Goal: Transaction & Acquisition: Purchase product/service

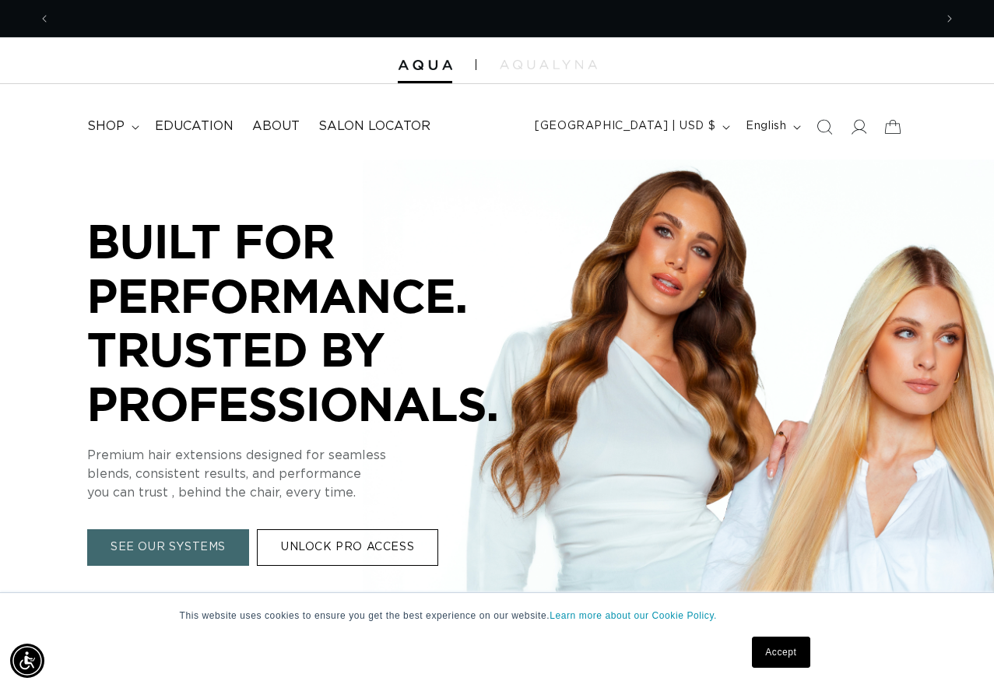
scroll to position [0, 884]
click at [854, 122] on icon at bounding box center [860, 127] width 16 height 16
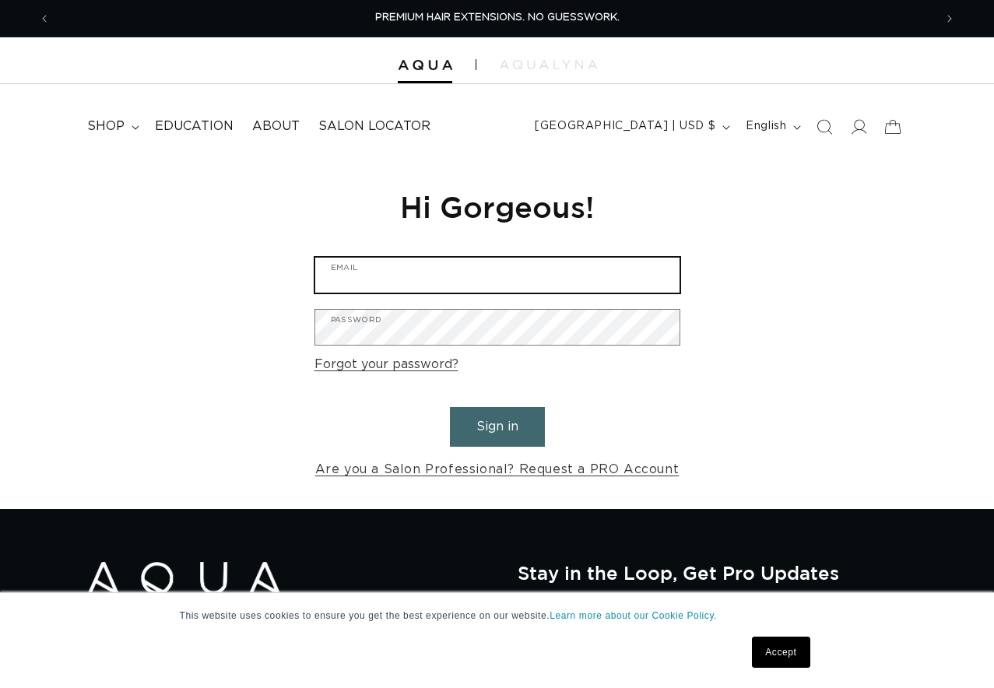
click at [393, 273] on input "Email" at bounding box center [497, 275] width 364 height 35
click at [371, 264] on input "Email" at bounding box center [497, 275] width 364 height 35
click at [505, 276] on input "Email" at bounding box center [497, 275] width 364 height 35
type input "Whitneymorgan89@gmail.com"
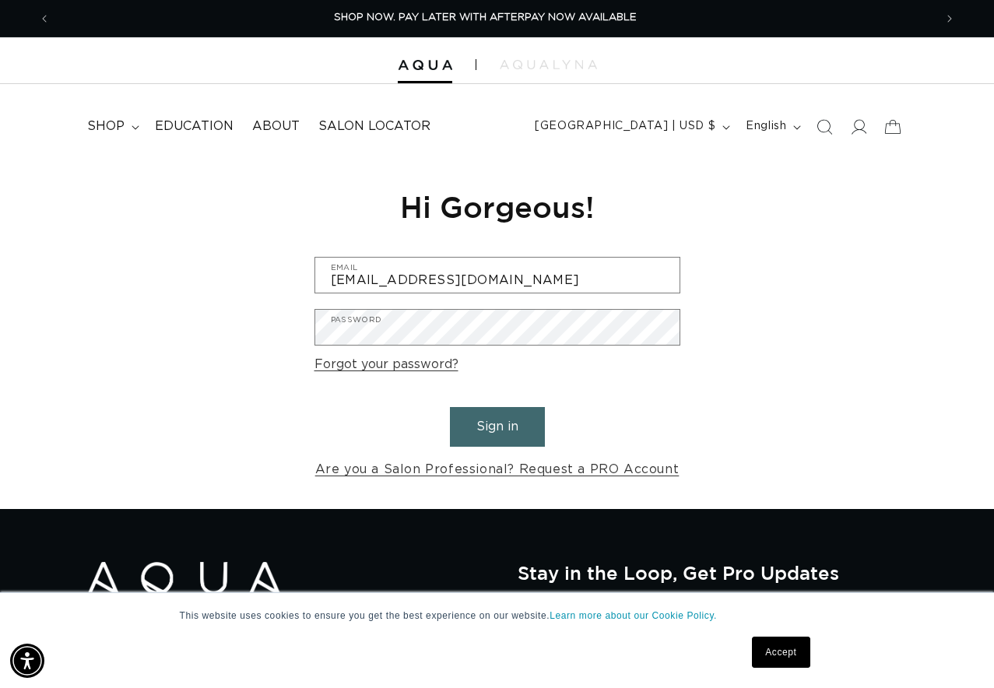
scroll to position [0, 884]
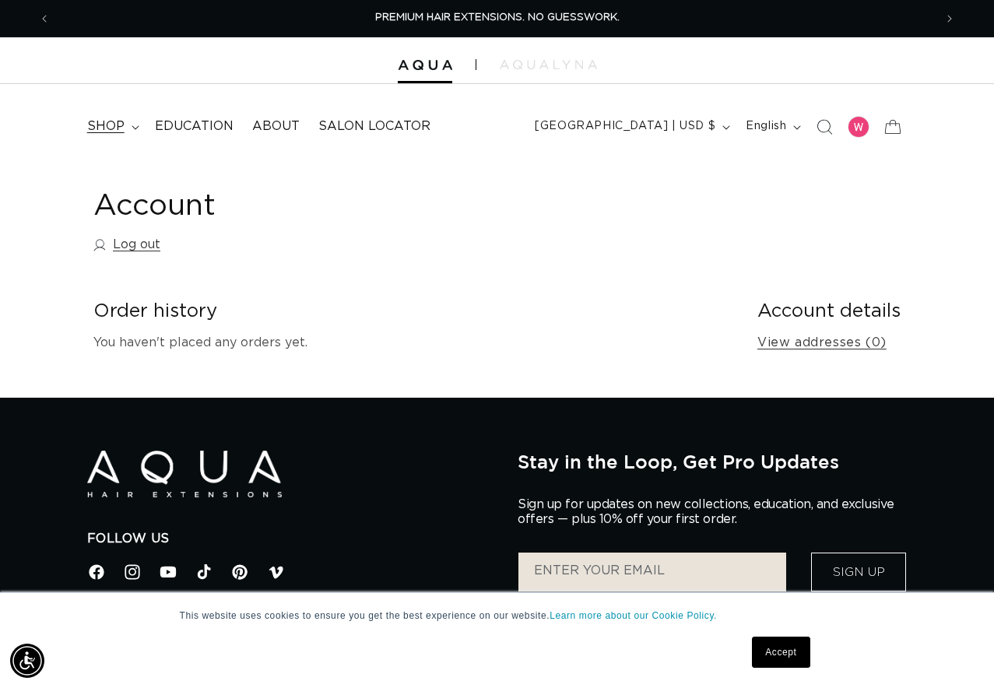
click at [132, 121] on summary "shop" at bounding box center [112, 126] width 68 height 35
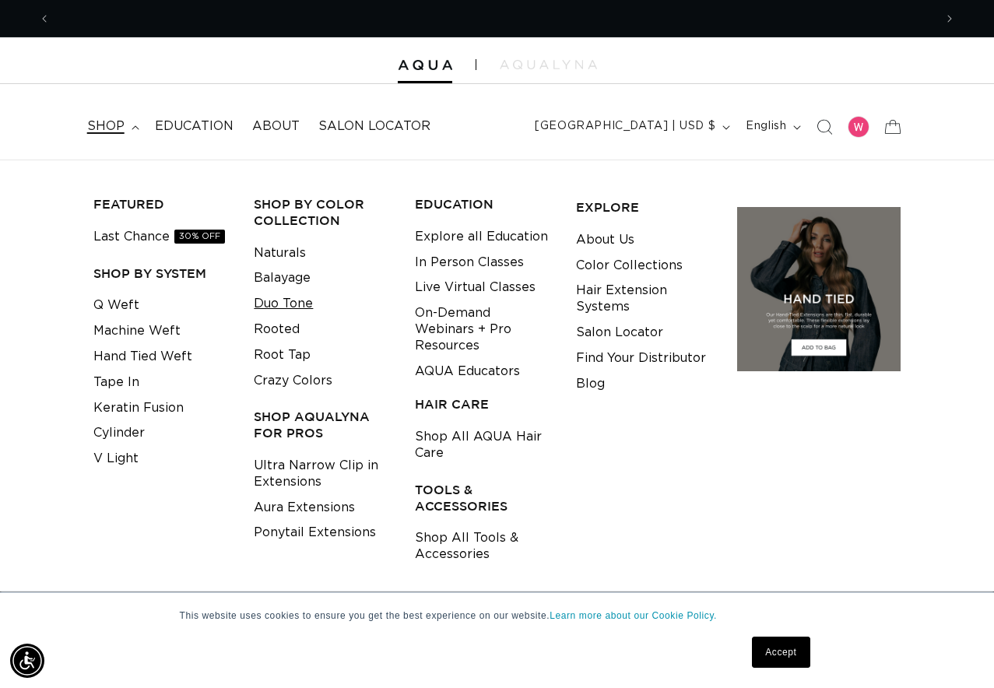
scroll to position [0, 1768]
click at [308, 303] on link "Duo Tone" at bounding box center [283, 304] width 59 height 26
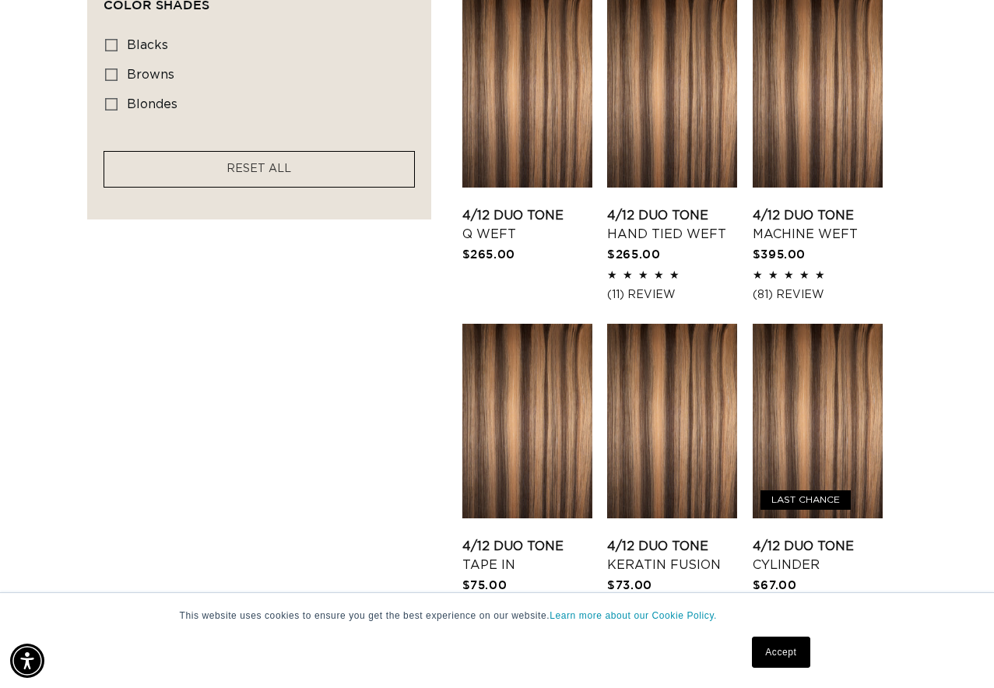
scroll to position [1259, 0]
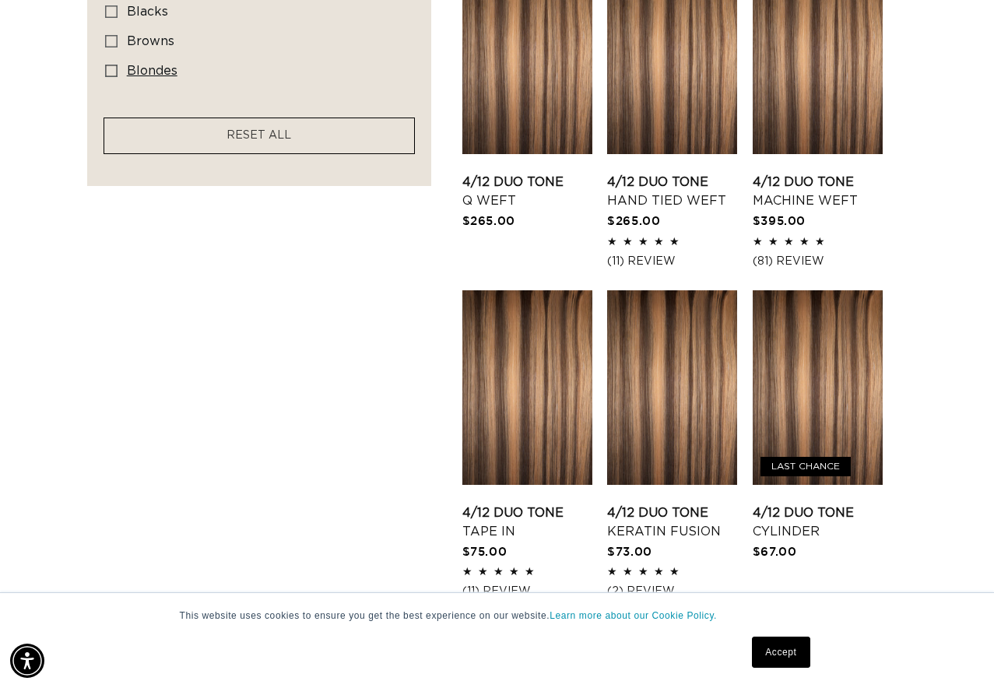
click at [139, 77] on span "blondes" at bounding box center [152, 71] width 51 height 12
click at [118, 77] on input "blondes blondes (24 products)" at bounding box center [111, 71] width 12 height 12
checkbox input "true"
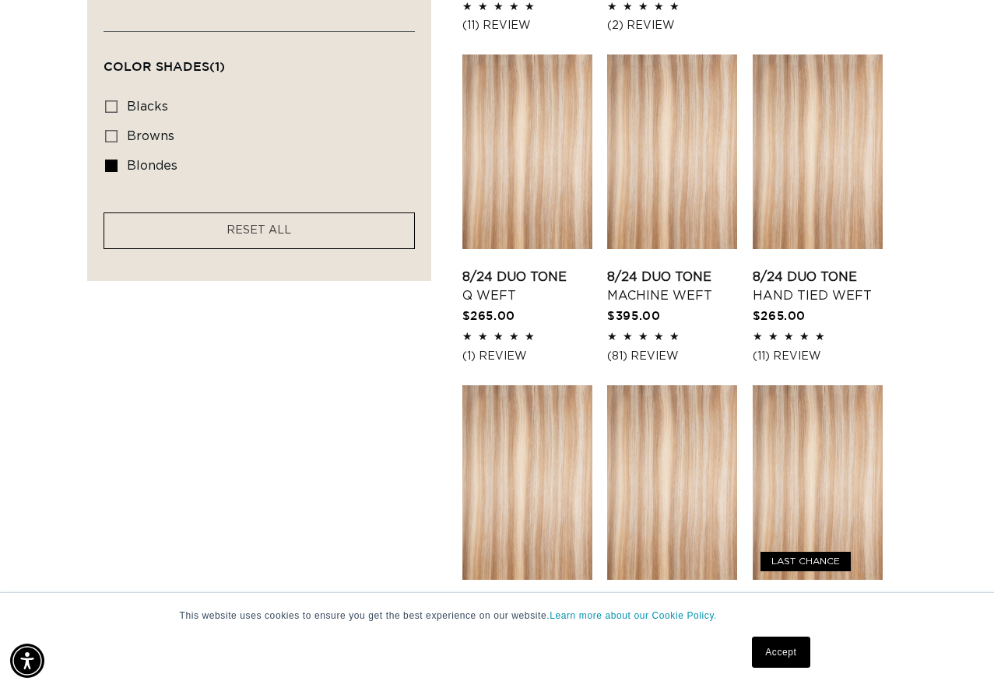
scroll to position [1191, 0]
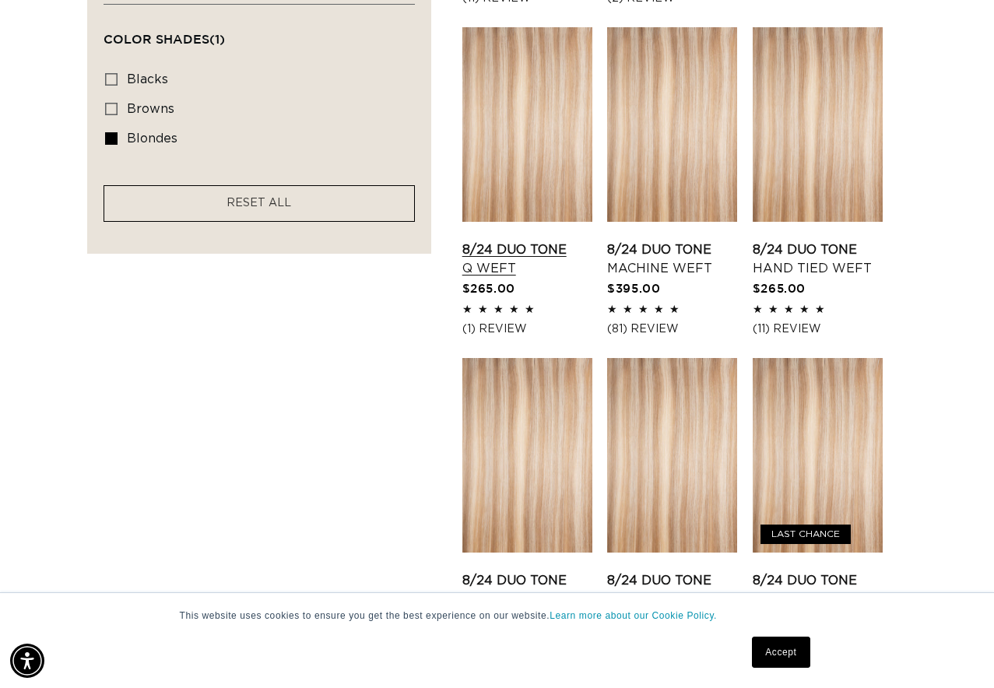
click at [536, 241] on link "8/24 Duo Tone Q Weft" at bounding box center [528, 259] width 130 height 37
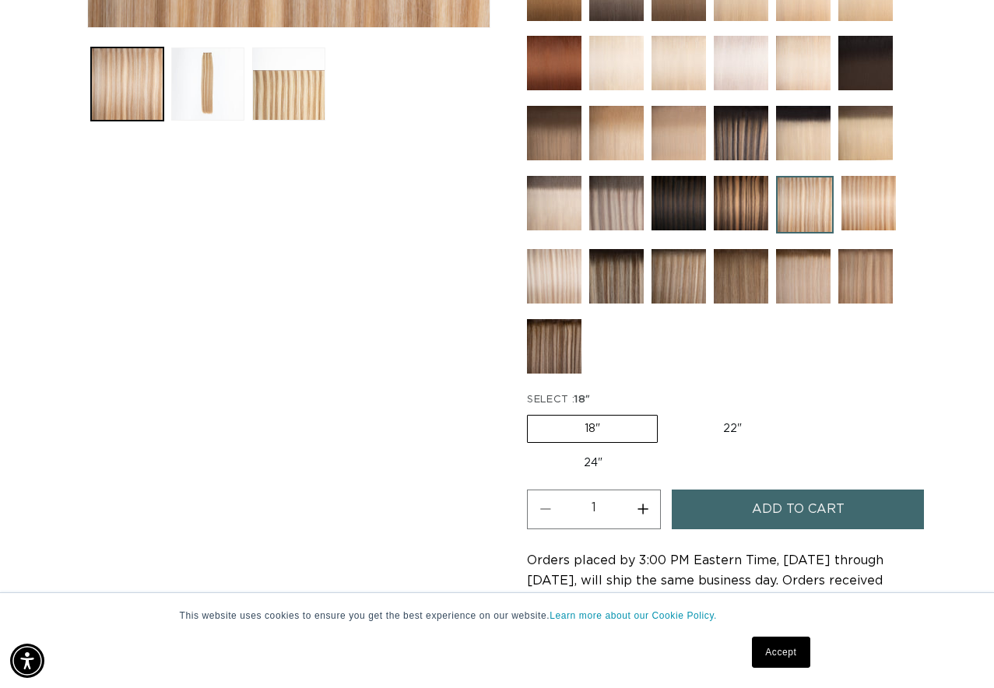
scroll to position [669, 0]
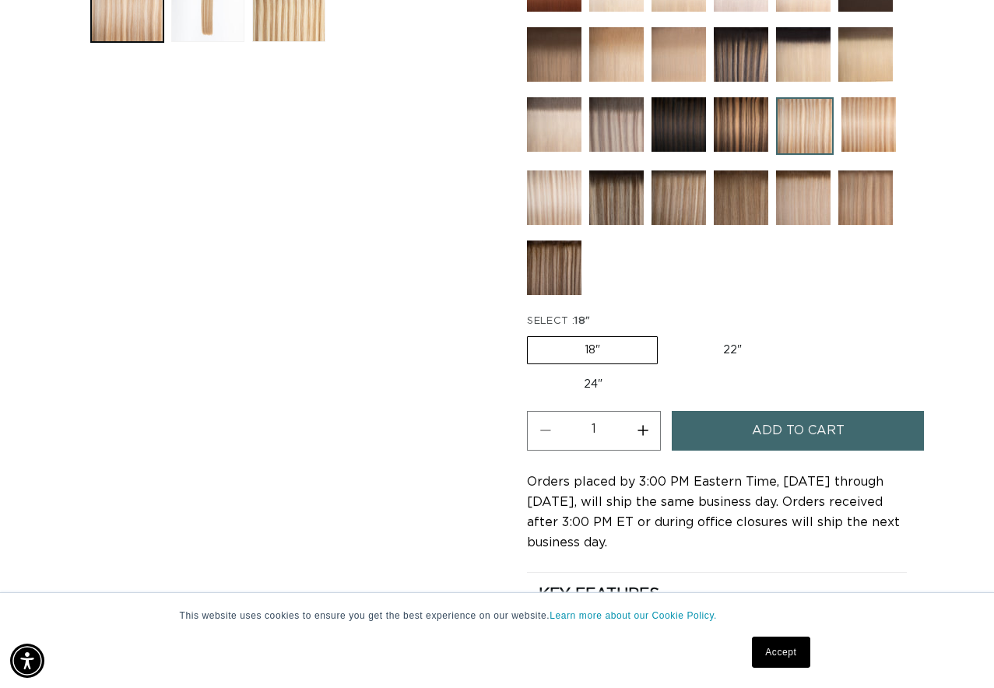
click at [727, 350] on label "22" Variant sold out or unavailable" at bounding box center [733, 350] width 132 height 26
click at [667, 334] on input "22" Variant sold out or unavailable" at bounding box center [666, 333] width 1 height 1
radio input "true"
click at [613, 347] on label "18" Variant sold out or unavailable" at bounding box center [591, 350] width 129 height 26
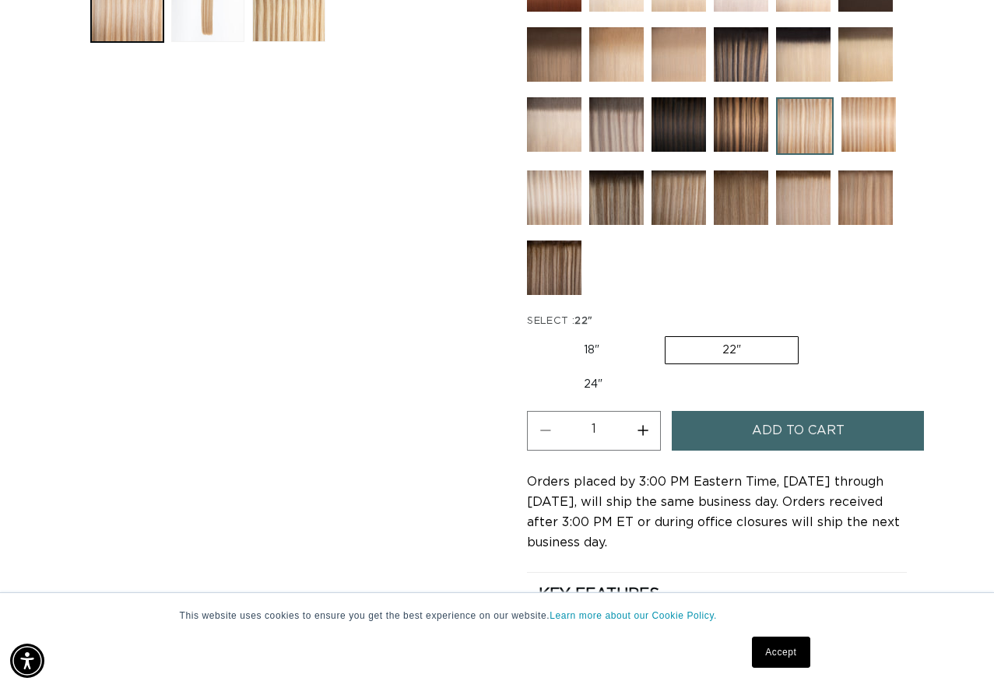
click at [532, 334] on input "18" Variant sold out or unavailable" at bounding box center [531, 333] width 1 height 1
radio input "true"
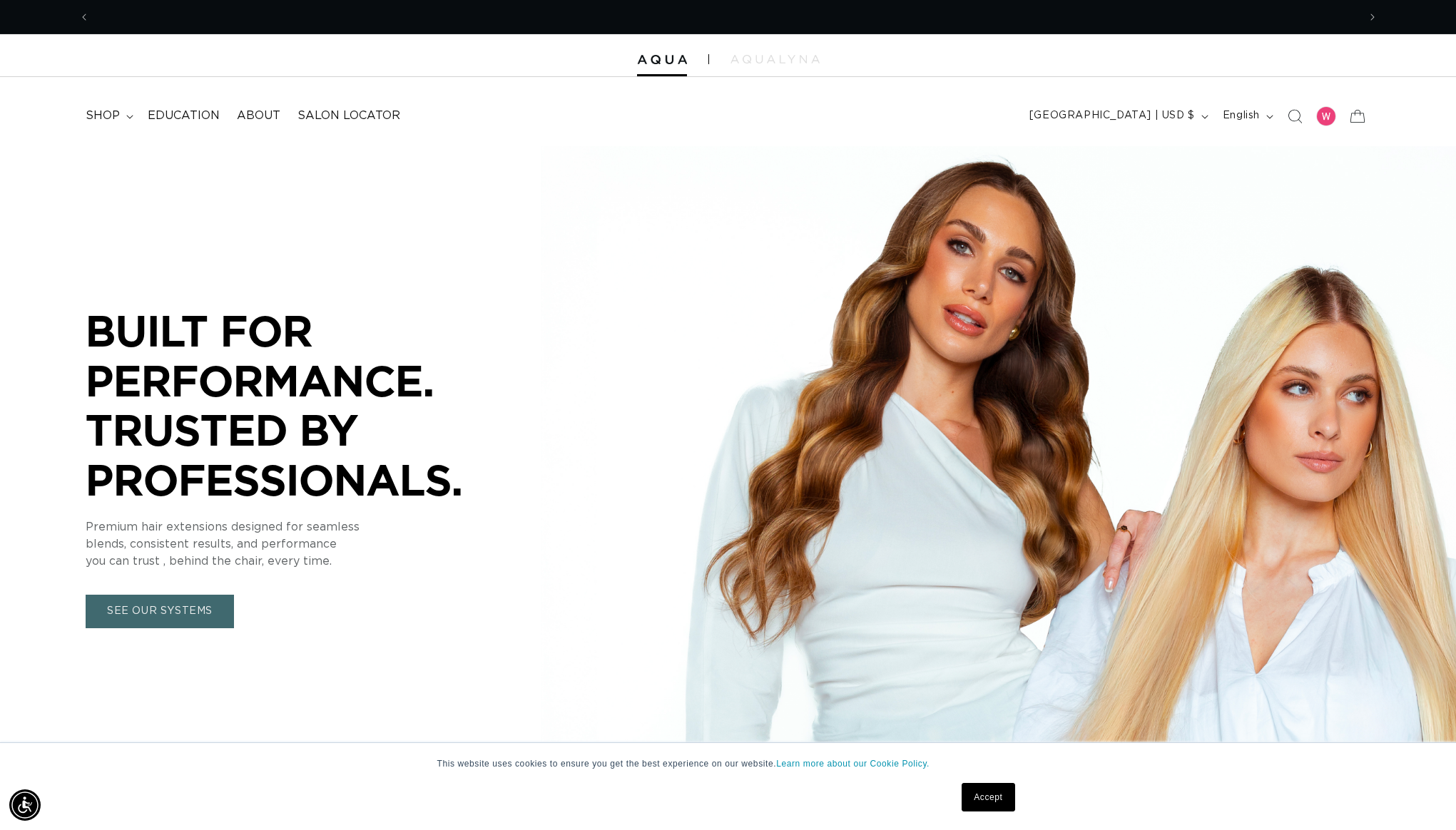
scroll to position [0, 1269]
click at [1322, 116] on div at bounding box center [1327, 116] width 20 height 20
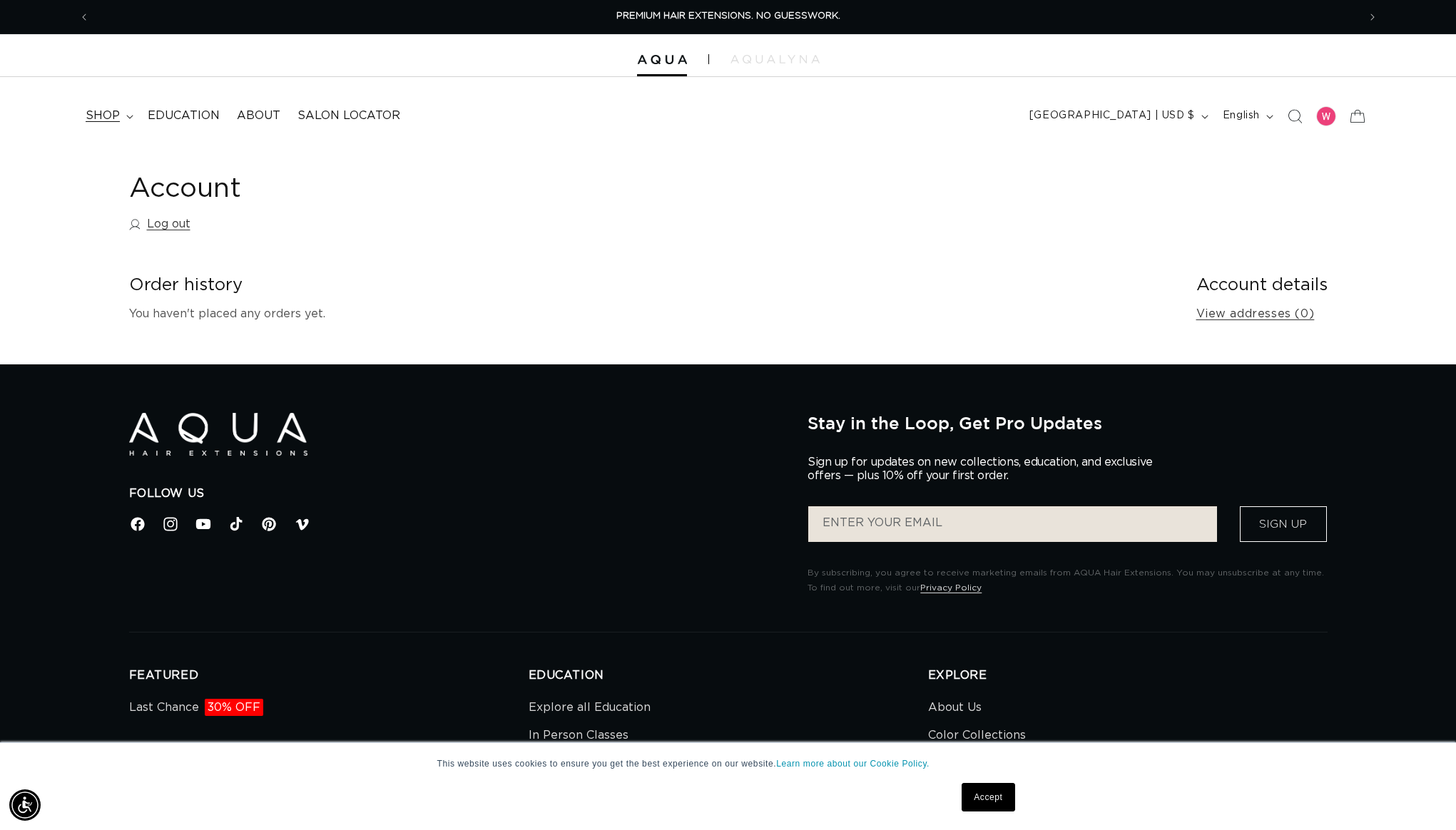
click at [94, 110] on span "shop" at bounding box center [102, 115] width 34 height 15
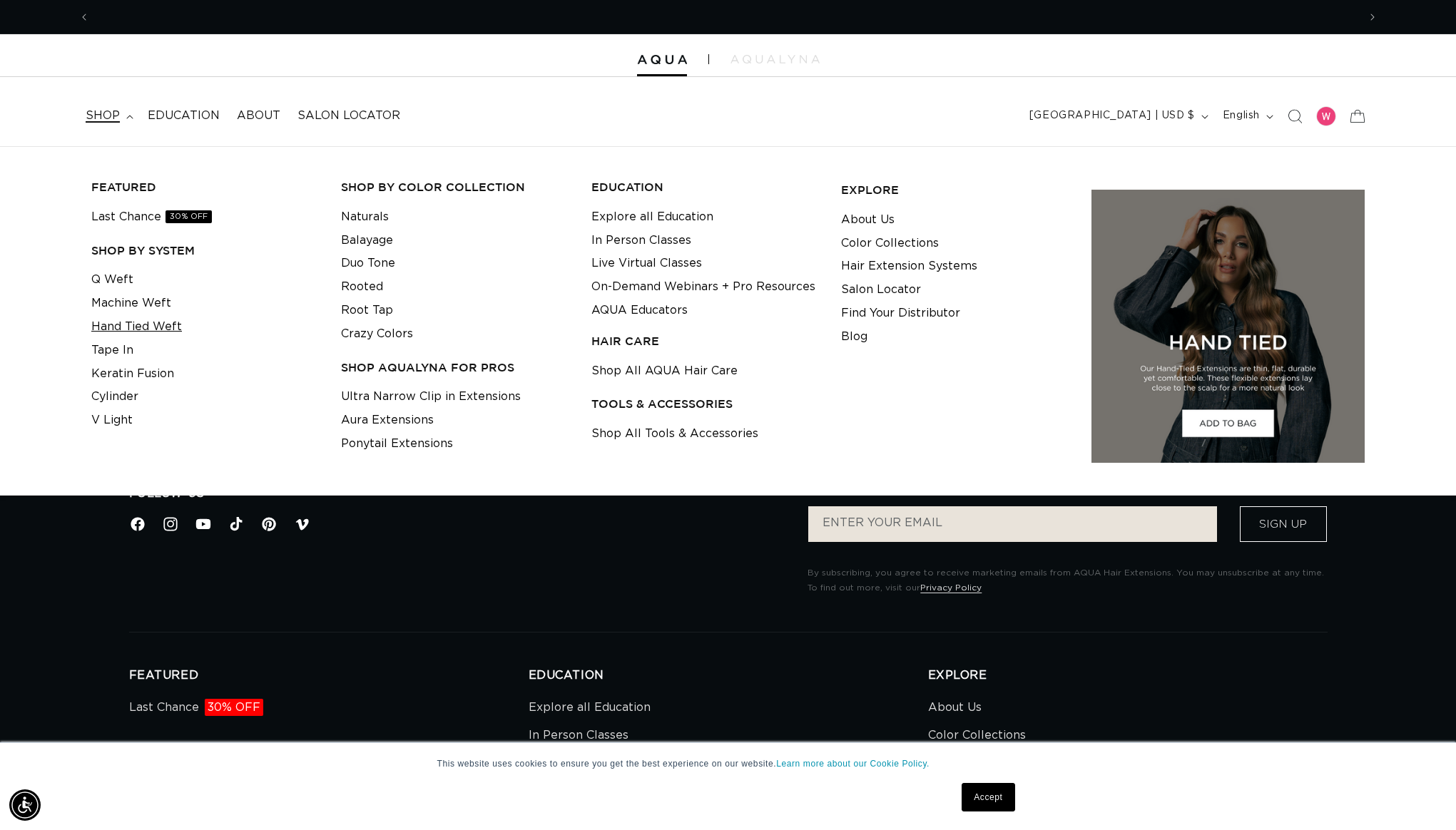
scroll to position [0, 1269]
click at [115, 276] on link "Q Weft" at bounding box center [113, 280] width 42 height 24
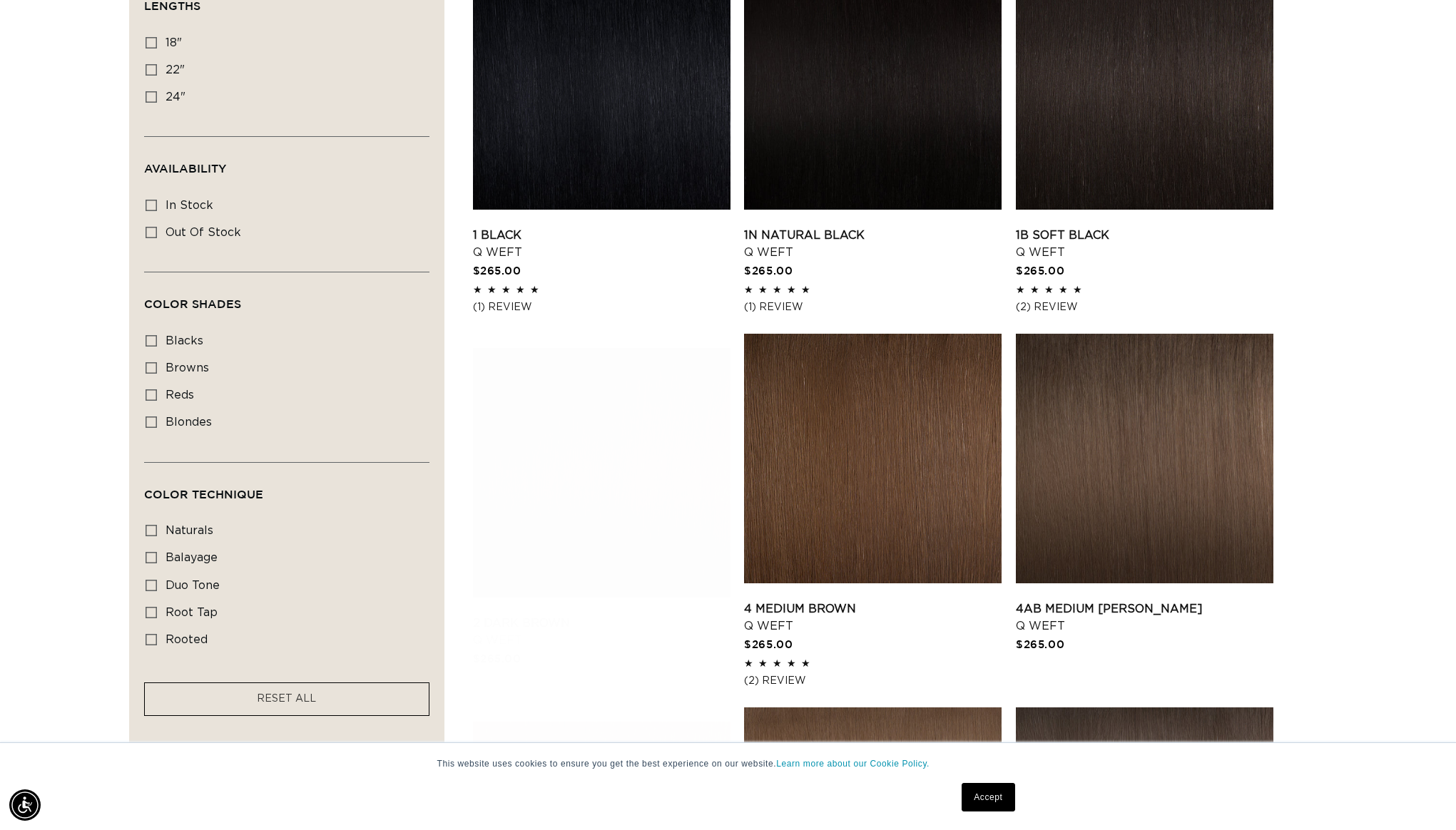
scroll to position [0, 2537]
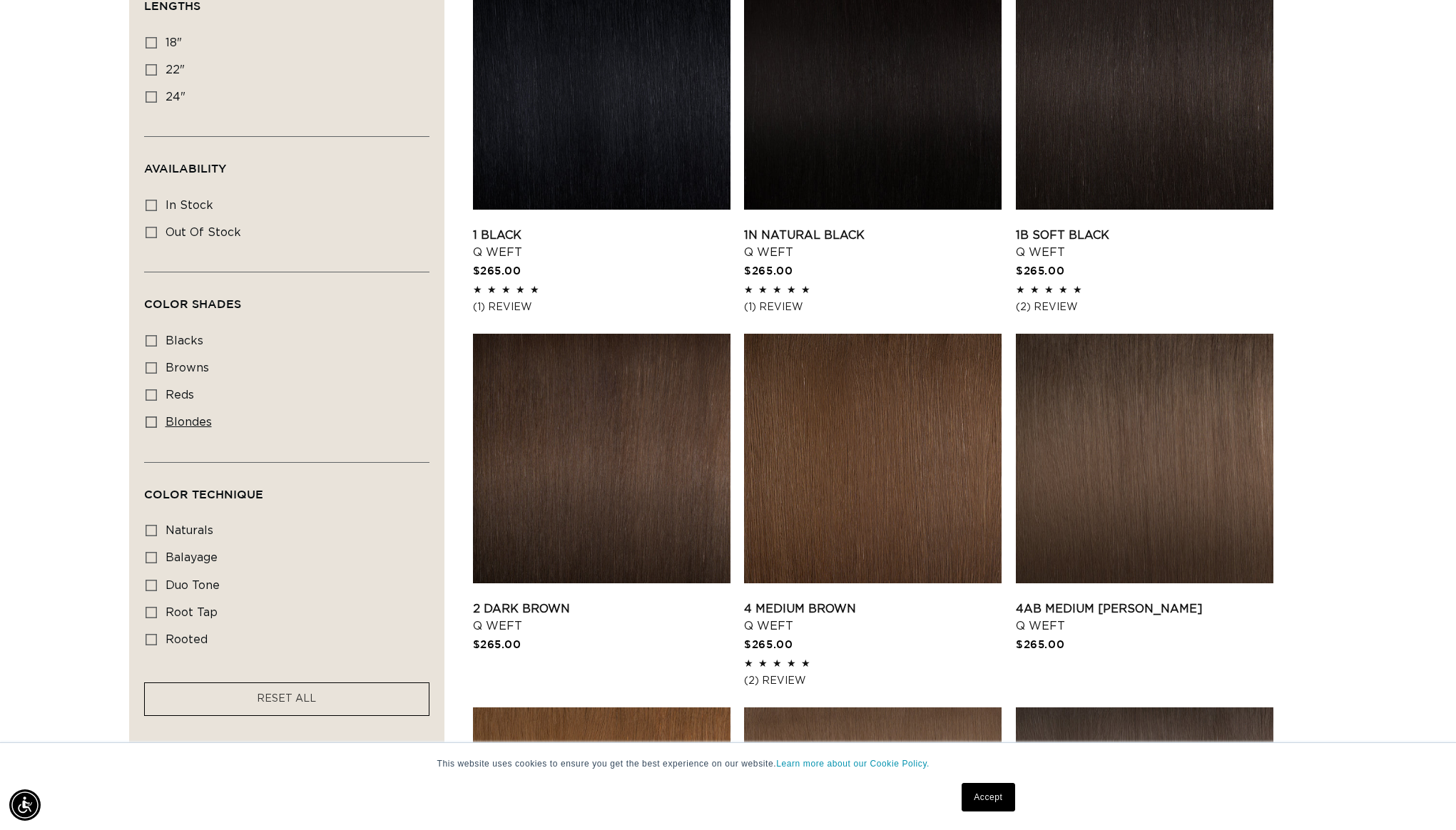
click at [147, 428] on icon at bounding box center [151, 422] width 11 height 11
click at [147, 428] on input "blondes blondes (27 products)" at bounding box center [151, 422] width 11 height 11
checkbox input "true"
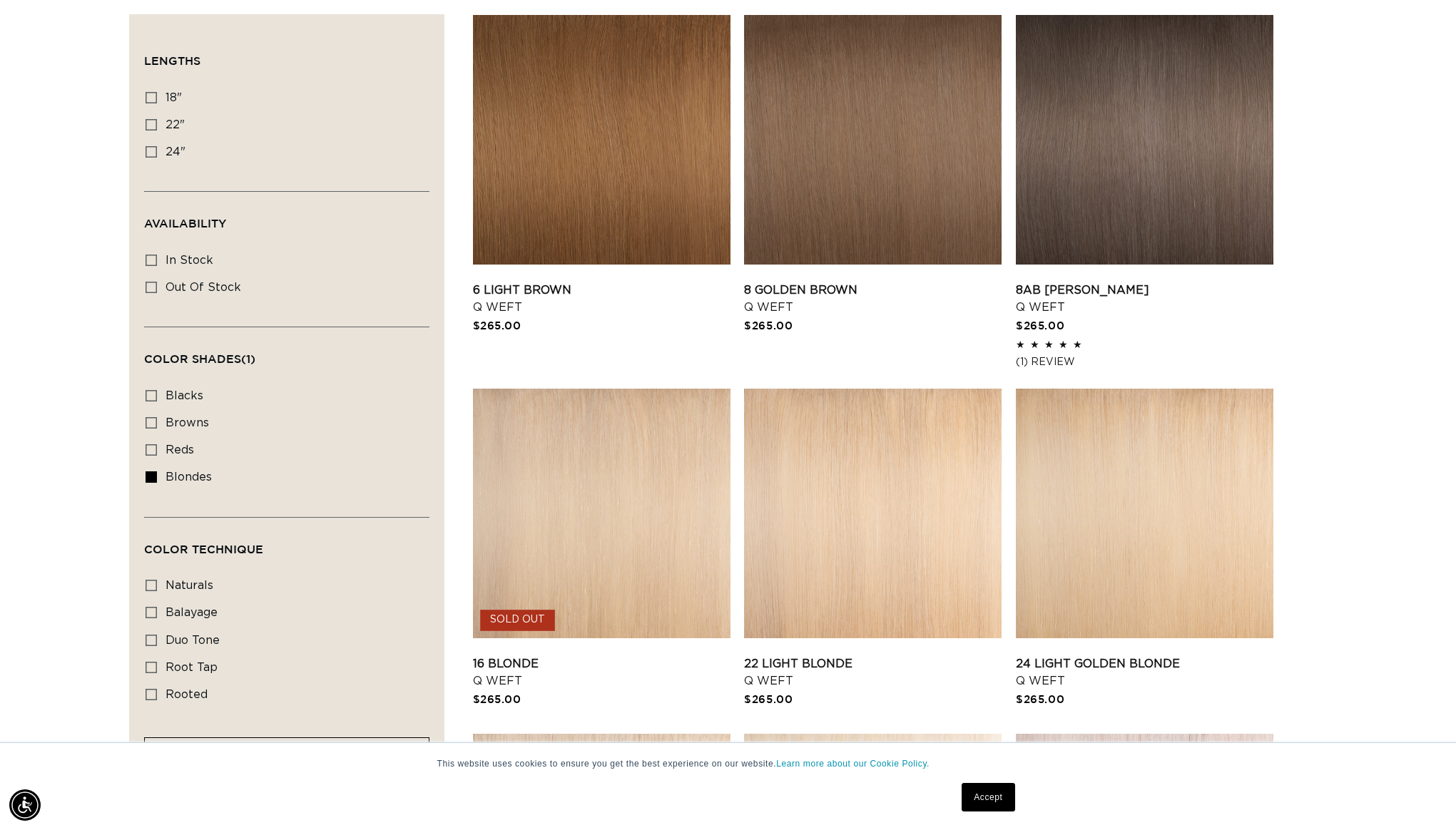
scroll to position [475, 0]
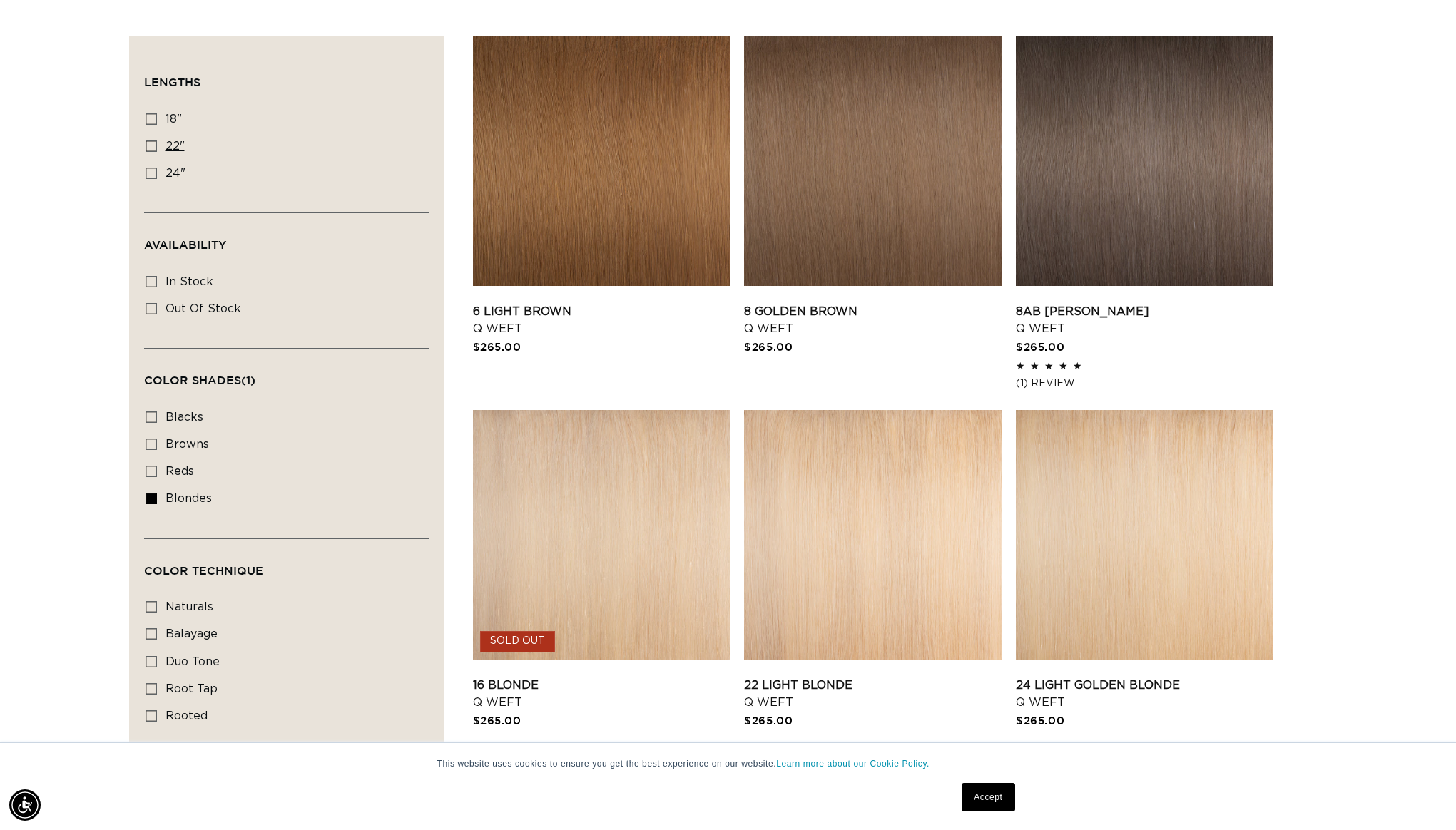
click at [157, 156] on label "22" 22" (5 products)" at bounding box center [282, 147] width 274 height 27
click at [157, 152] on input "22" 22" (5 products)" at bounding box center [151, 146] width 11 height 11
checkbox input "true"
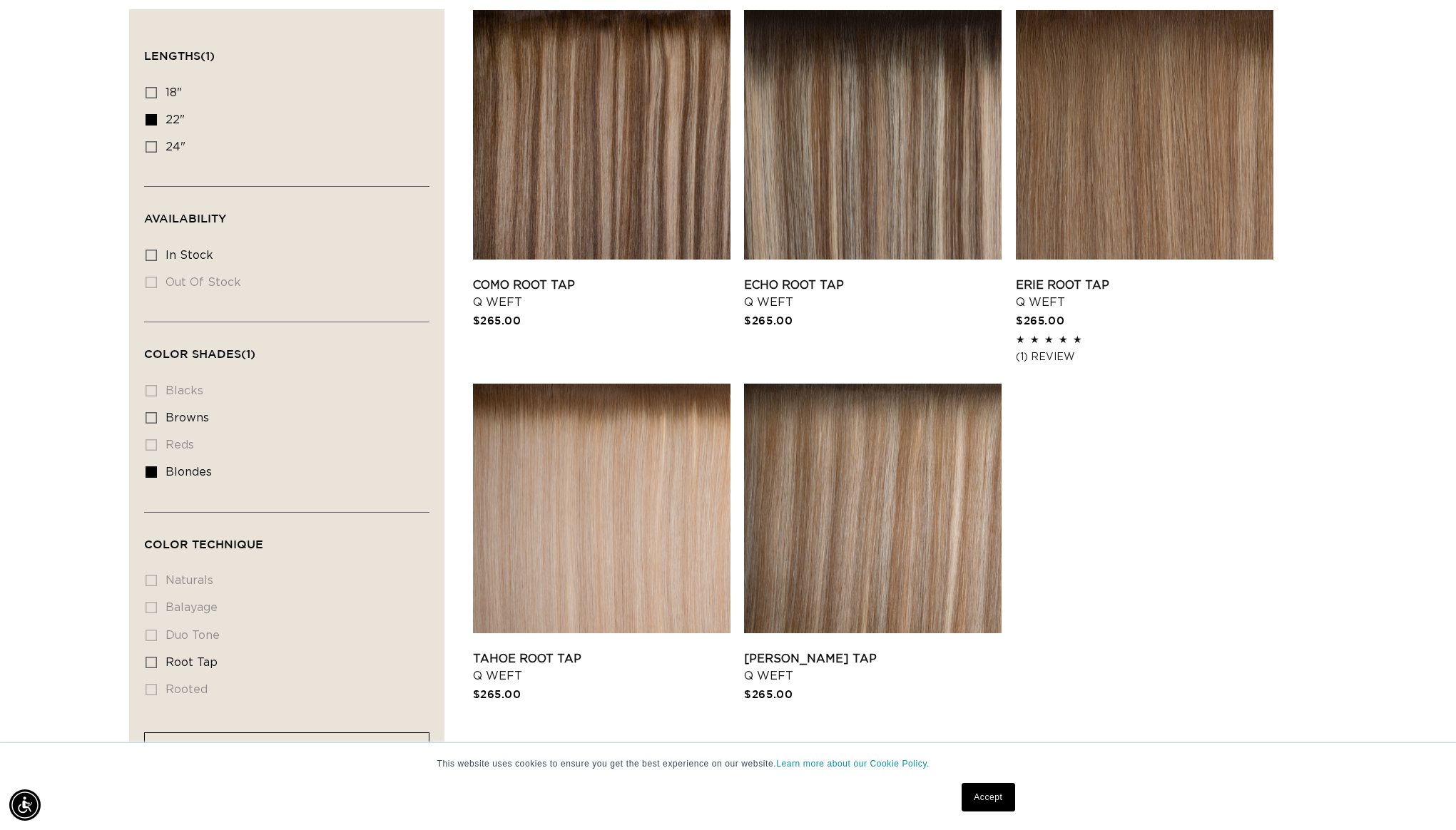
scroll to position [534, 0]
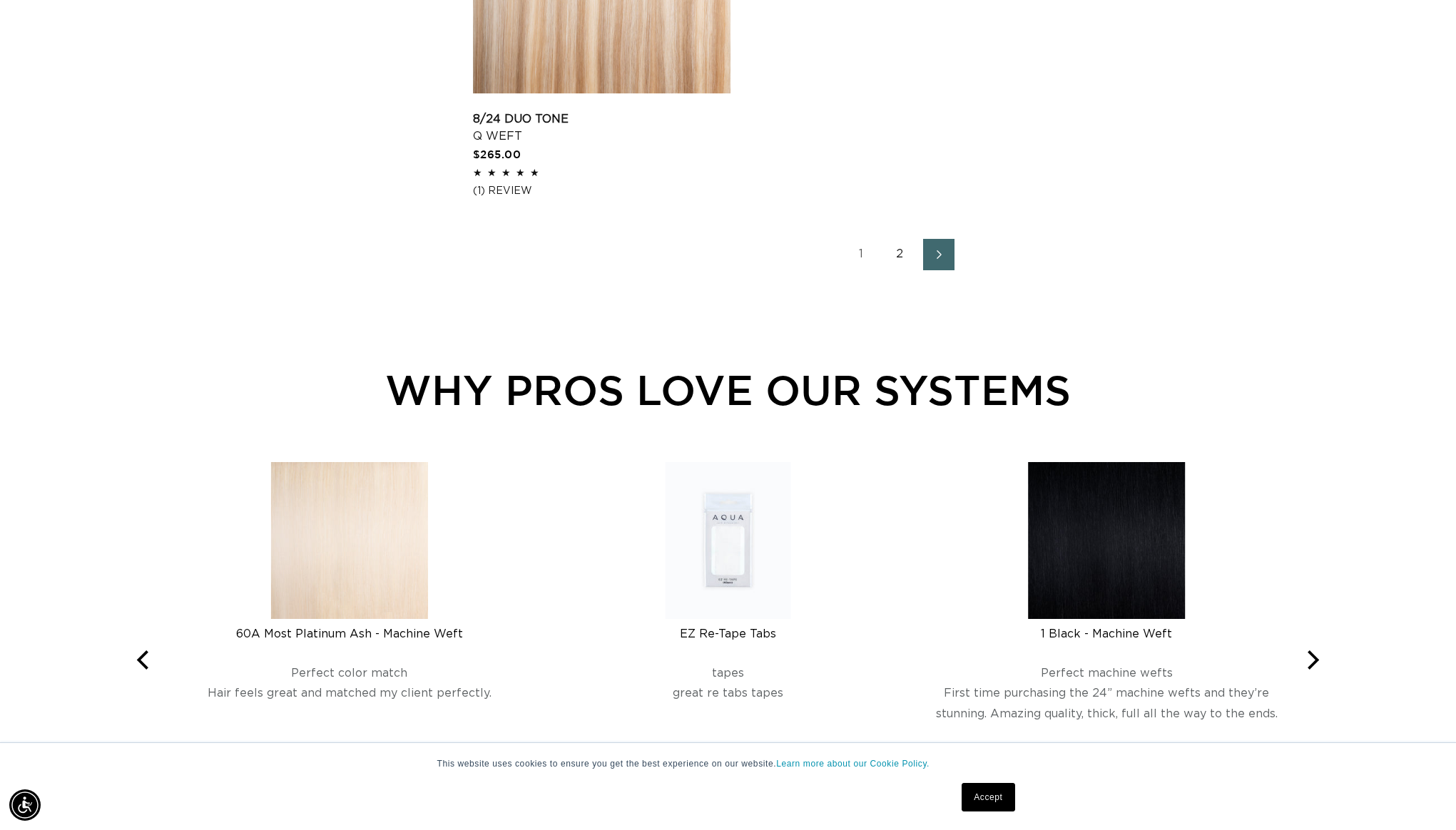
scroll to position [2484, 0]
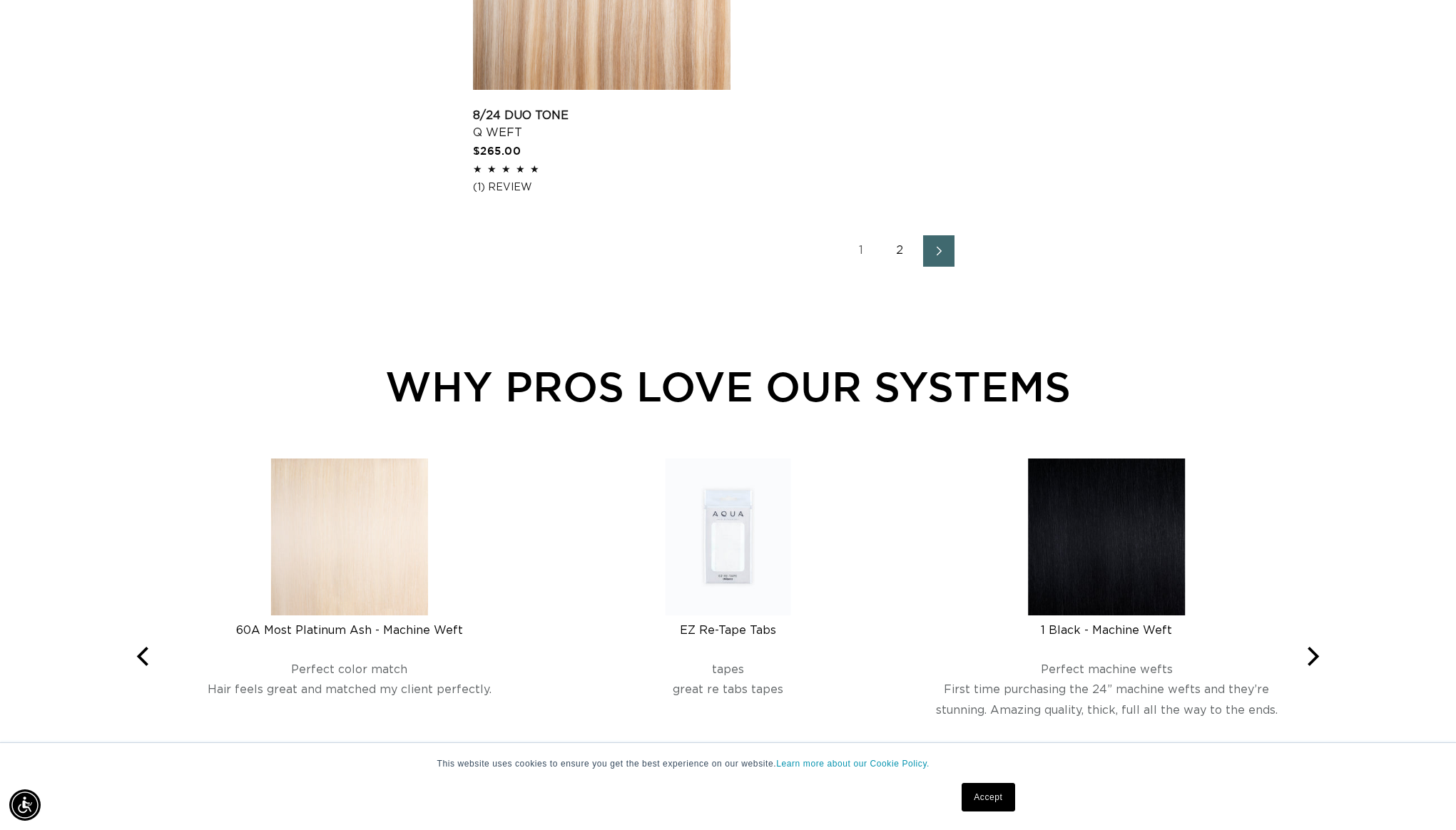
click at [939, 257] on icon "Next page" at bounding box center [939, 251] width 5 height 9
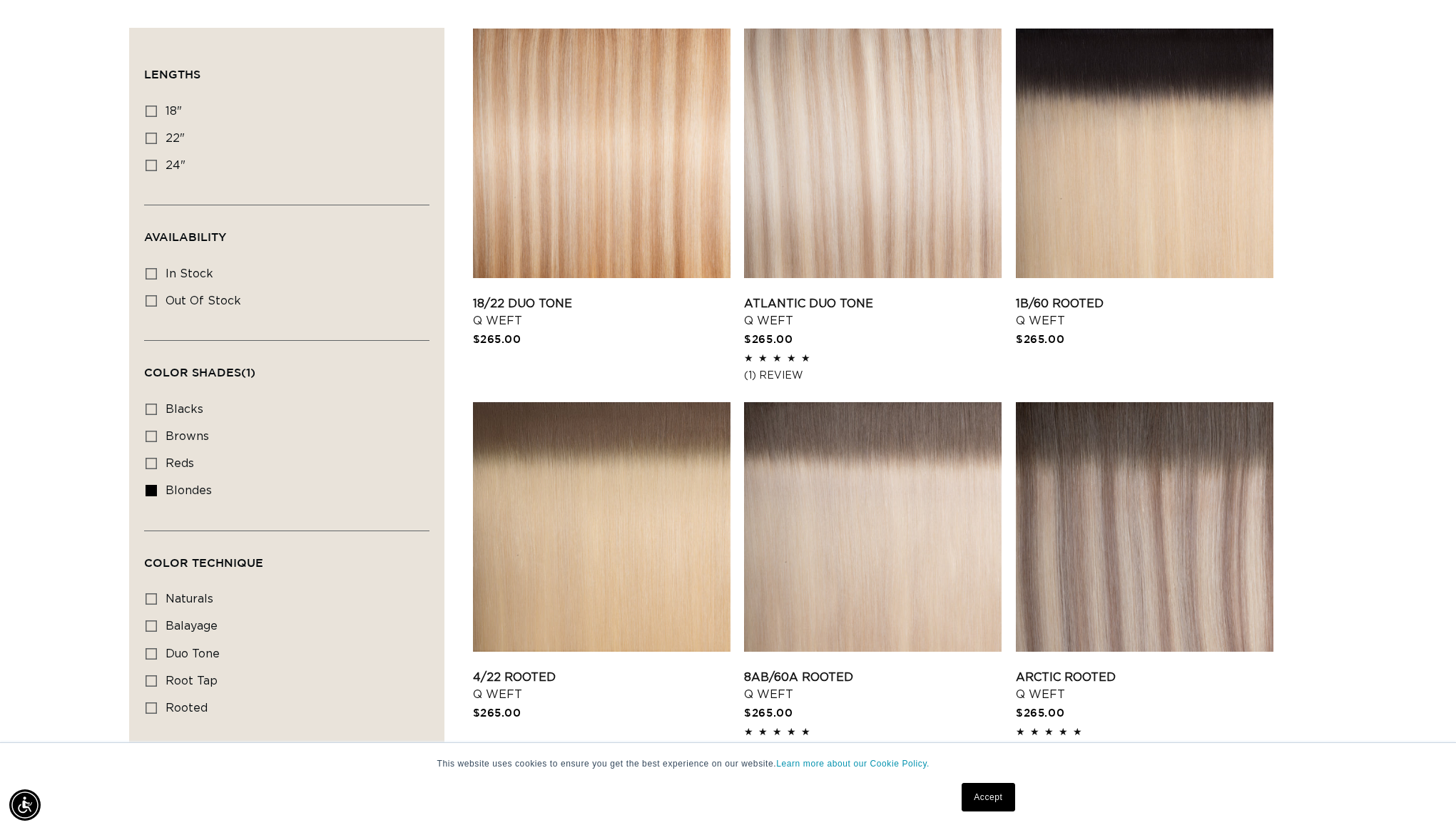
scroll to position [0, 2537]
click at [666, 669] on link "4/22 Rooted Q Weft" at bounding box center [601, 685] width 257 height 34
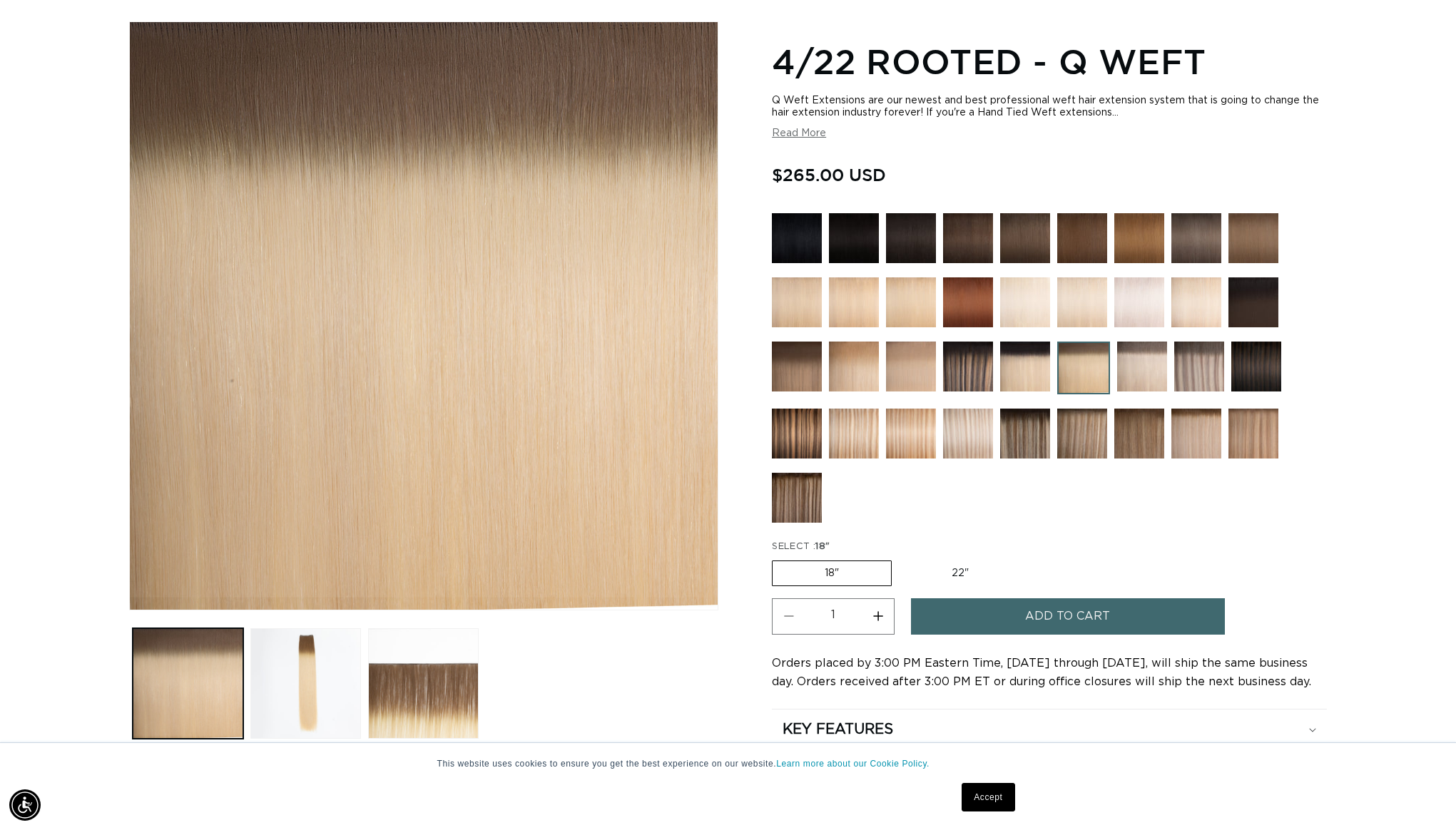
scroll to position [0, 1269]
click at [295, 683] on button "Load image 2 in gallery view" at bounding box center [305, 683] width 111 height 111
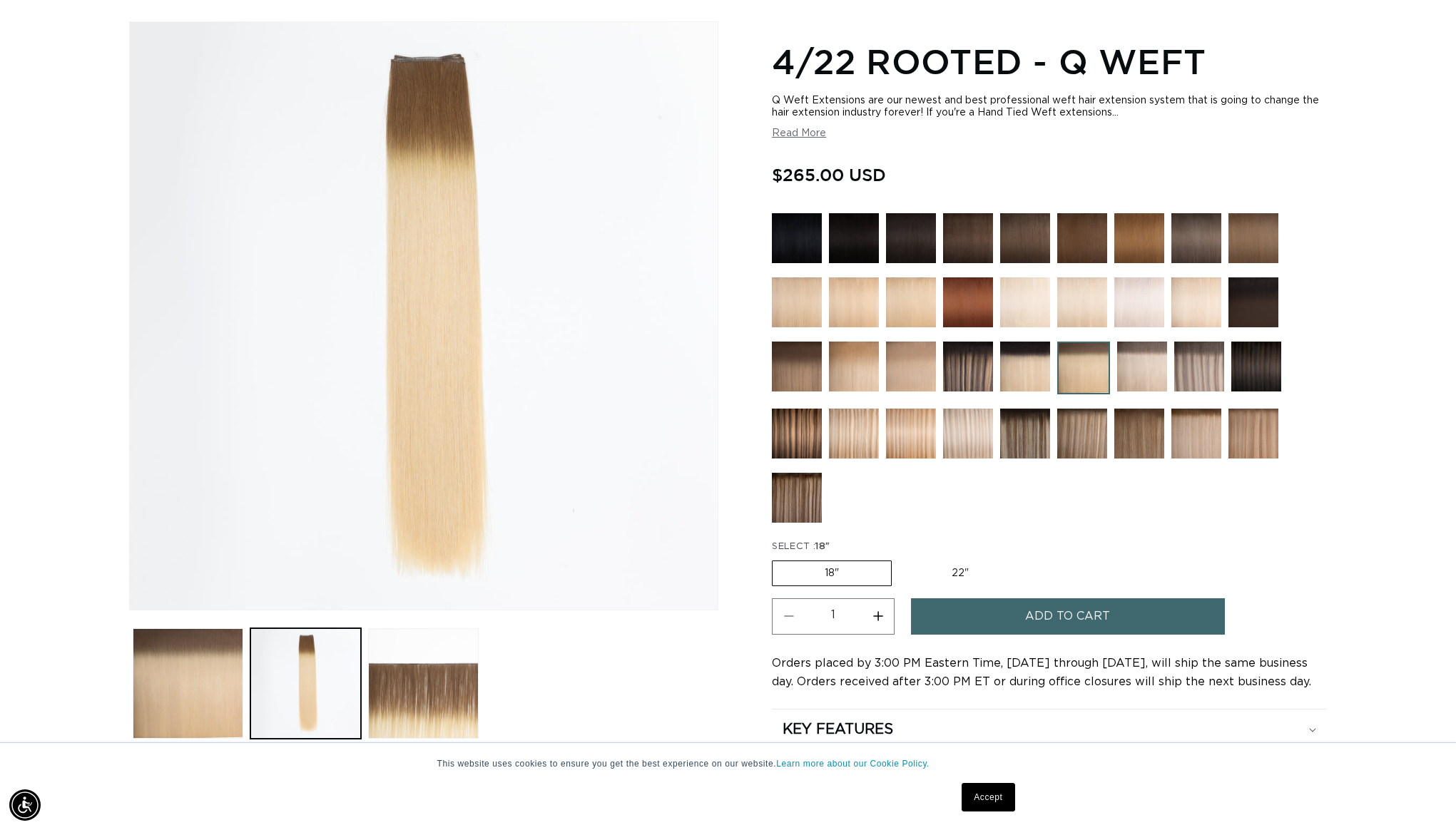
click at [963, 569] on label "22" Variant sold out or unavailable" at bounding box center [960, 573] width 121 height 24
click at [900, 559] on input "22" Variant sold out or unavailable" at bounding box center [899, 558] width 1 height 1
radio input "true"
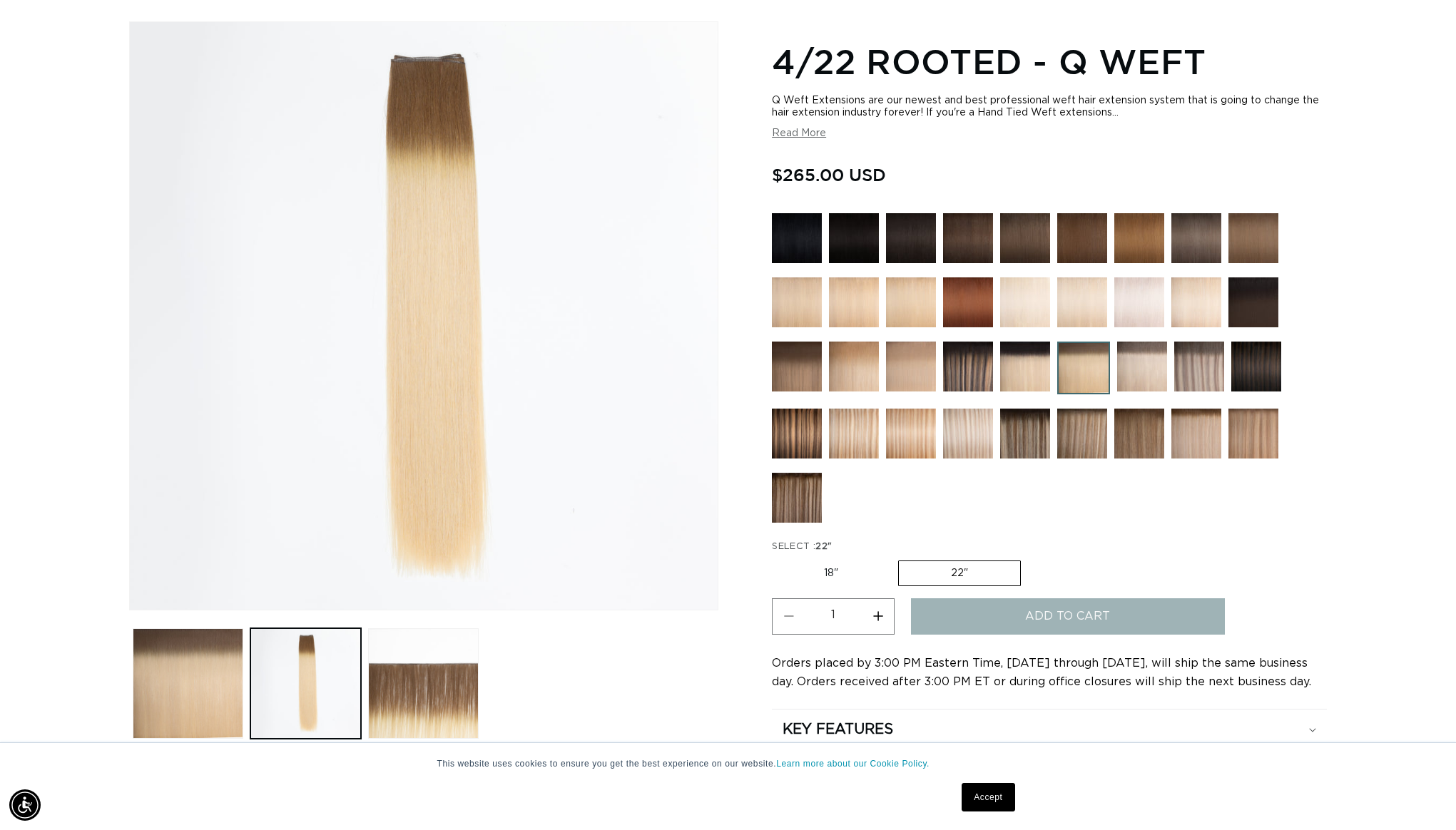
scroll to position [0, 2537]
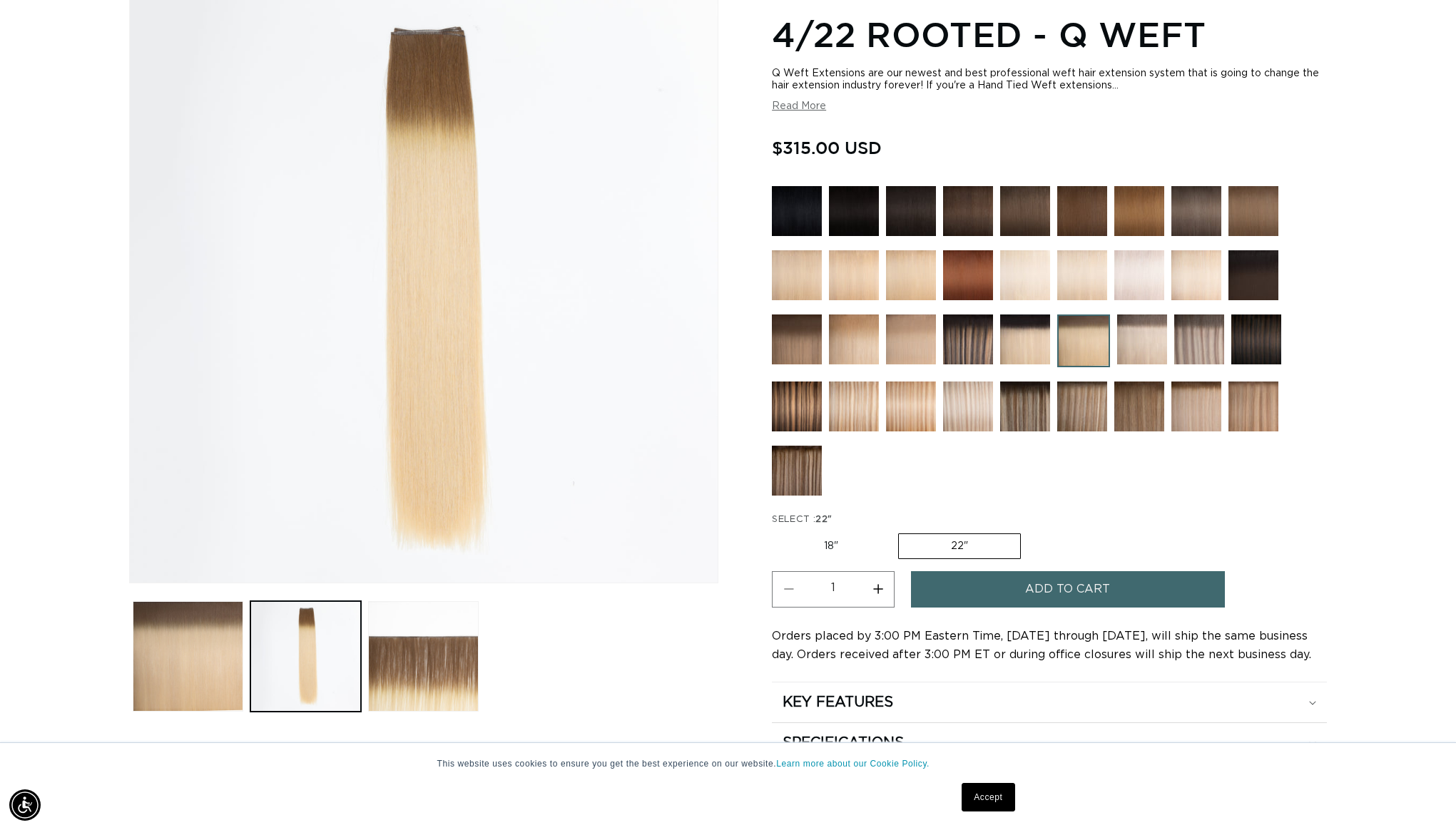
click at [904, 275] on img at bounding box center [911, 275] width 50 height 50
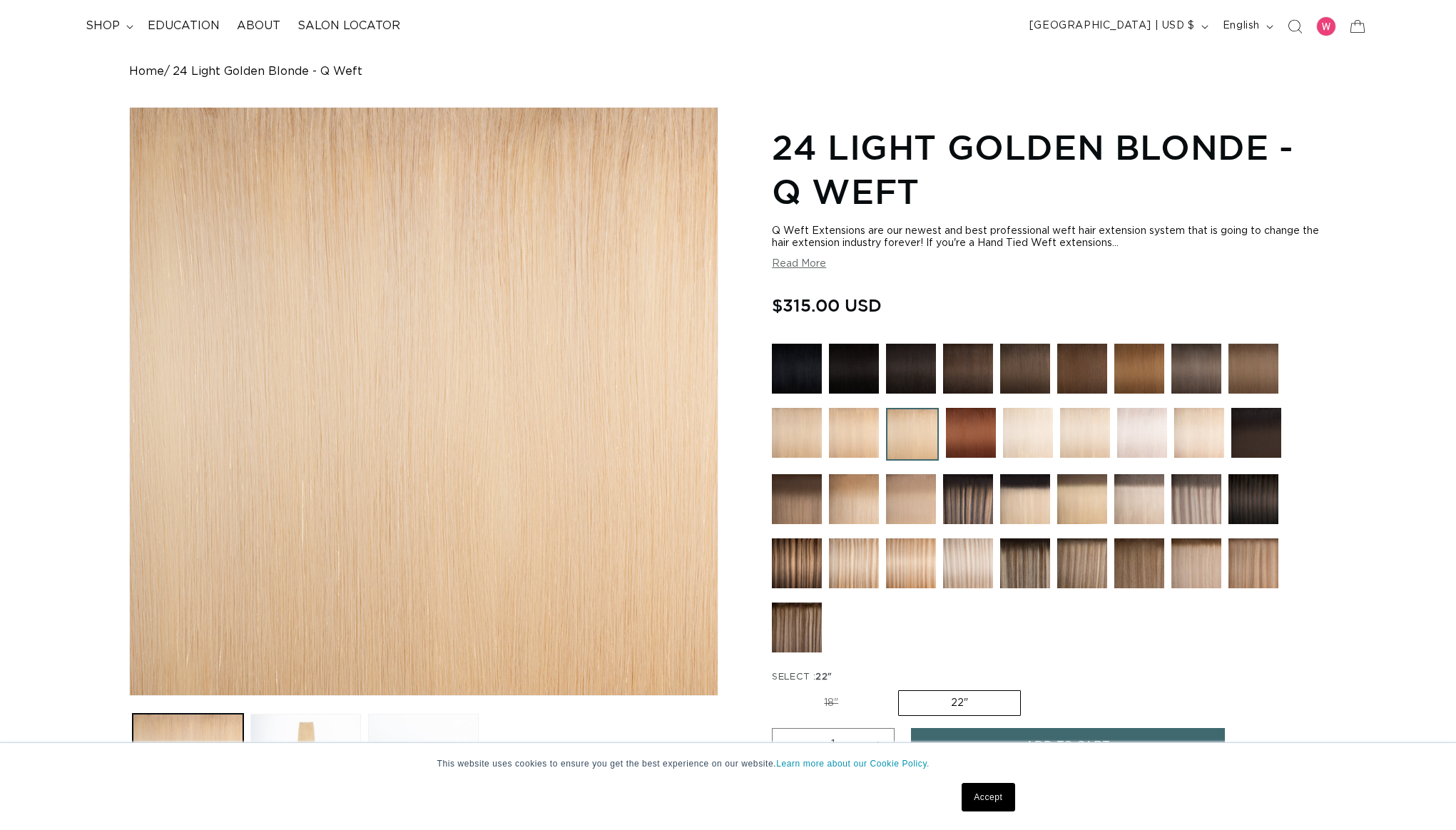
scroll to position [145, 0]
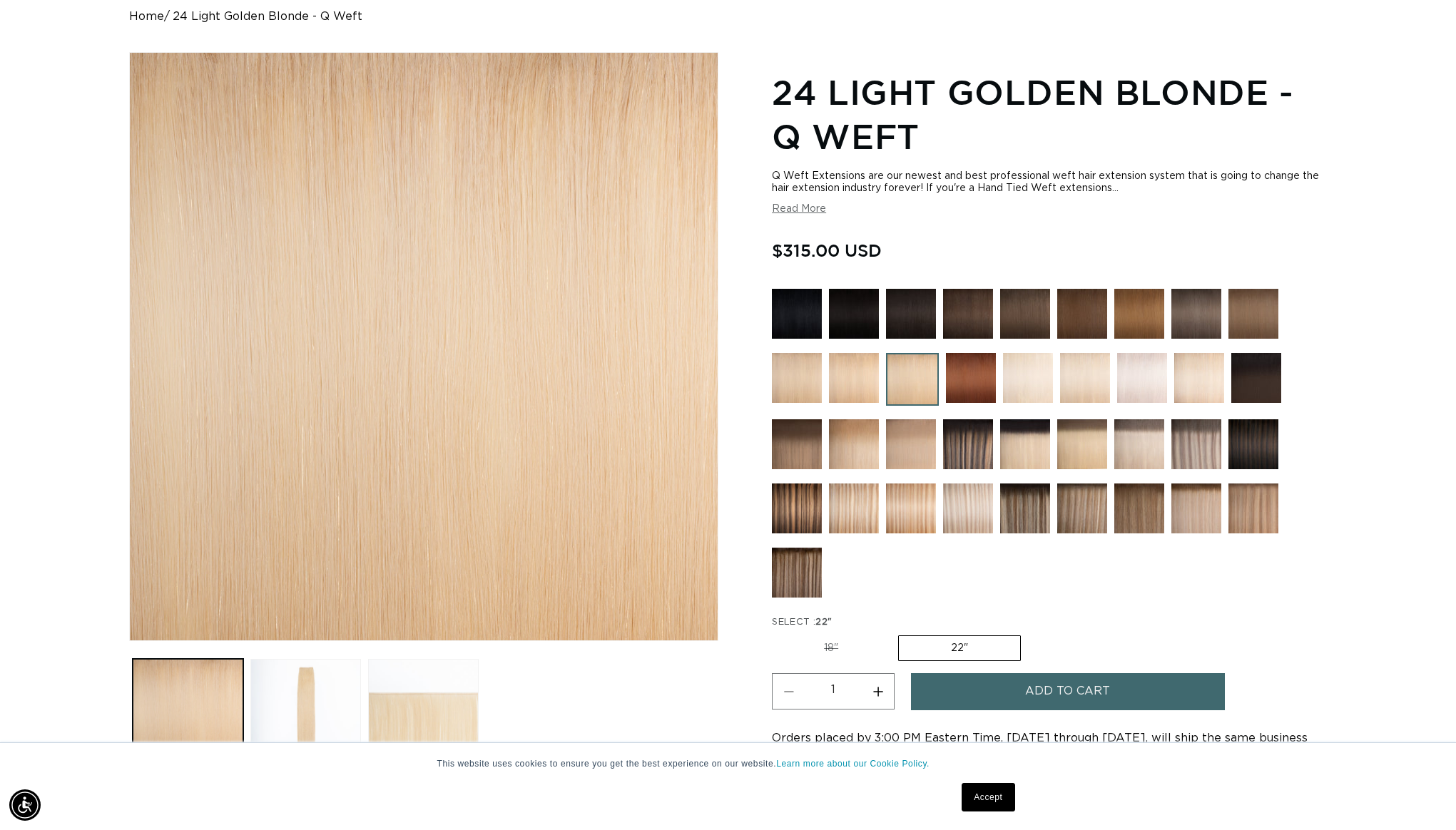
click at [857, 384] on img at bounding box center [854, 377] width 50 height 50
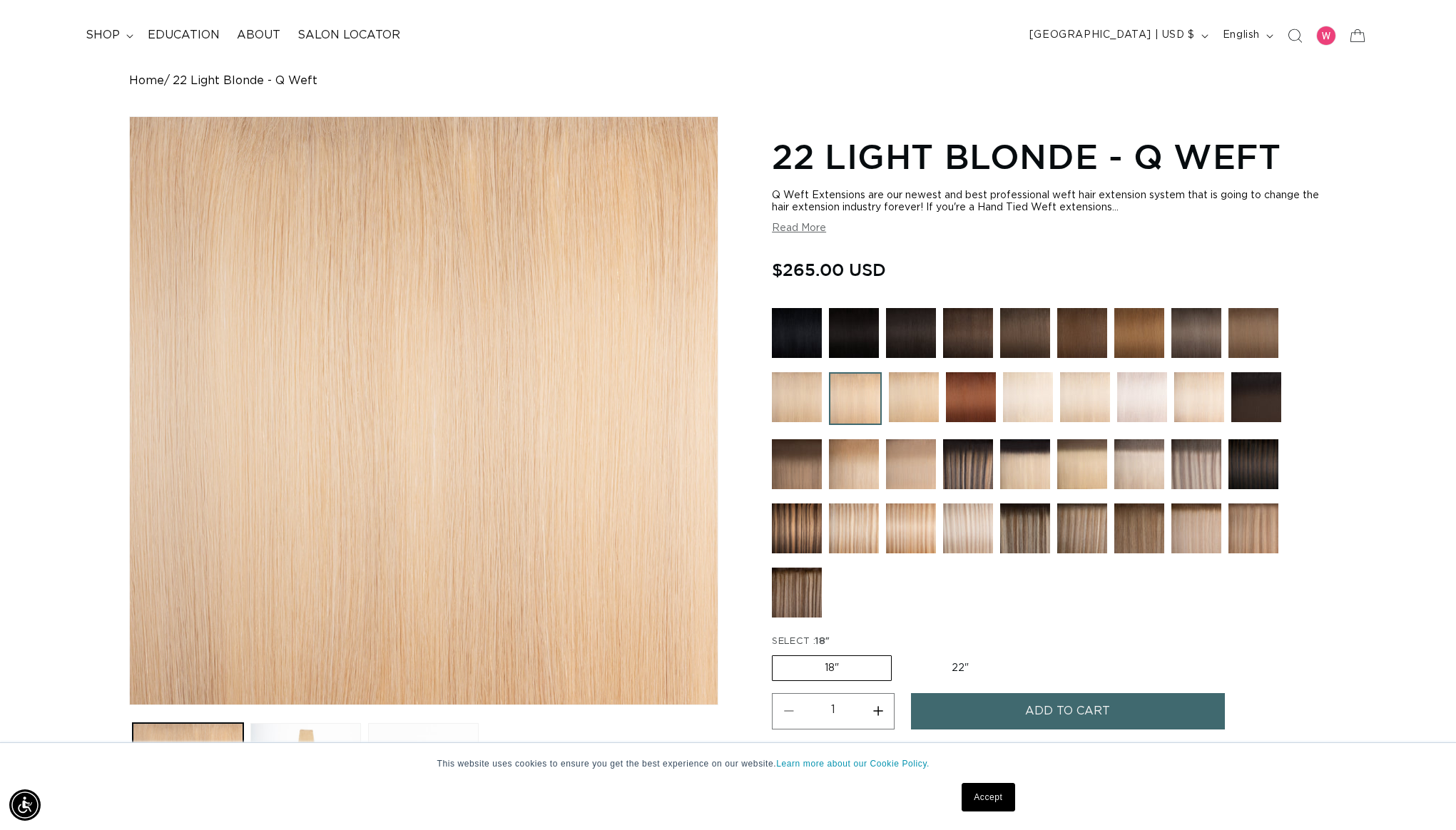
scroll to position [100, 0]
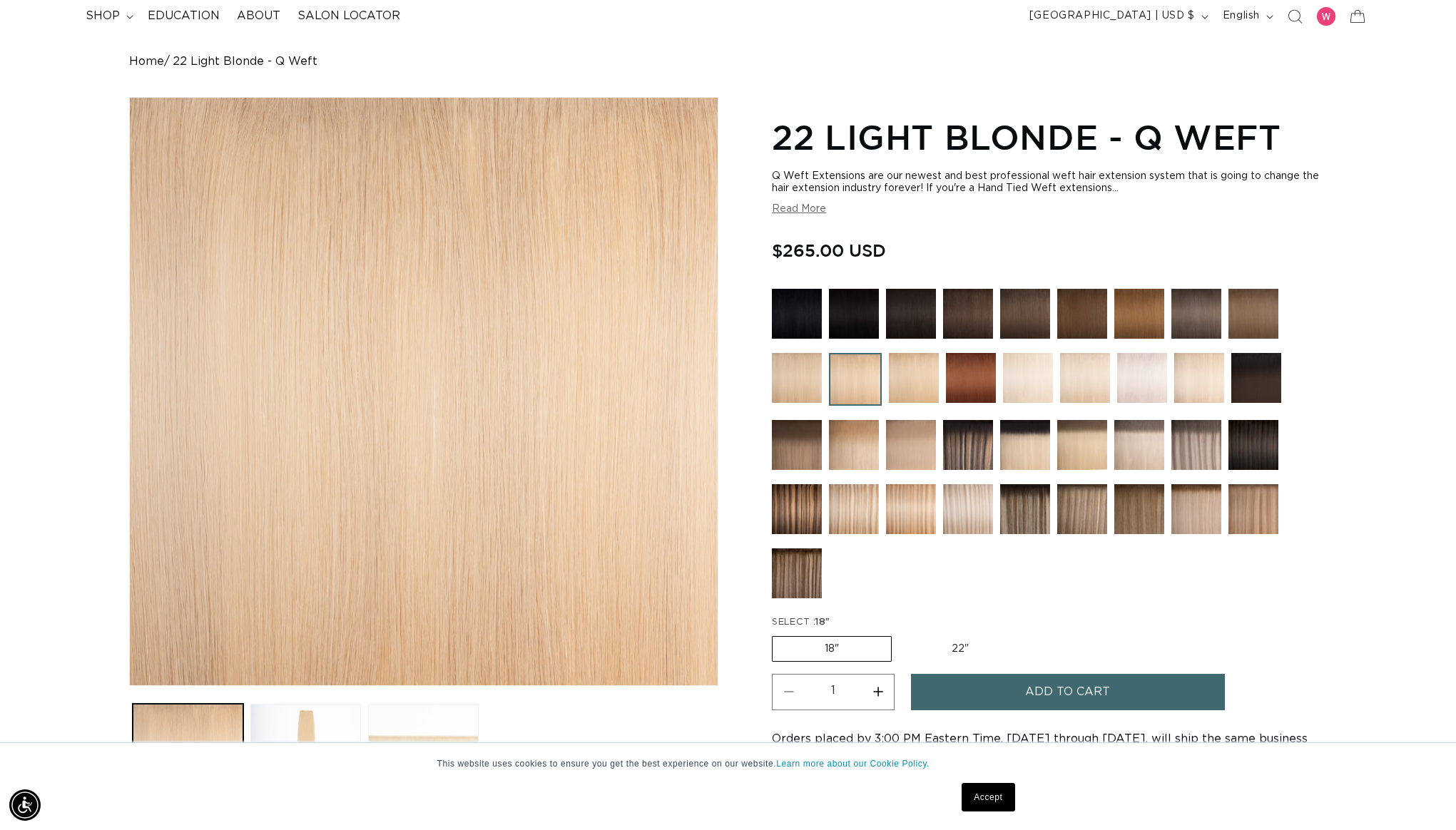
click at [793, 356] on img at bounding box center [797, 377] width 50 height 50
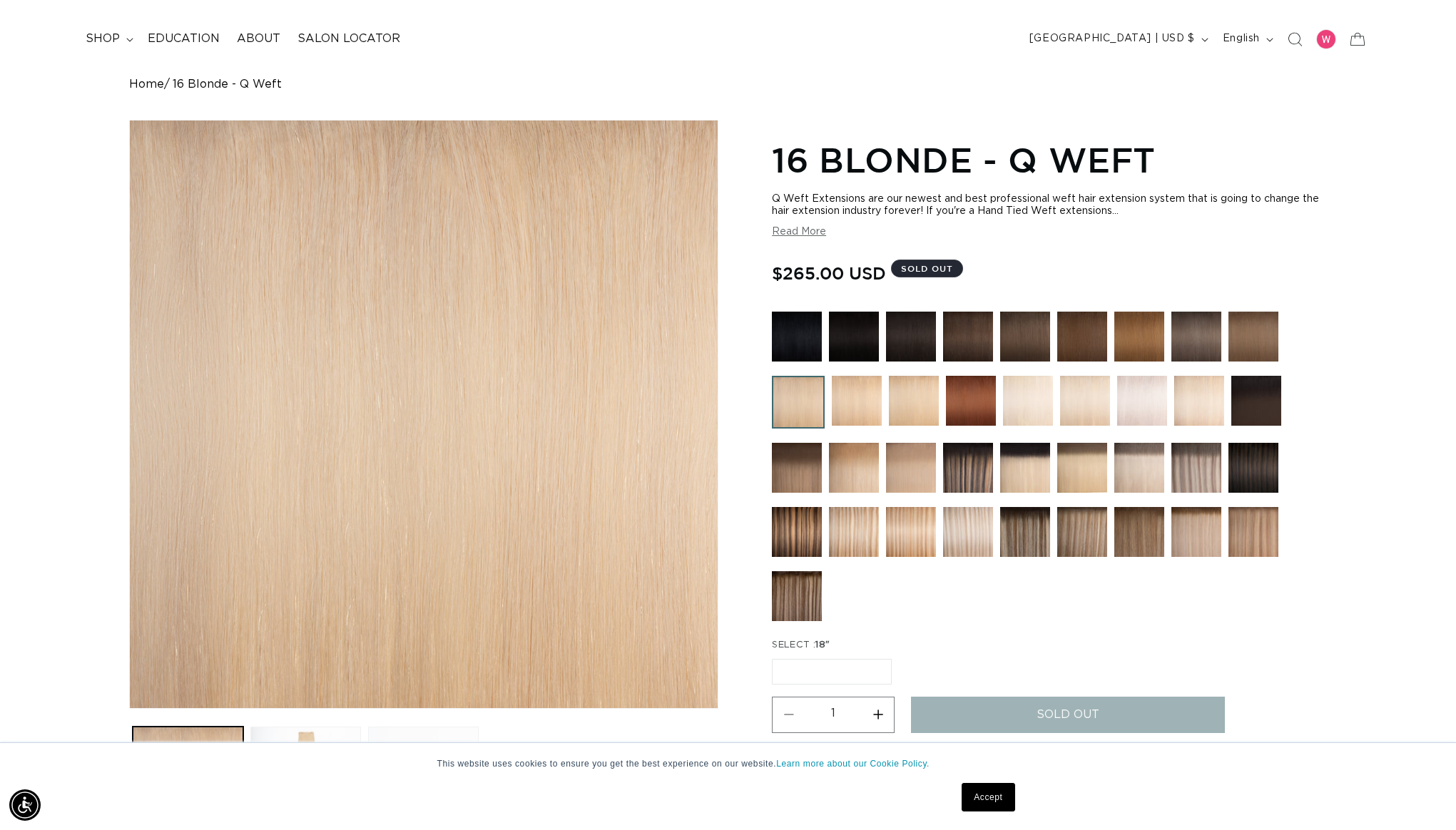
scroll to position [0, 2537]
click at [1311, 607] on div at bounding box center [1050, 469] width 555 height 316
click at [856, 409] on img at bounding box center [857, 400] width 50 height 50
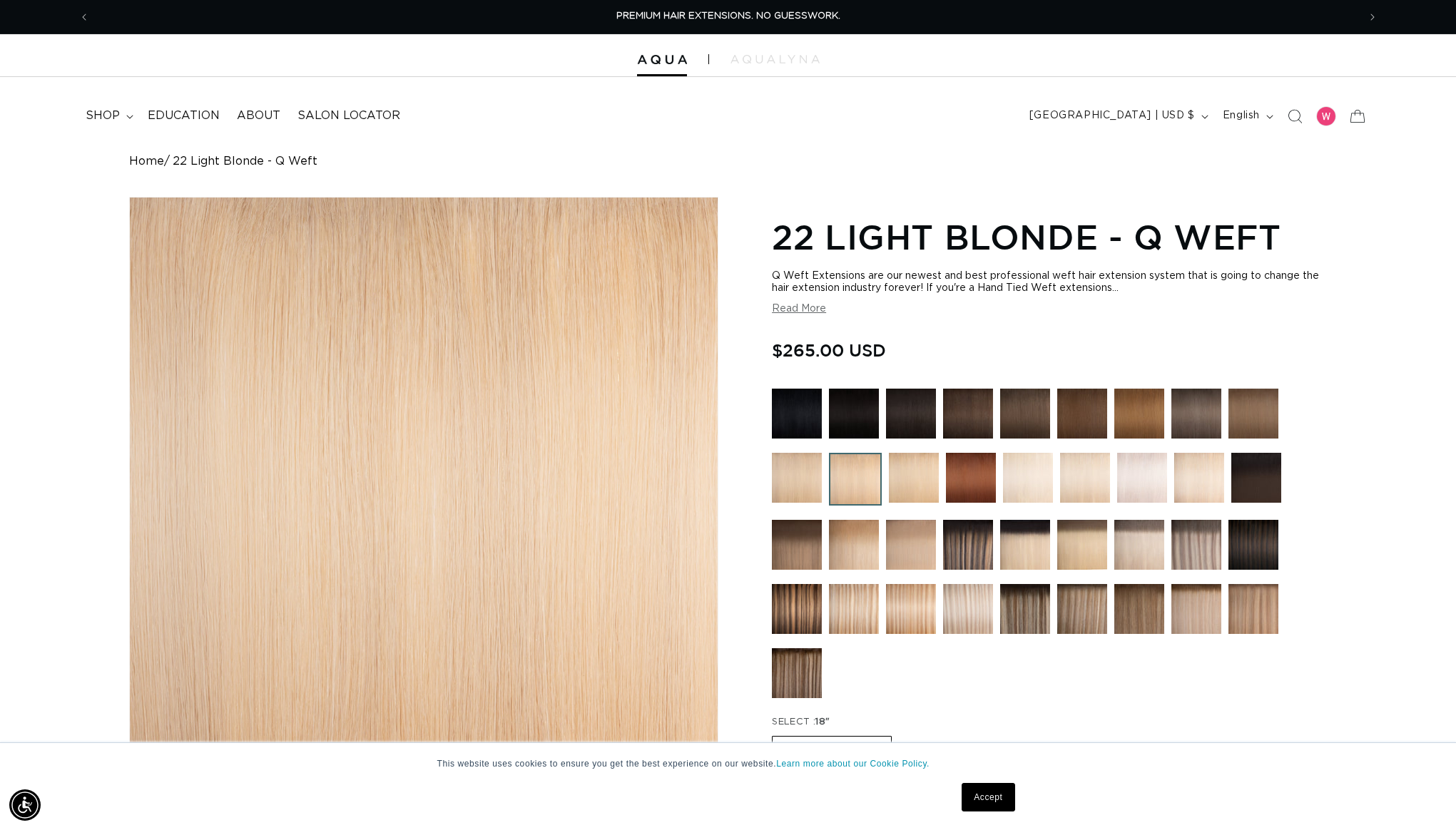
click at [795, 468] on img at bounding box center [797, 478] width 50 height 50
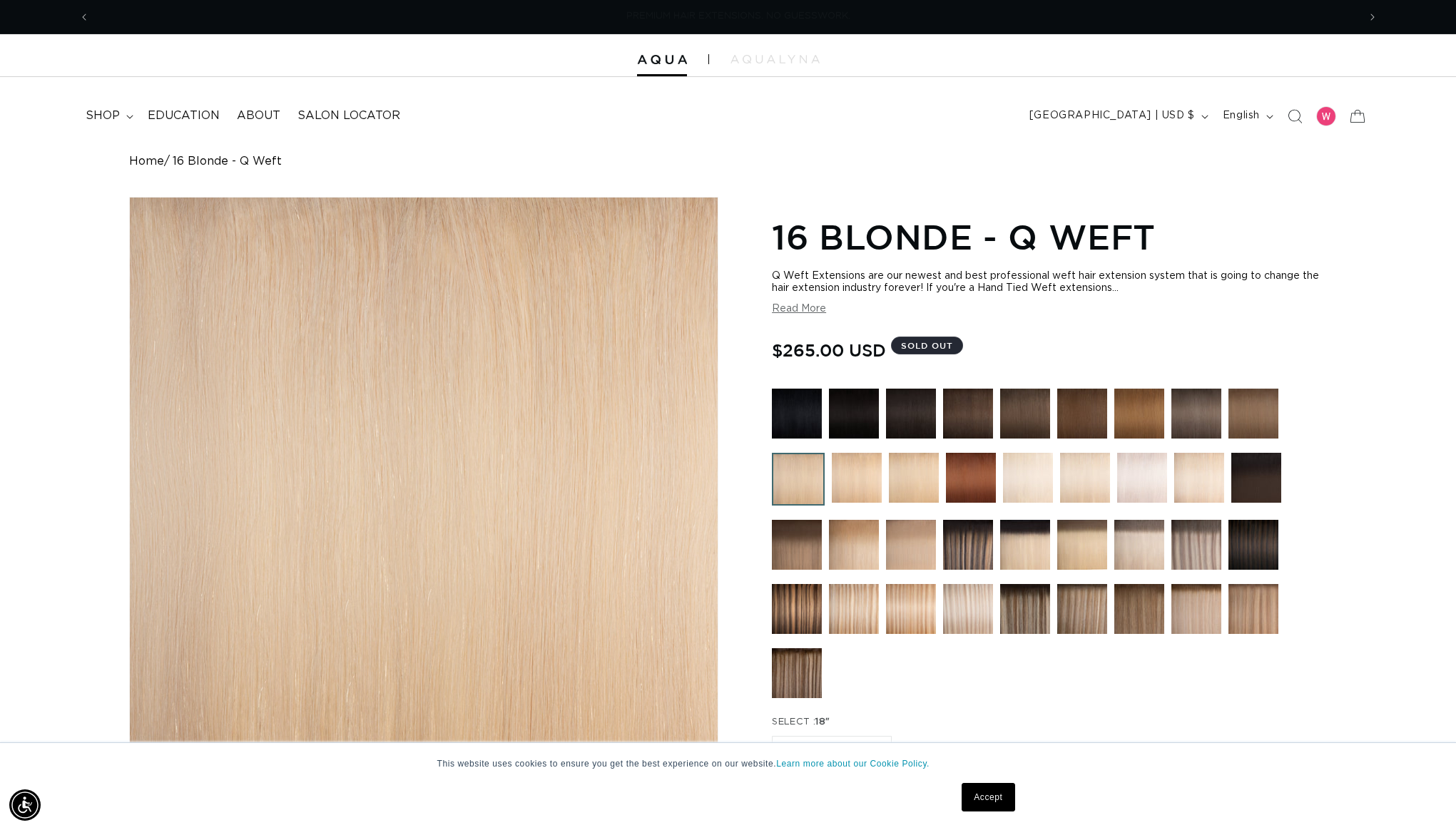
click at [905, 470] on img at bounding box center [914, 478] width 50 height 50
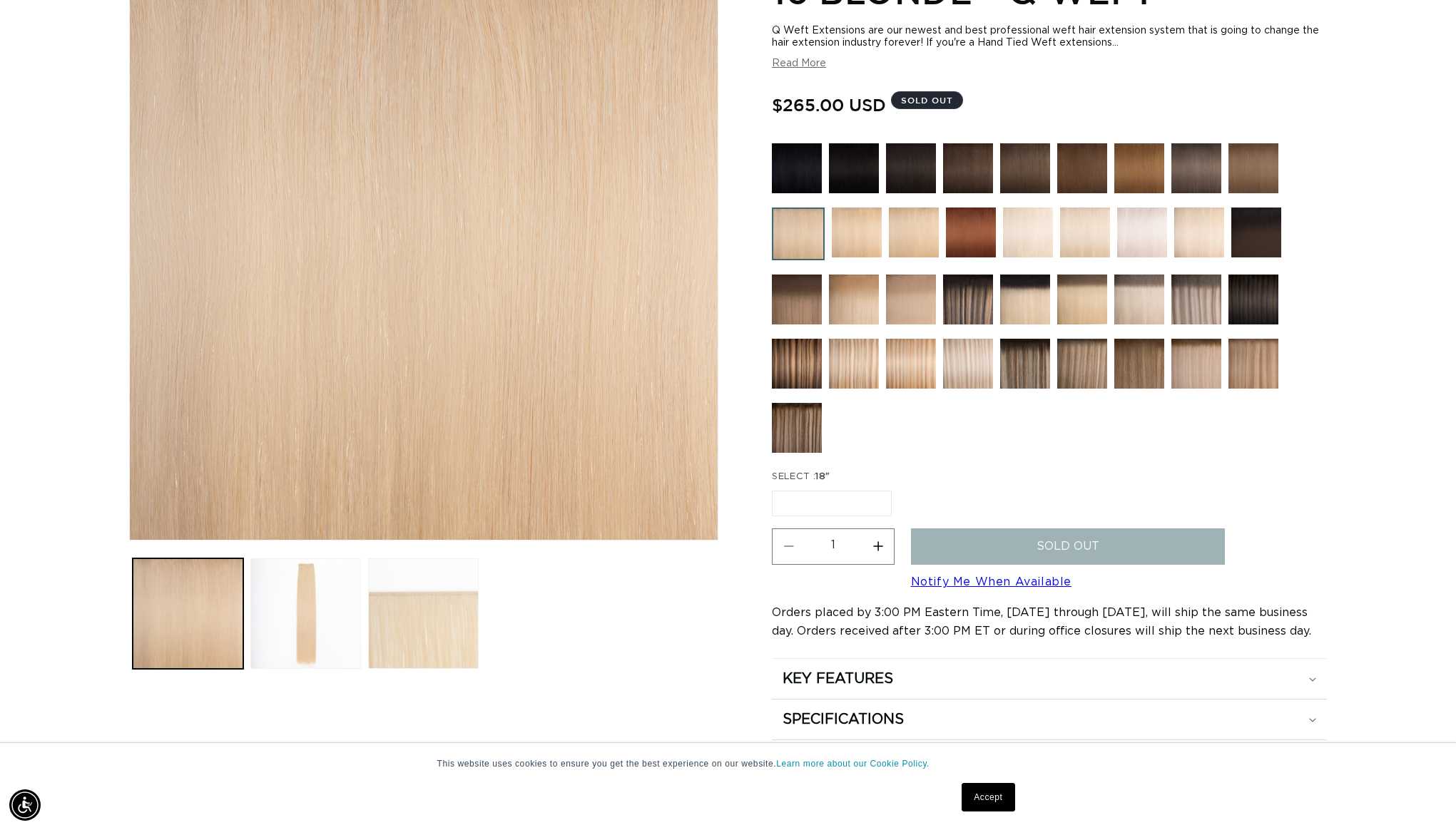
click at [847, 228] on img at bounding box center [857, 233] width 50 height 50
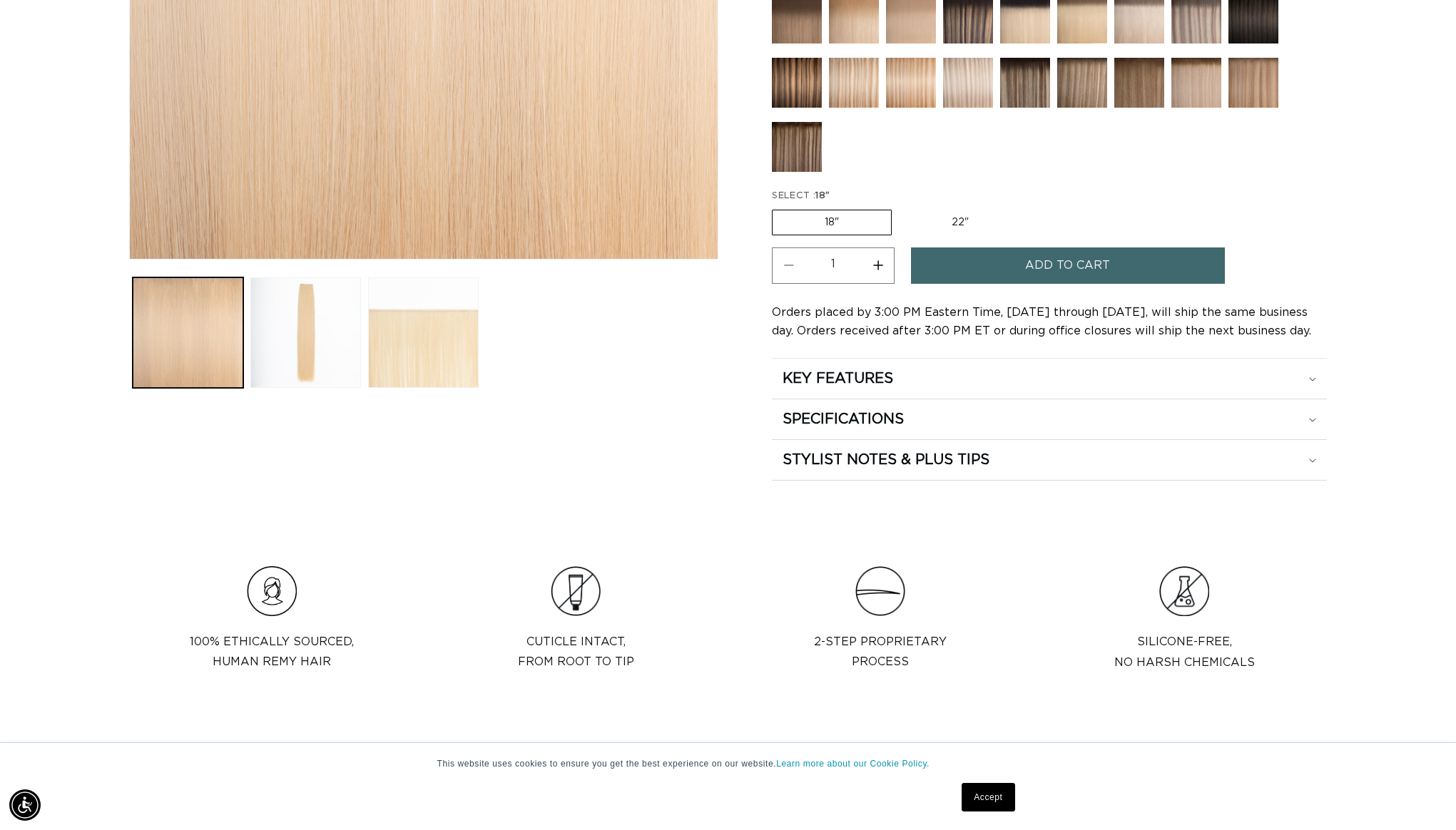
scroll to position [450, 0]
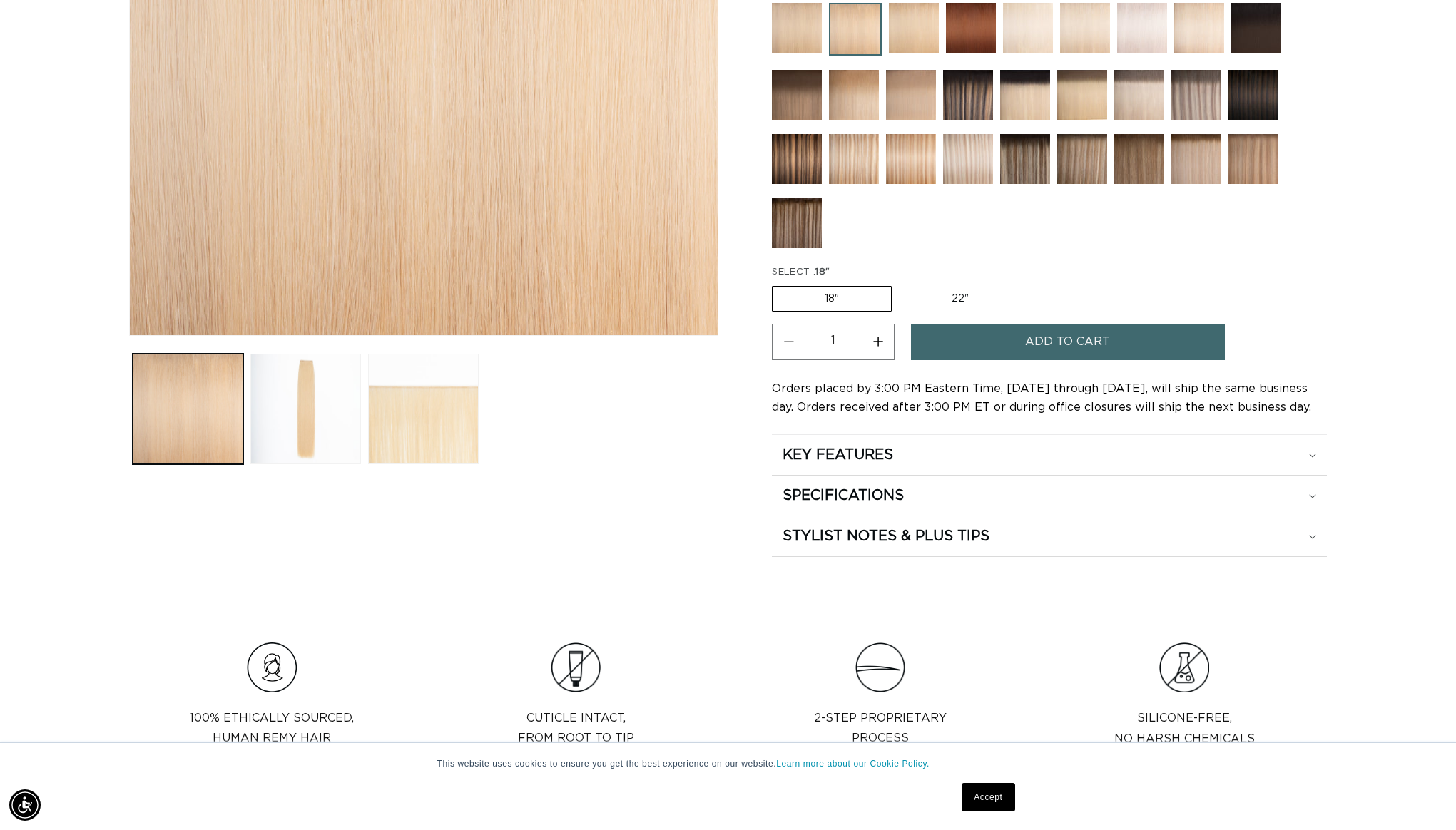
click at [961, 301] on label "22" Variant sold out or unavailable" at bounding box center [960, 299] width 121 height 24
click at [900, 284] on input "22" Variant sold out or unavailable" at bounding box center [899, 283] width 1 height 1
radio input "true"
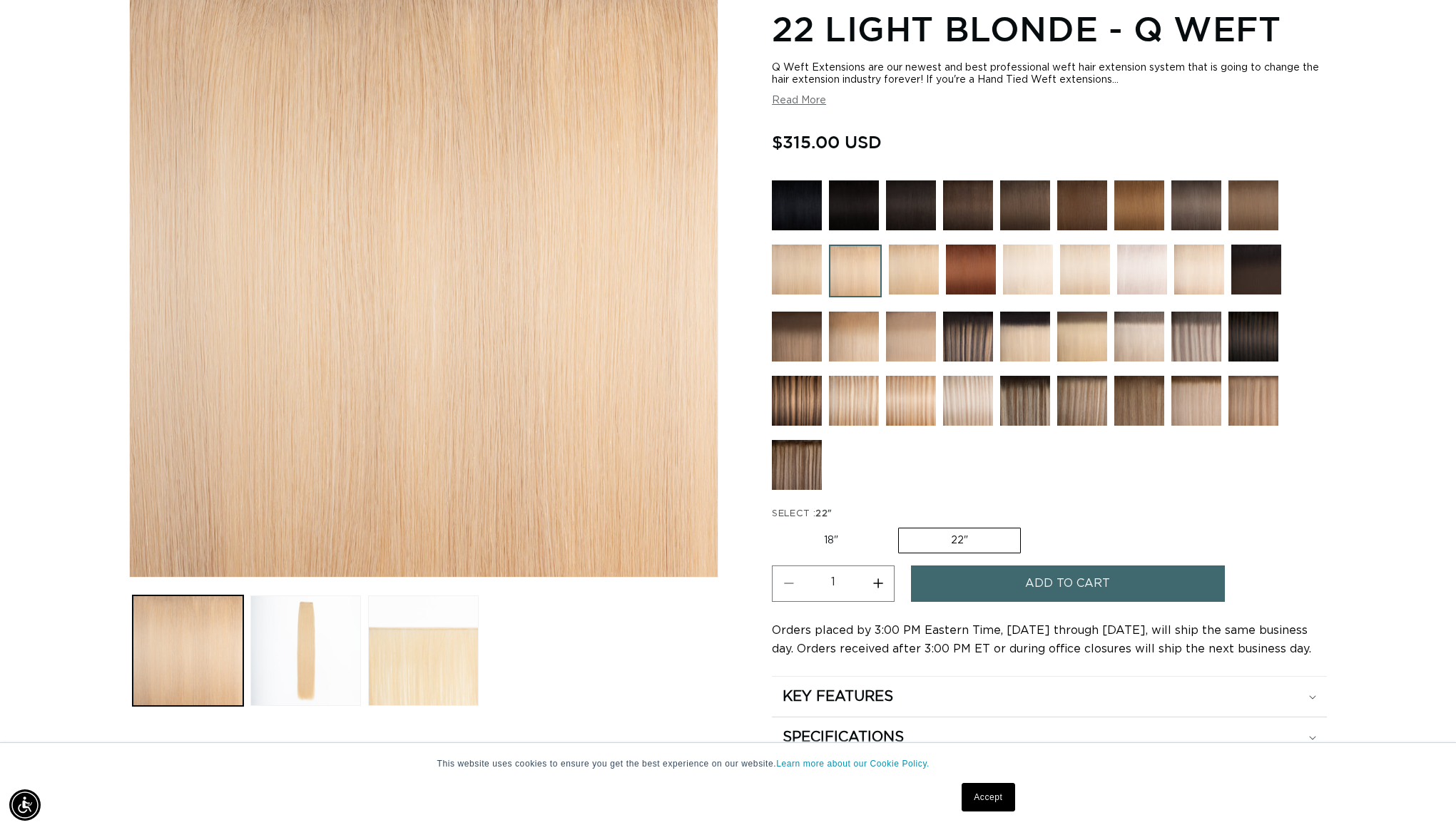
scroll to position [0, 2537]
click at [1080, 345] on img at bounding box center [1082, 336] width 50 height 50
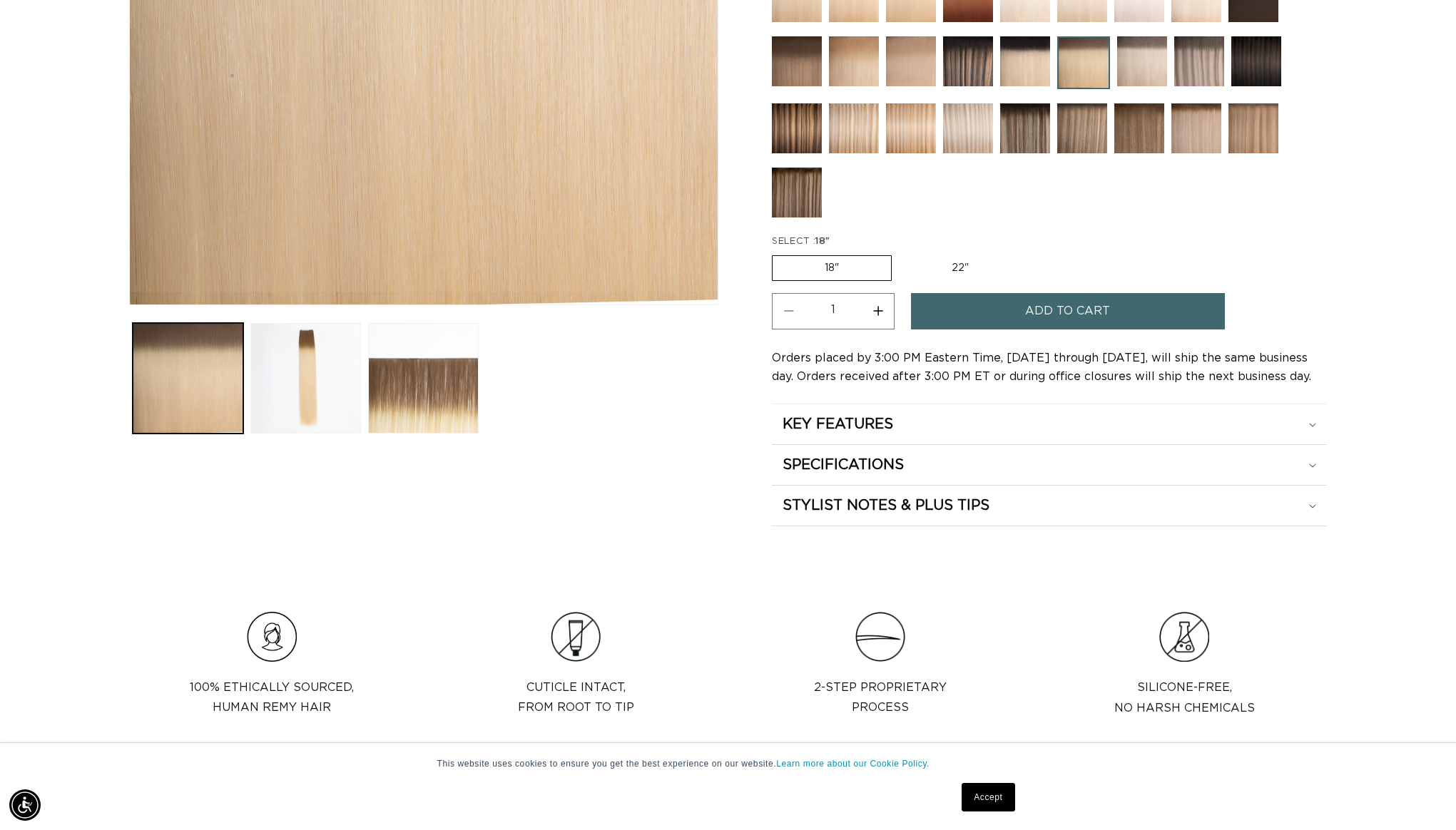
scroll to position [486, 0]
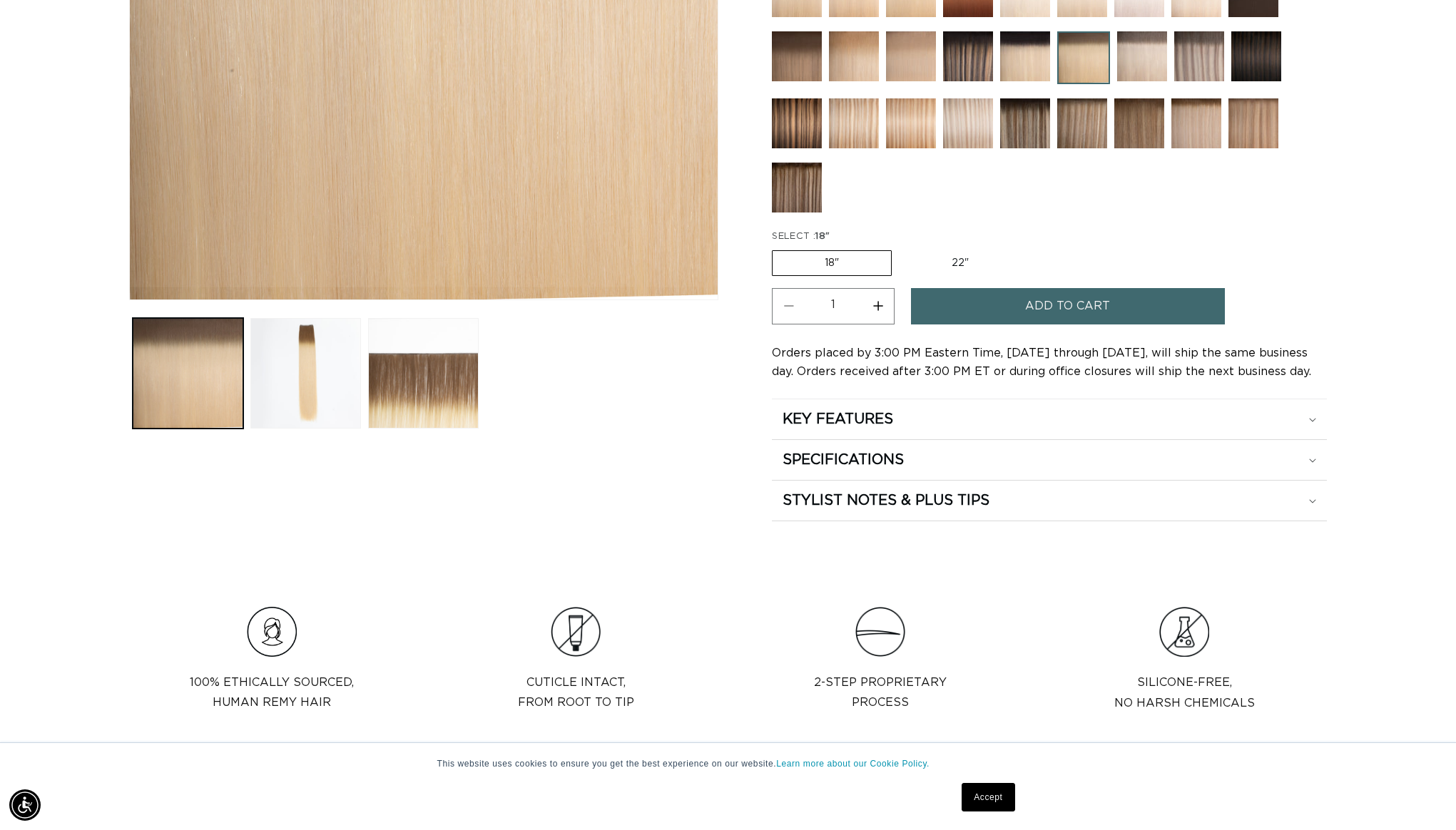
click at [947, 272] on label "22" Variant sold out or unavailable" at bounding box center [960, 263] width 121 height 24
click at [900, 248] on input "22" Variant sold out or unavailable" at bounding box center [899, 247] width 1 height 1
radio input "true"
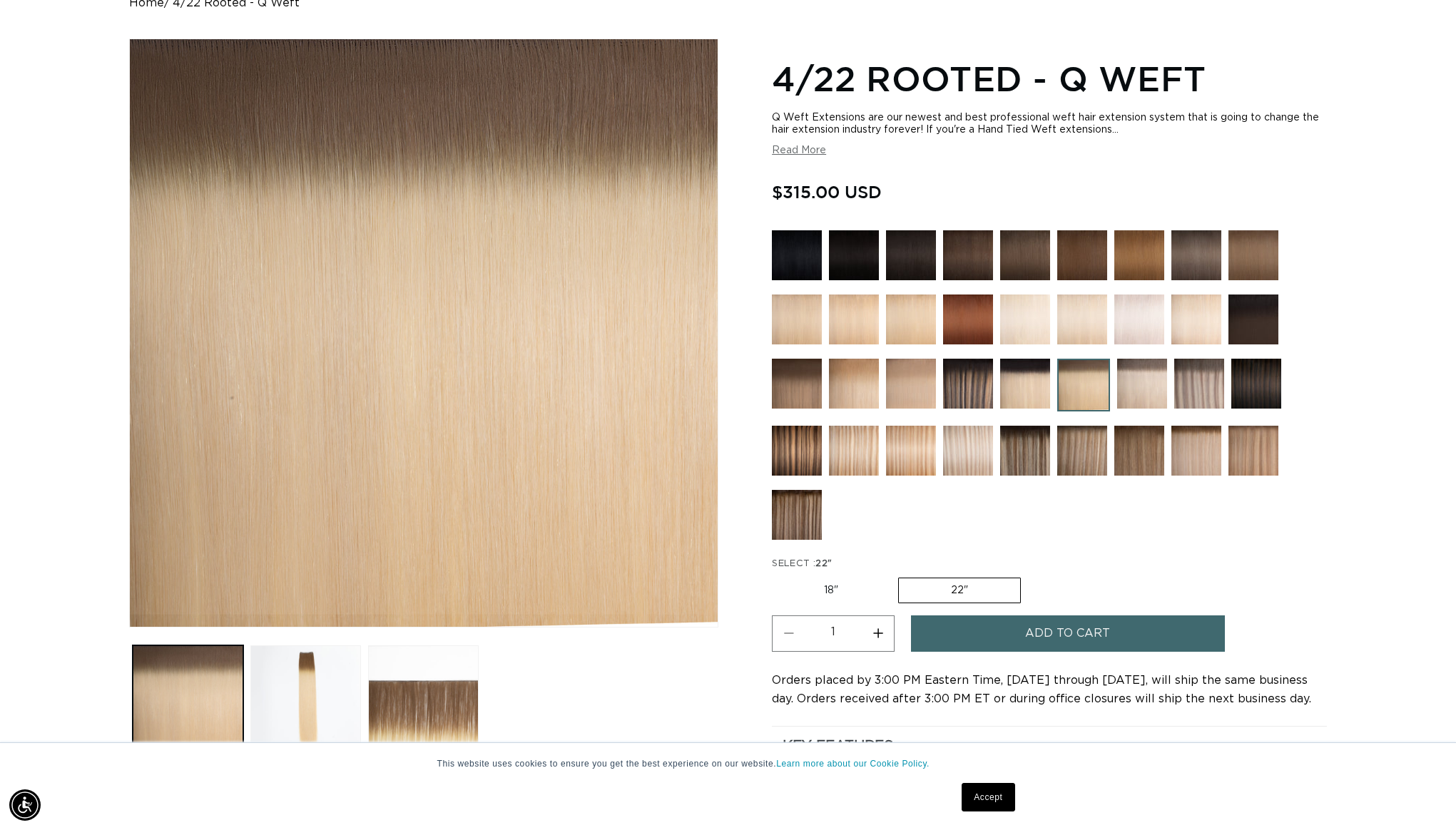
click at [1144, 396] on img at bounding box center [1143, 384] width 50 height 50
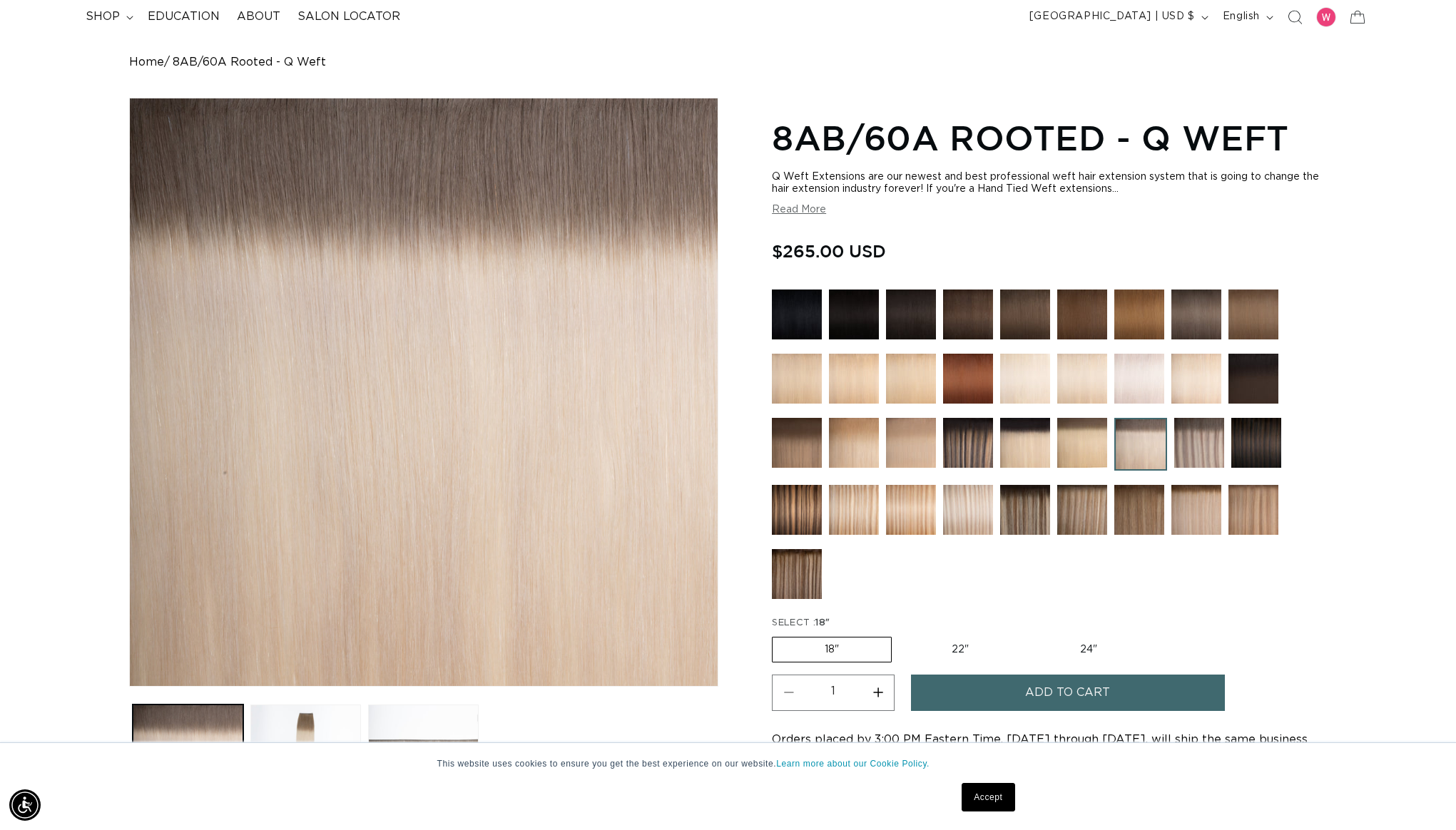
scroll to position [0, 1269]
click at [1090, 446] on img at bounding box center [1082, 442] width 50 height 50
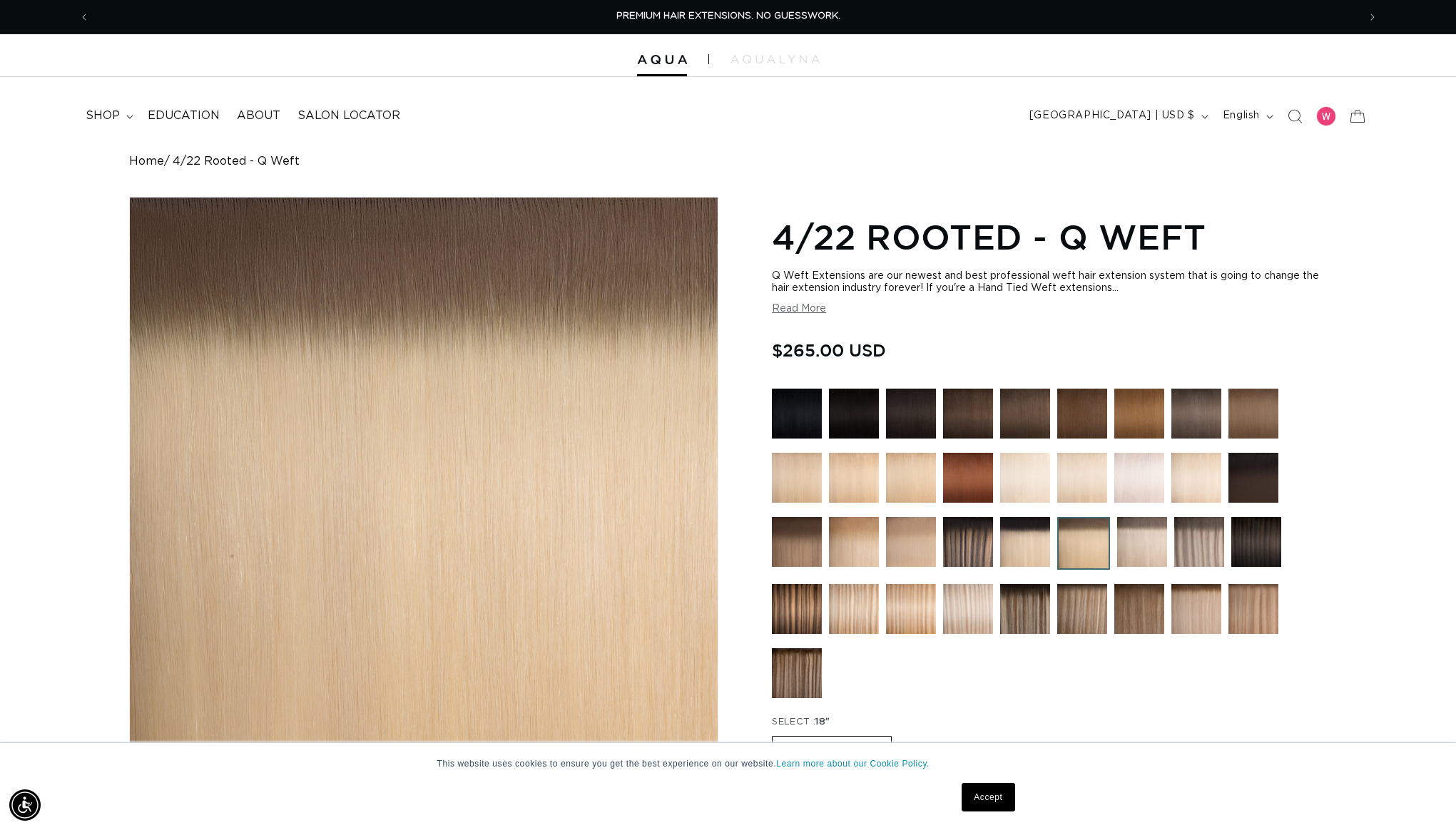
click at [1189, 473] on img at bounding box center [1197, 478] width 50 height 50
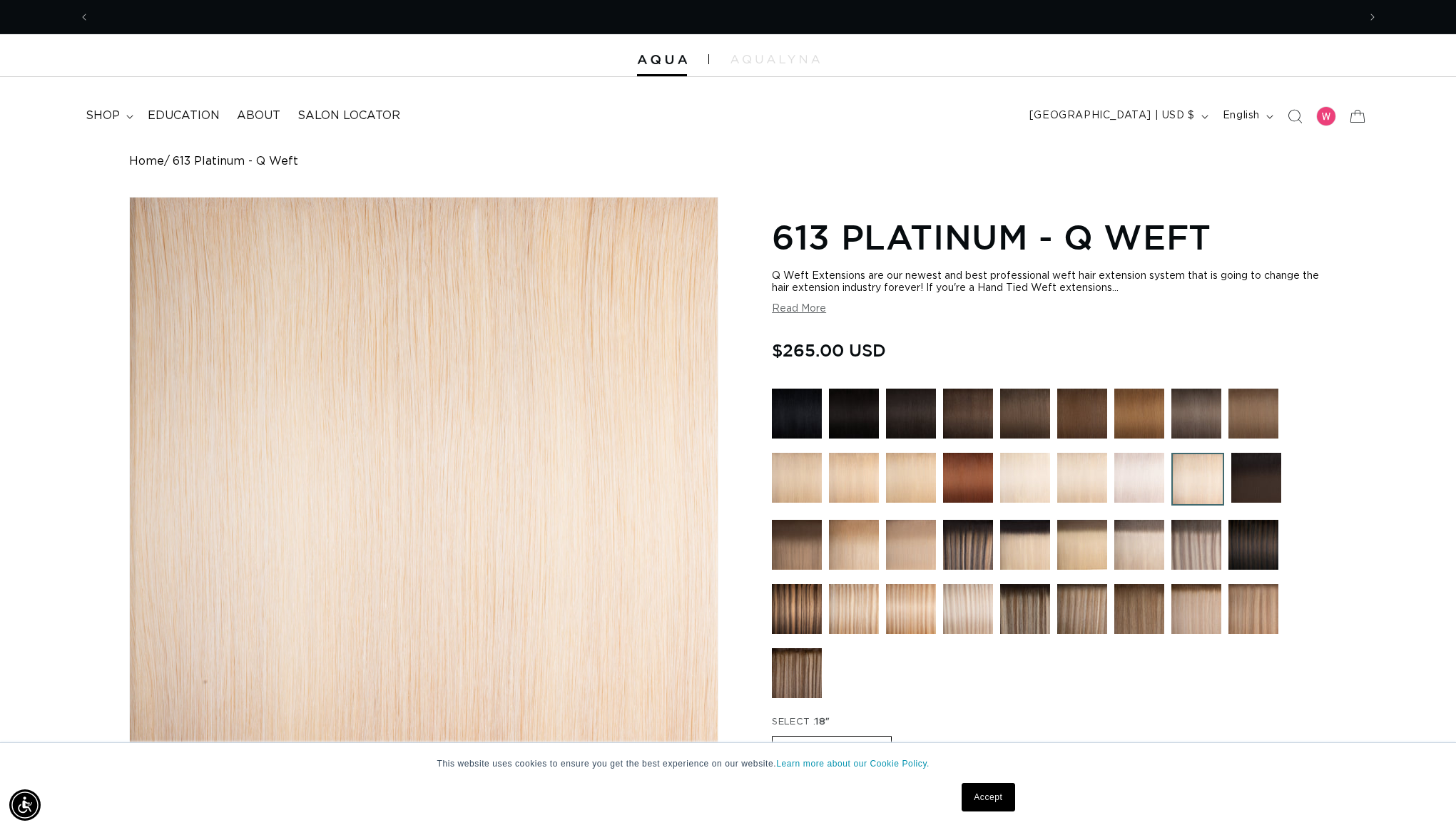
click at [1079, 489] on img at bounding box center [1082, 478] width 50 height 50
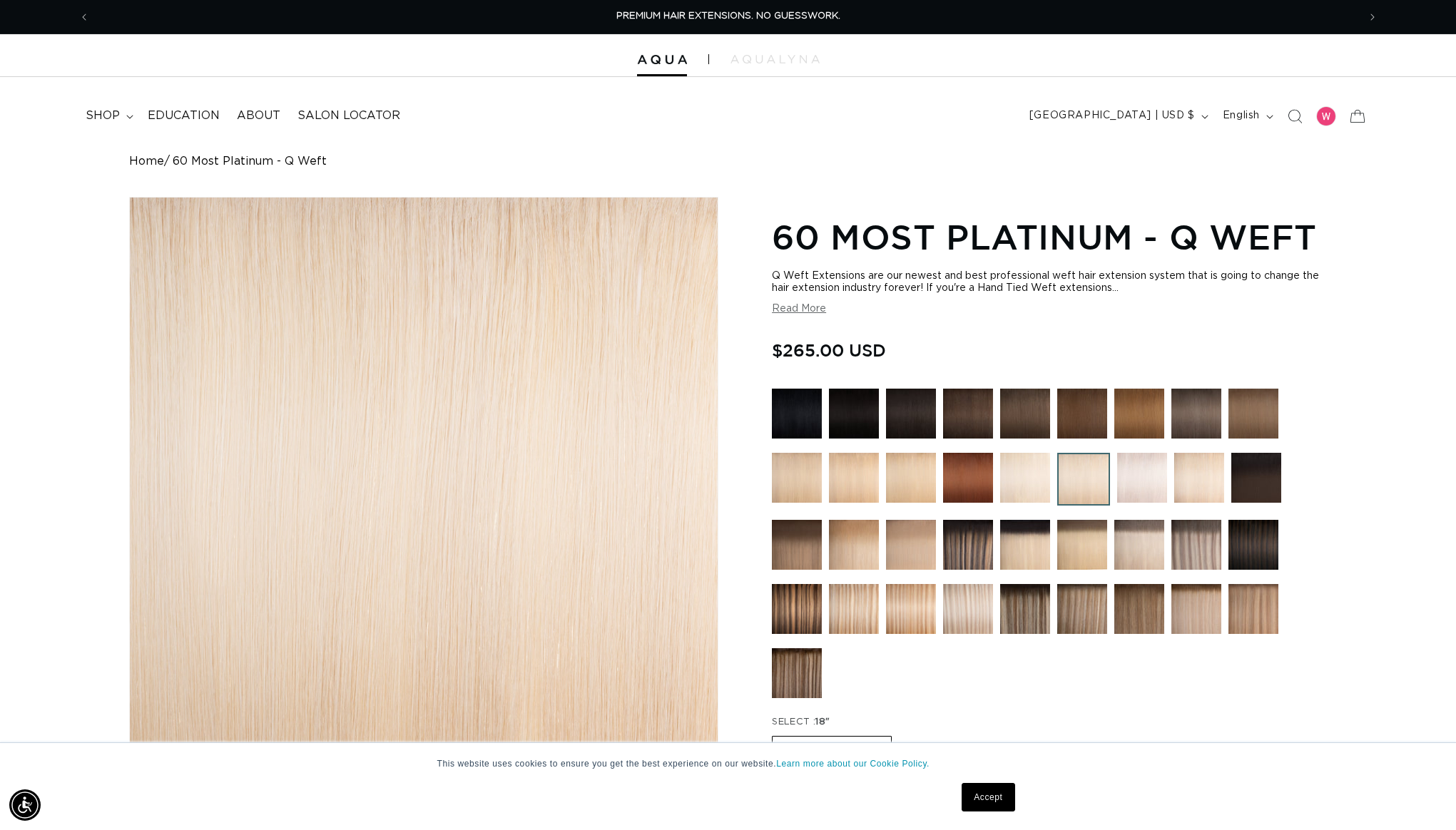
click at [1019, 486] on img at bounding box center [1025, 478] width 50 height 50
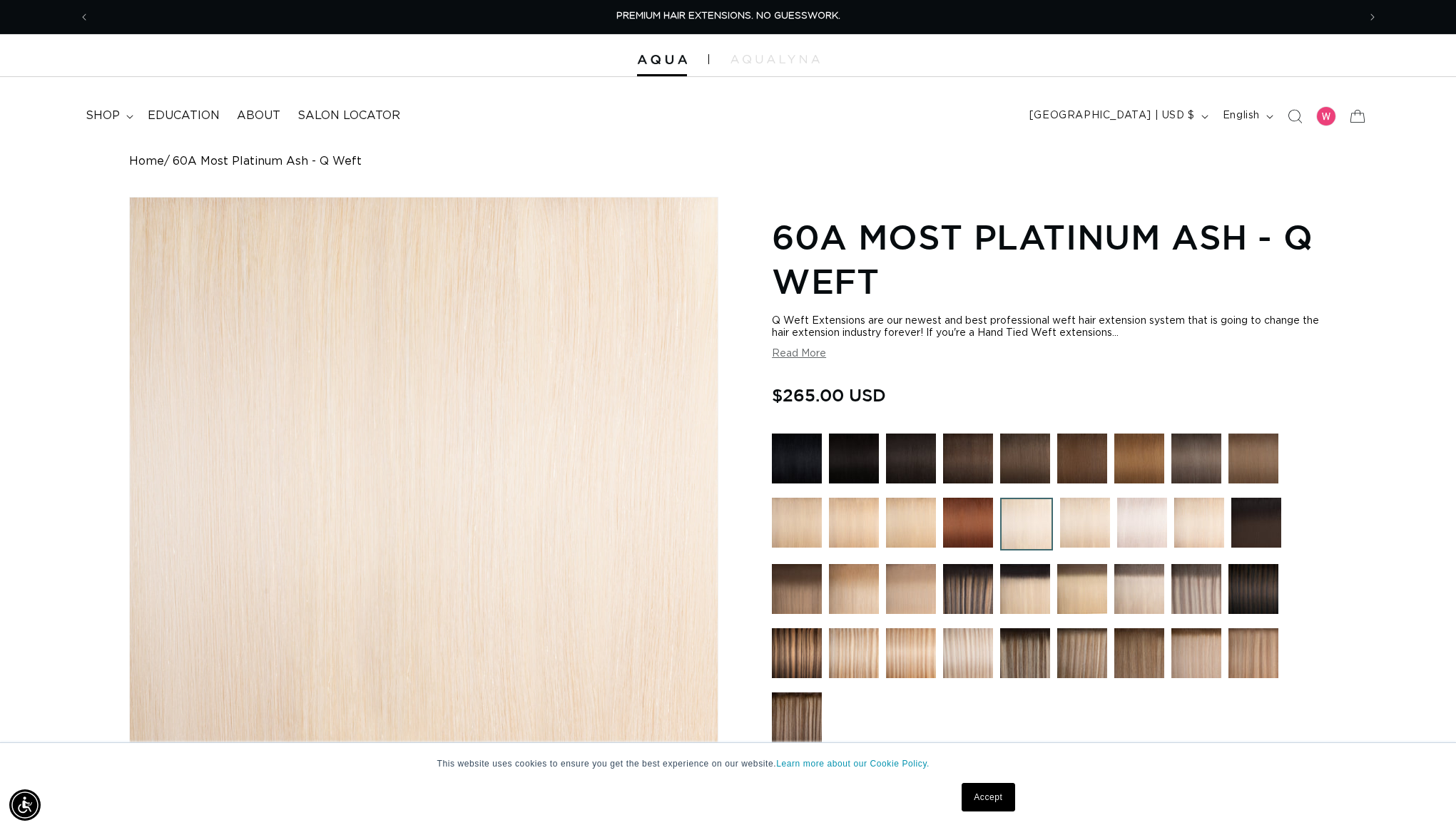
click at [1095, 528] on img at bounding box center [1085, 523] width 50 height 50
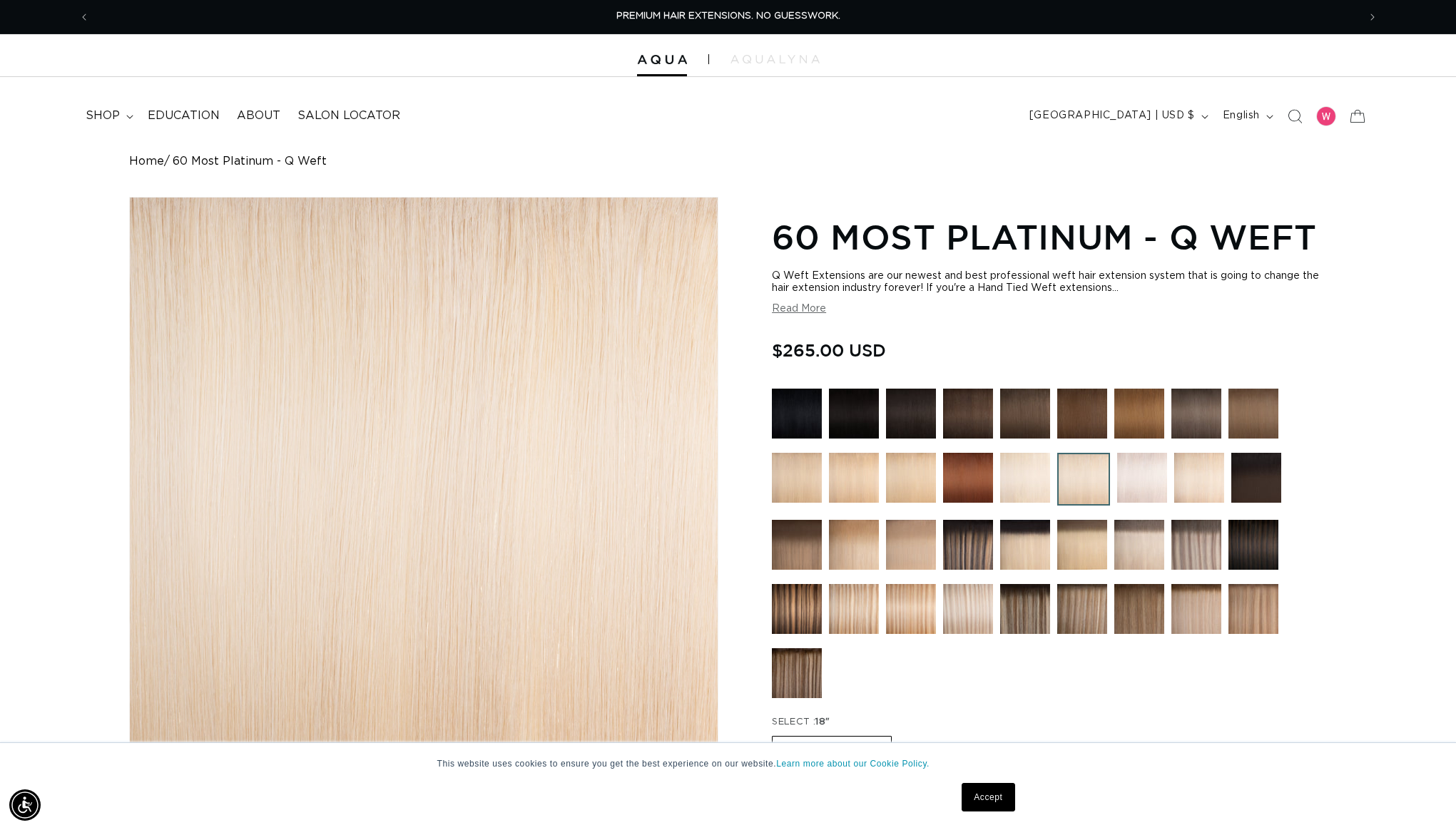
click at [1192, 483] on img at bounding box center [1199, 478] width 50 height 50
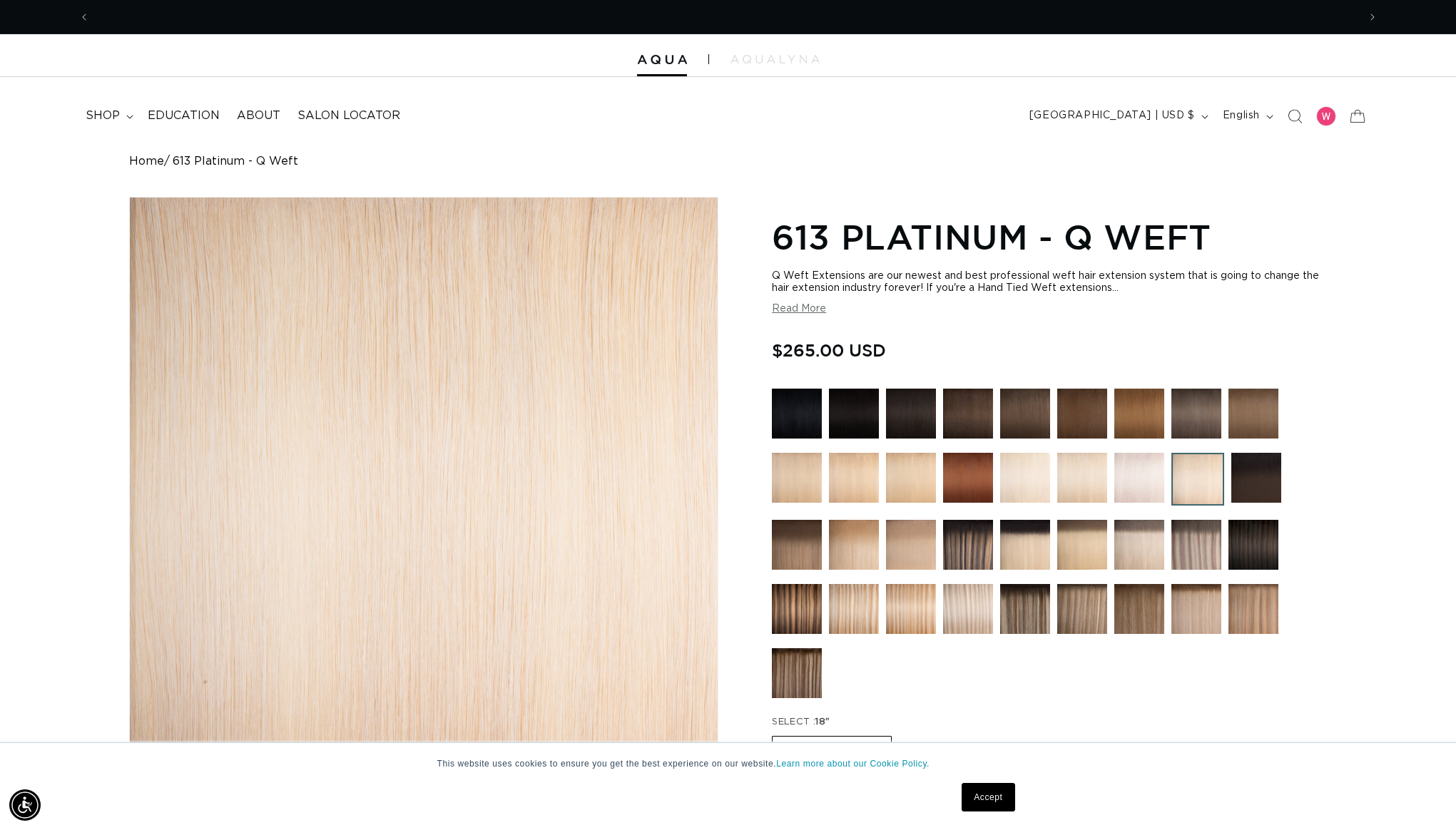
scroll to position [0, 1269]
click at [1133, 473] on img at bounding box center [1139, 478] width 50 height 50
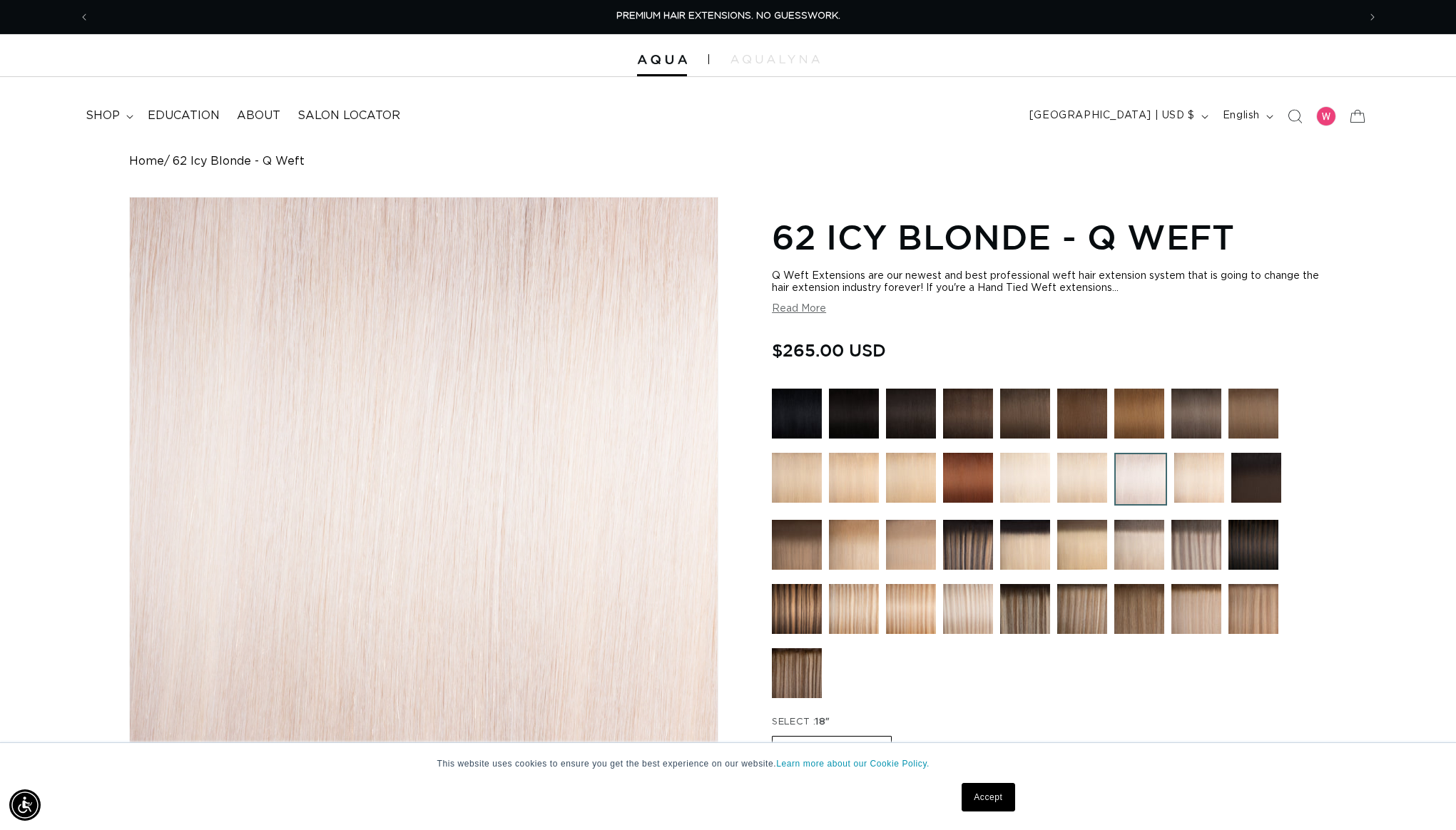
click at [1199, 472] on img at bounding box center [1199, 478] width 50 height 50
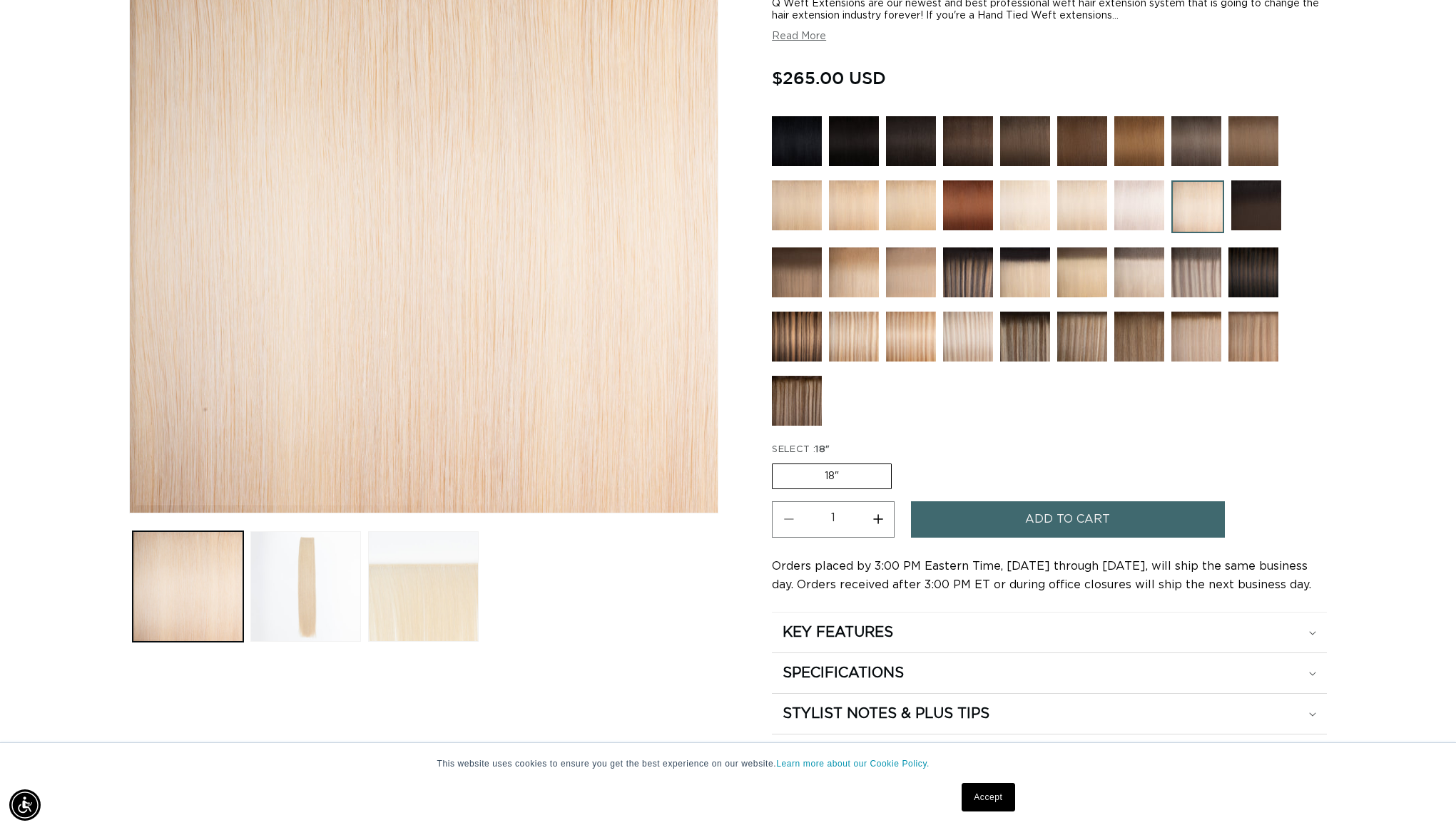
scroll to position [0, 1269]
click at [873, 476] on label "18" Variant sold out or unavailable" at bounding box center [832, 476] width 120 height 26
click at [776, 462] on input "18" Variant sold out or unavailable" at bounding box center [776, 461] width 1 height 1
click at [1134, 186] on img at bounding box center [1139, 205] width 50 height 50
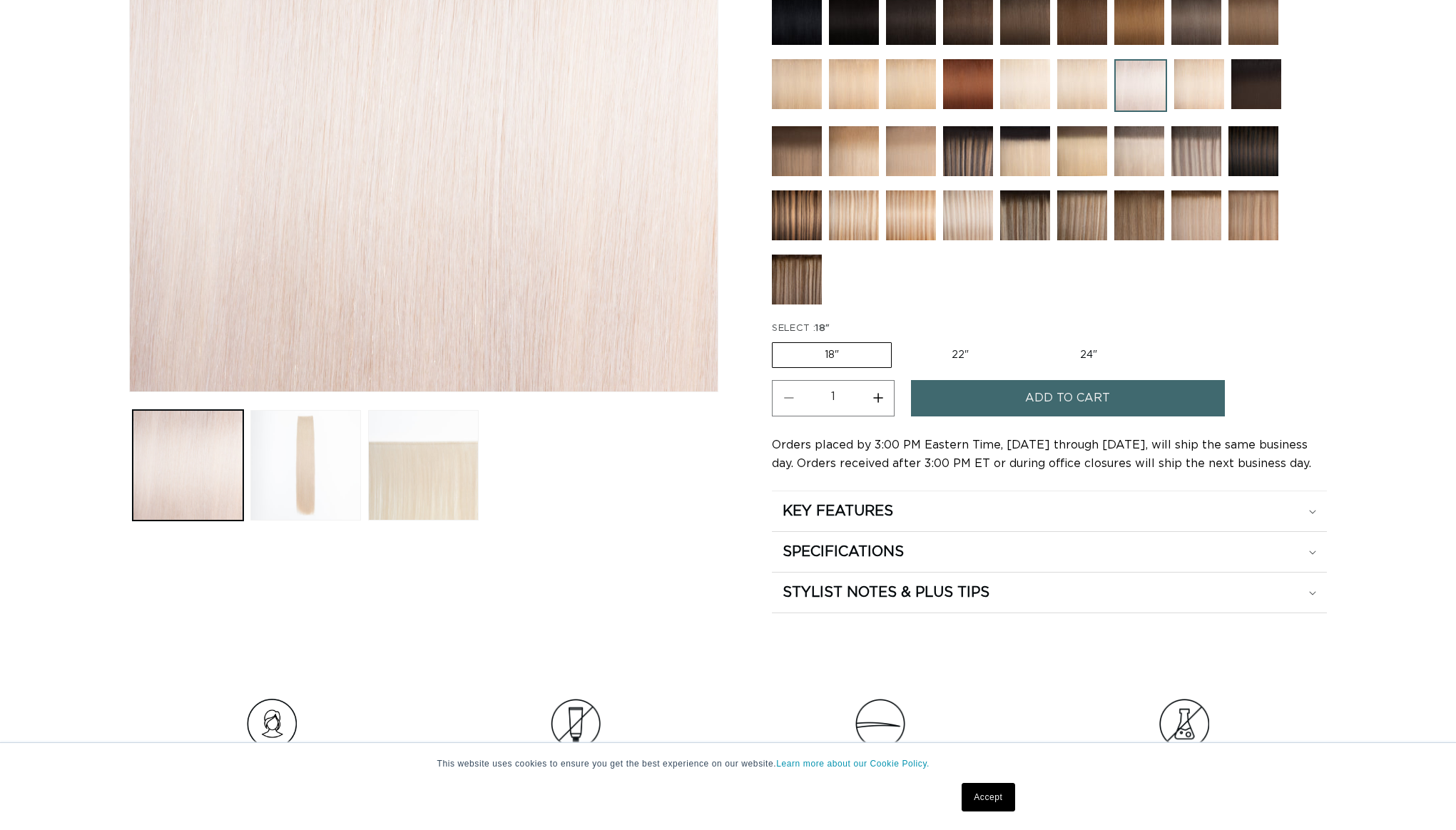
scroll to position [466, 0]
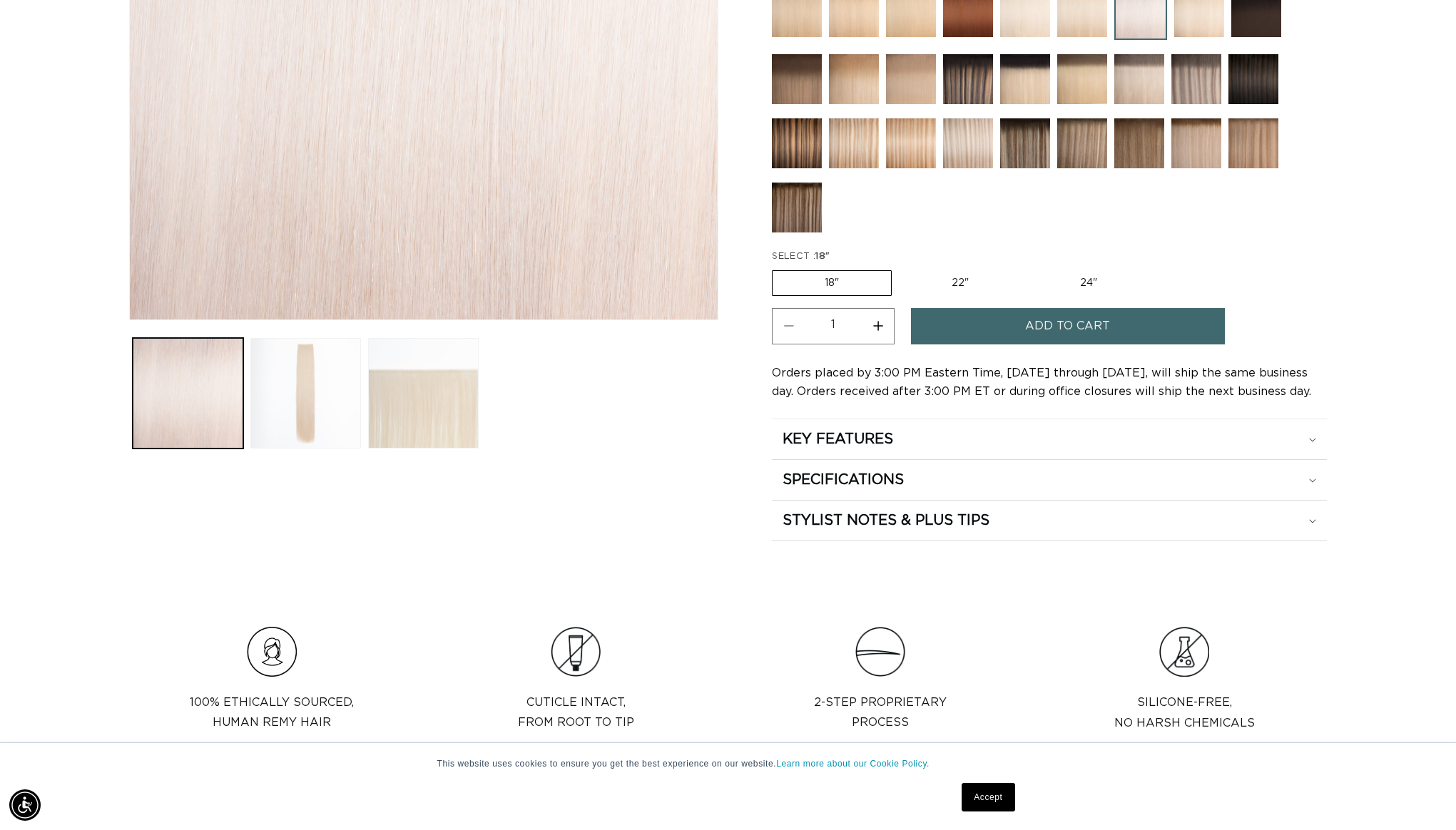
click at [951, 276] on label "22" Variant sold out or unavailable" at bounding box center [960, 283] width 121 height 24
click at [900, 268] on input "22" Variant sold out or unavailable" at bounding box center [899, 268] width 1 height 1
radio input "true"
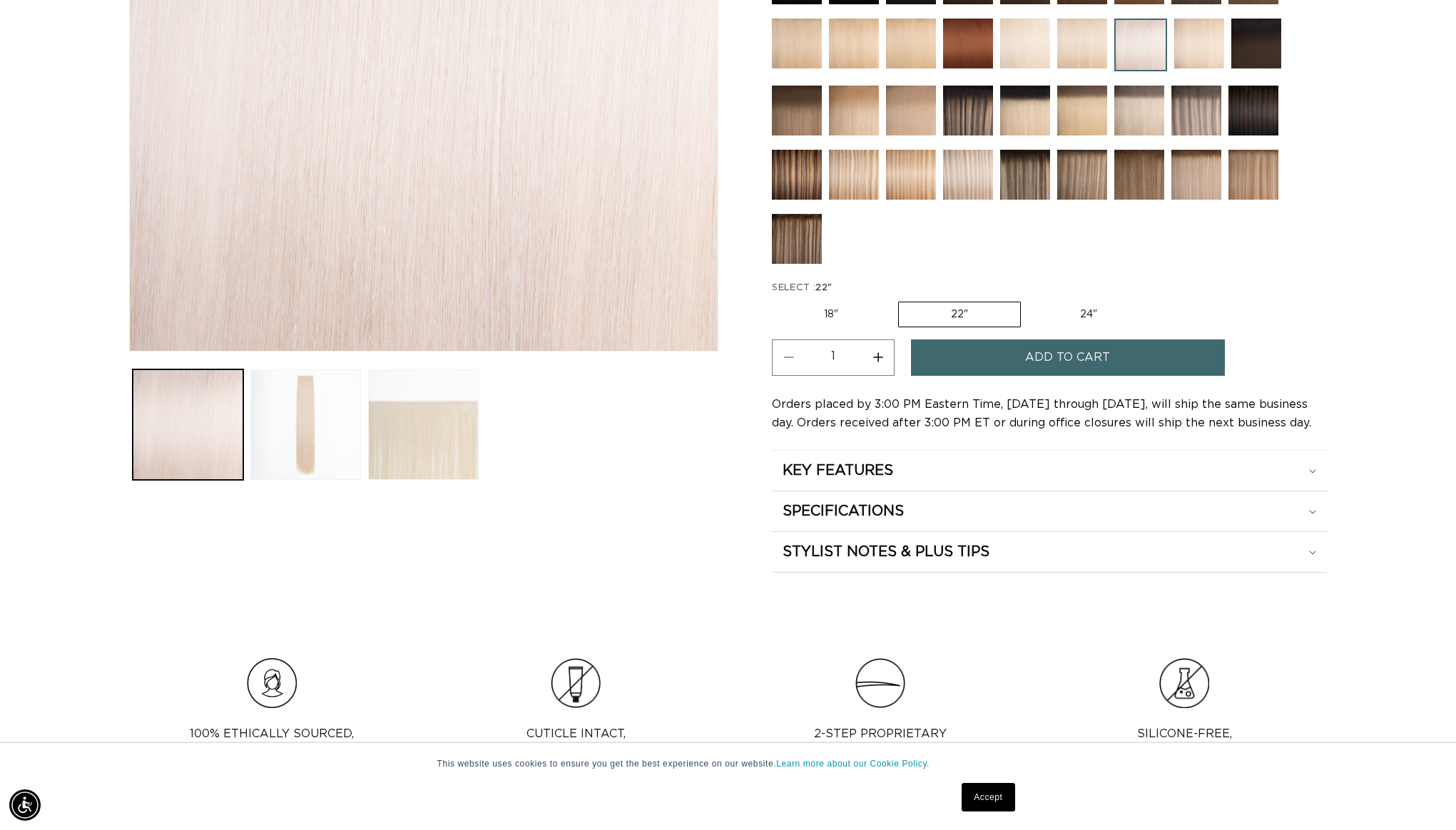
scroll to position [428, 0]
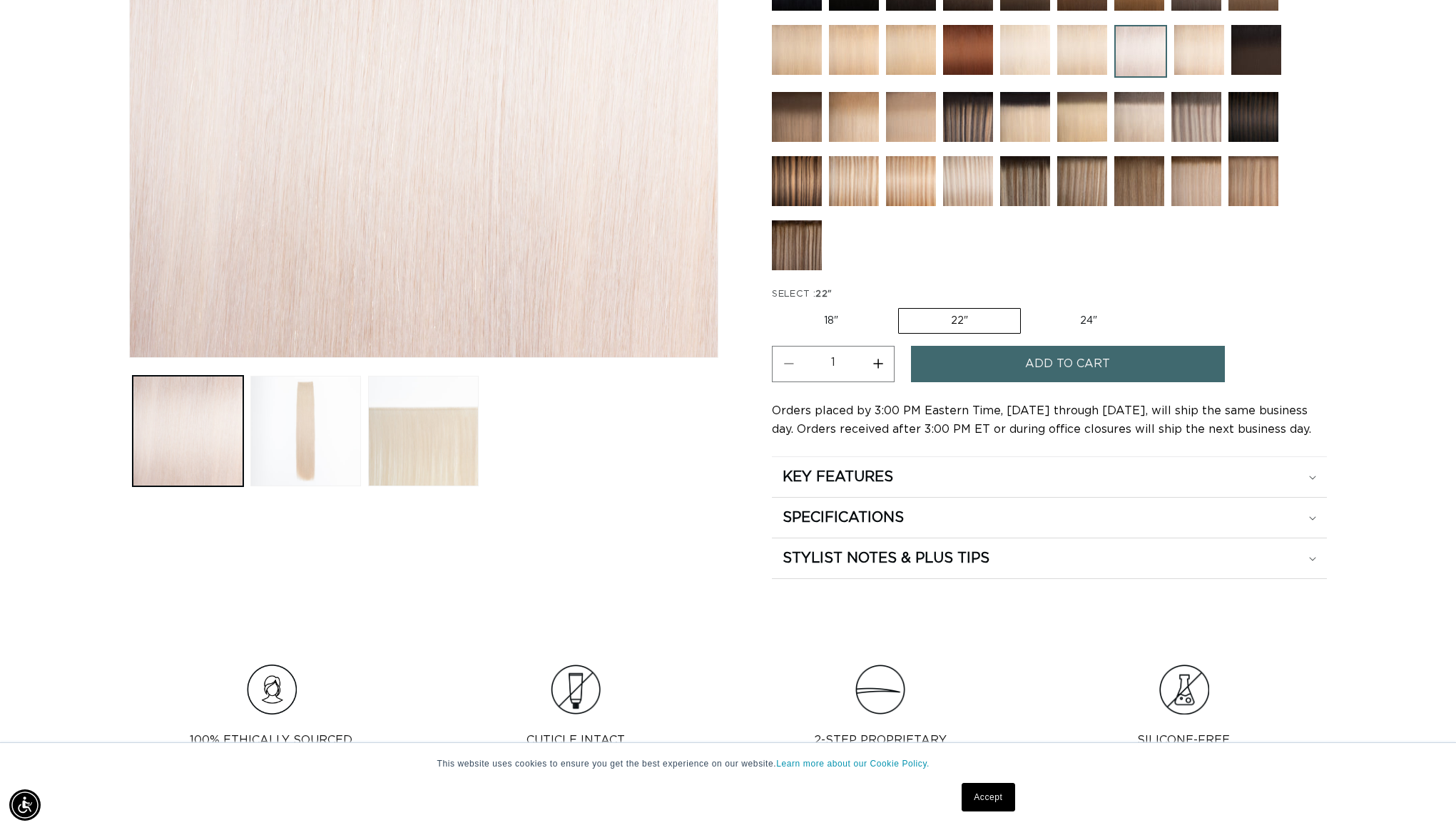
click at [1202, 40] on img at bounding box center [1199, 49] width 50 height 50
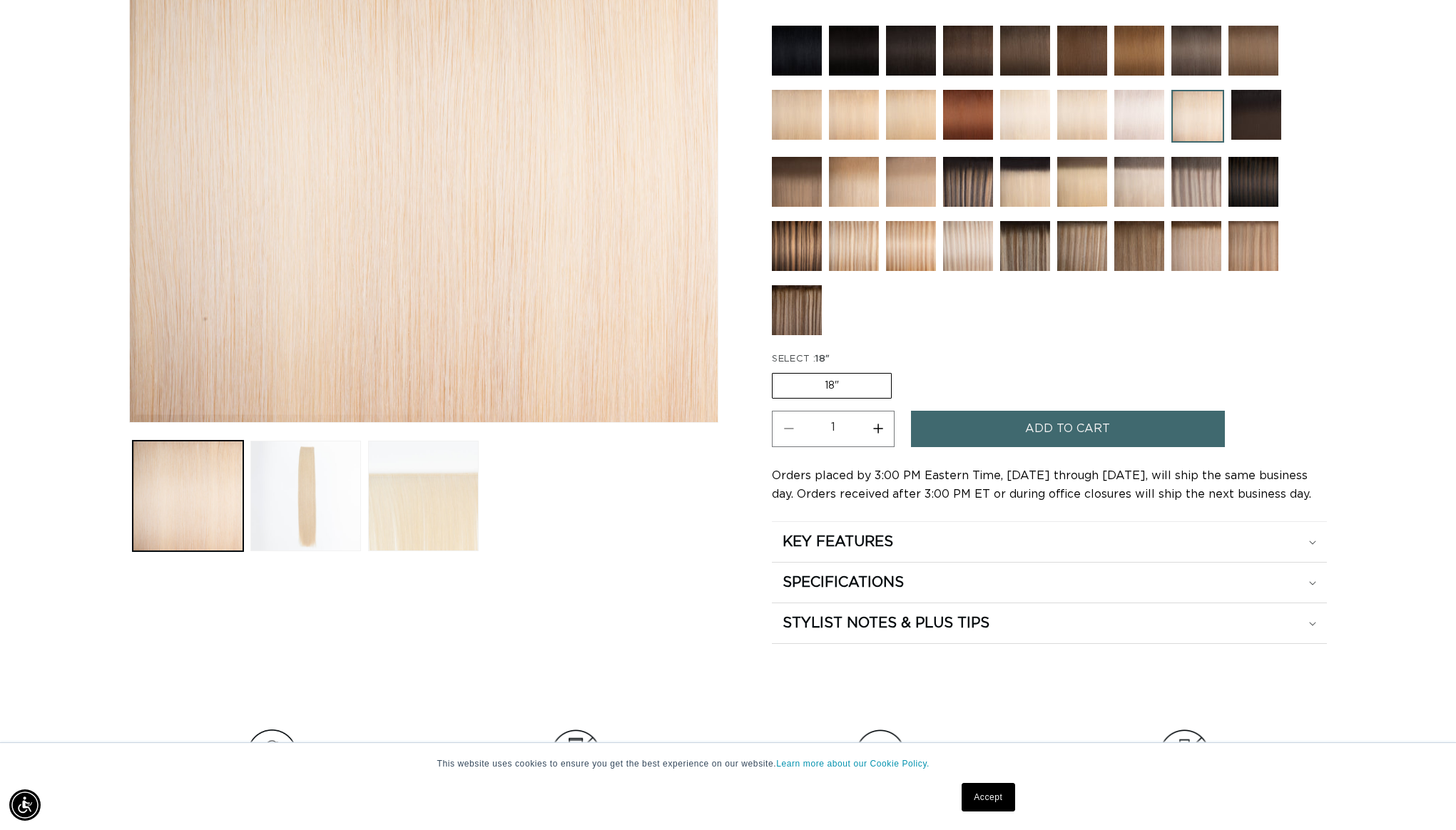
scroll to position [0, 1269]
click at [848, 111] on img at bounding box center [854, 115] width 50 height 50
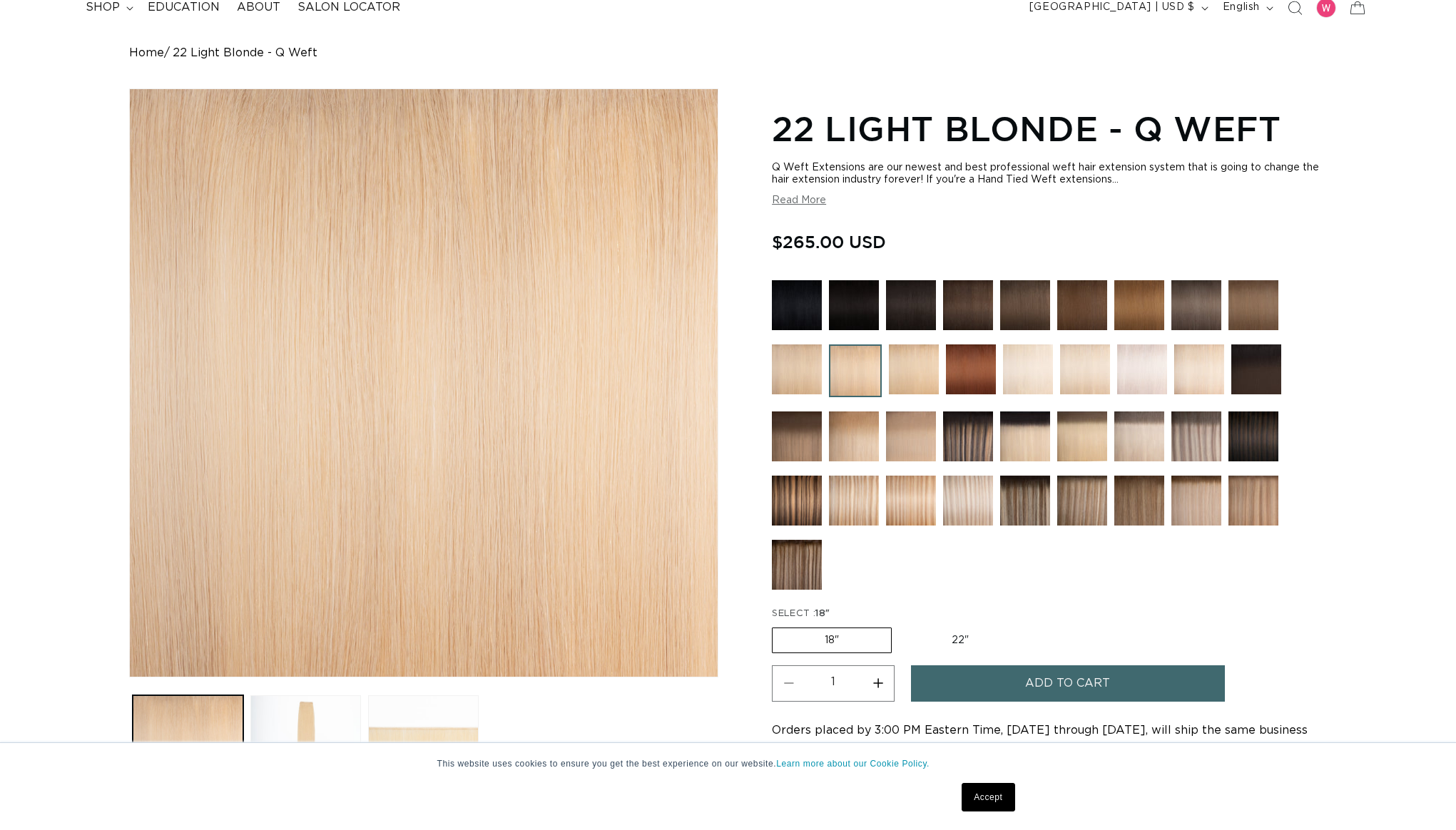
scroll to position [126, 0]
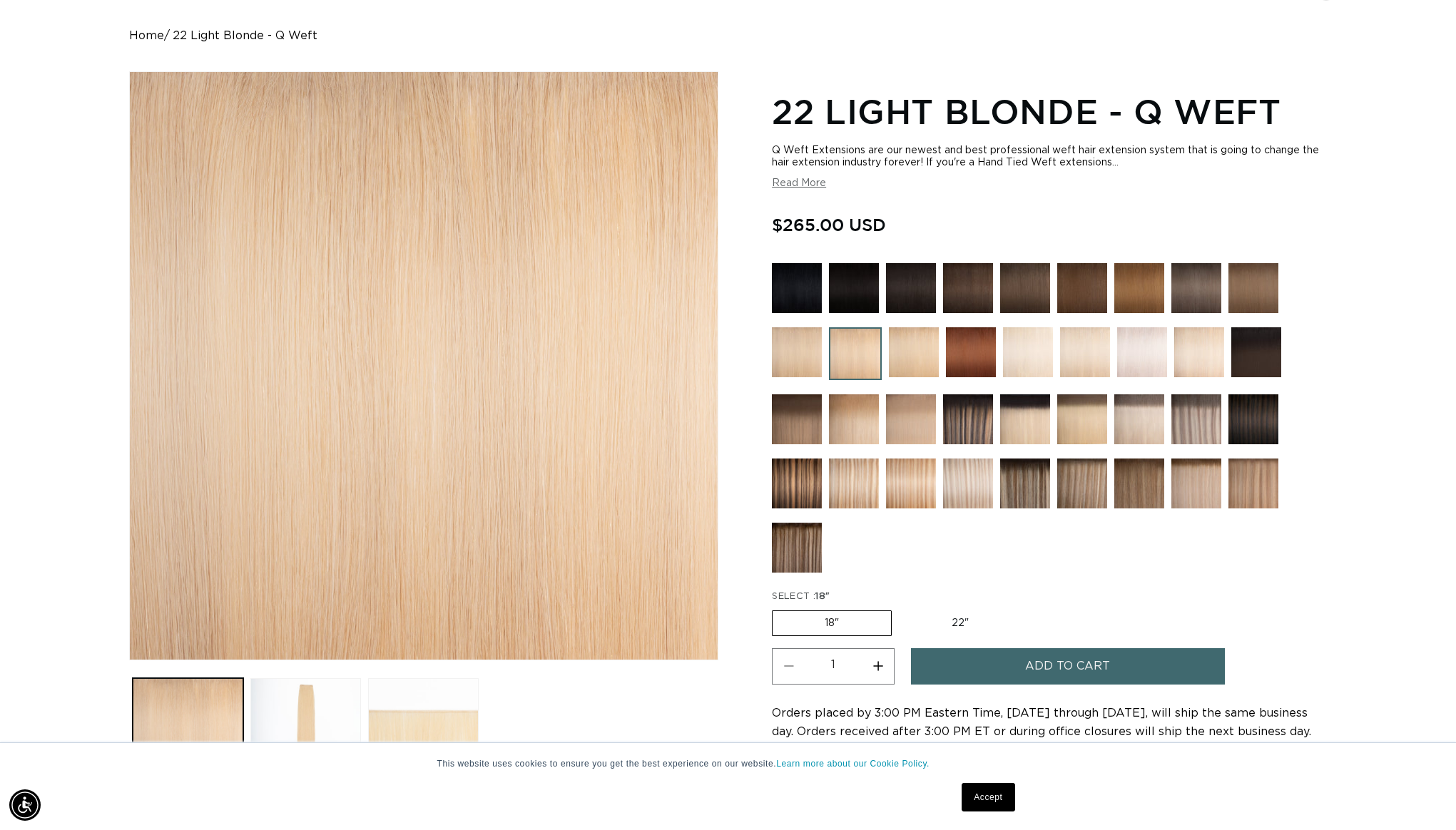
click at [802, 352] on img at bounding box center [797, 352] width 50 height 50
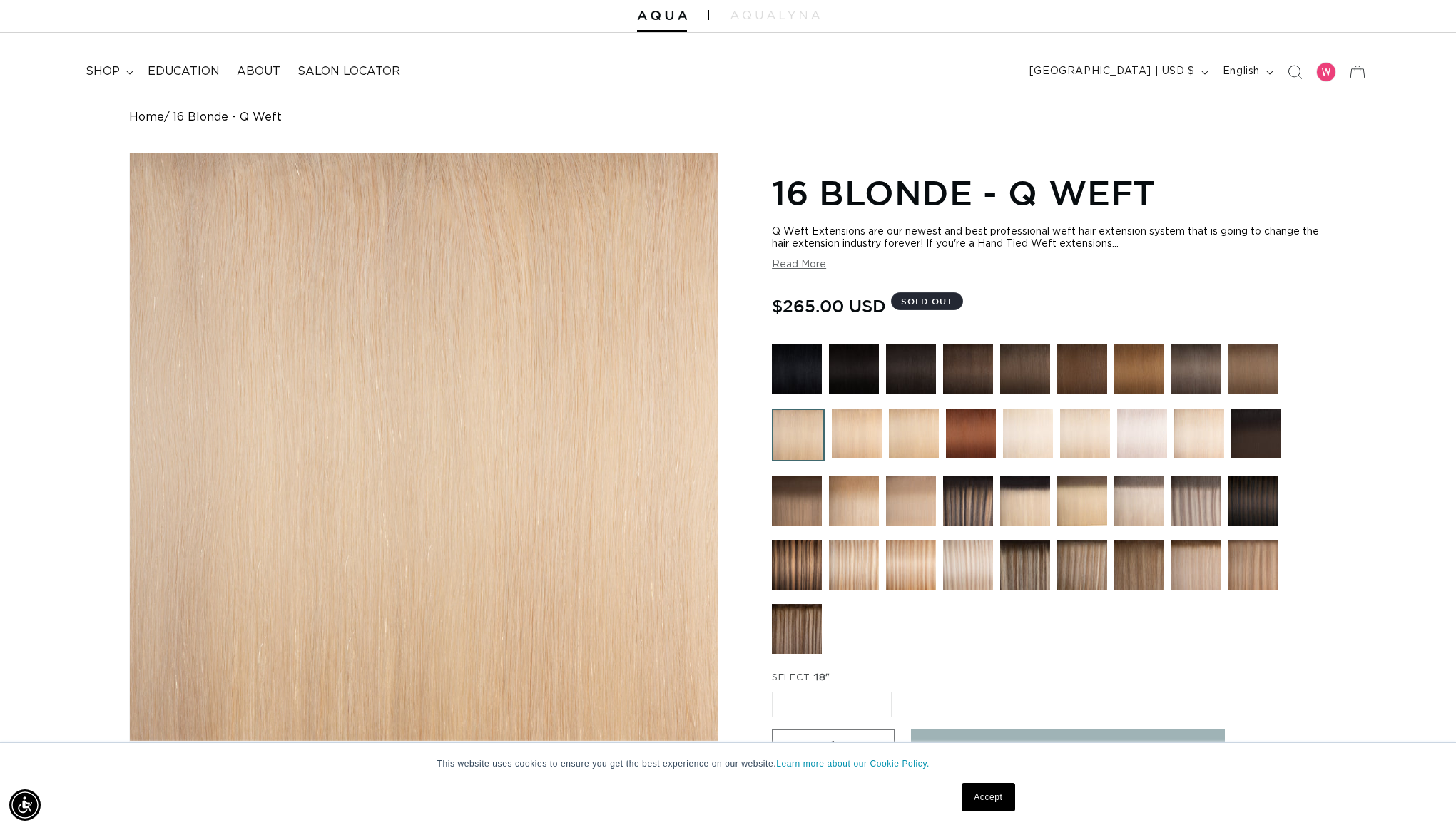
click at [910, 428] on img at bounding box center [914, 433] width 50 height 50
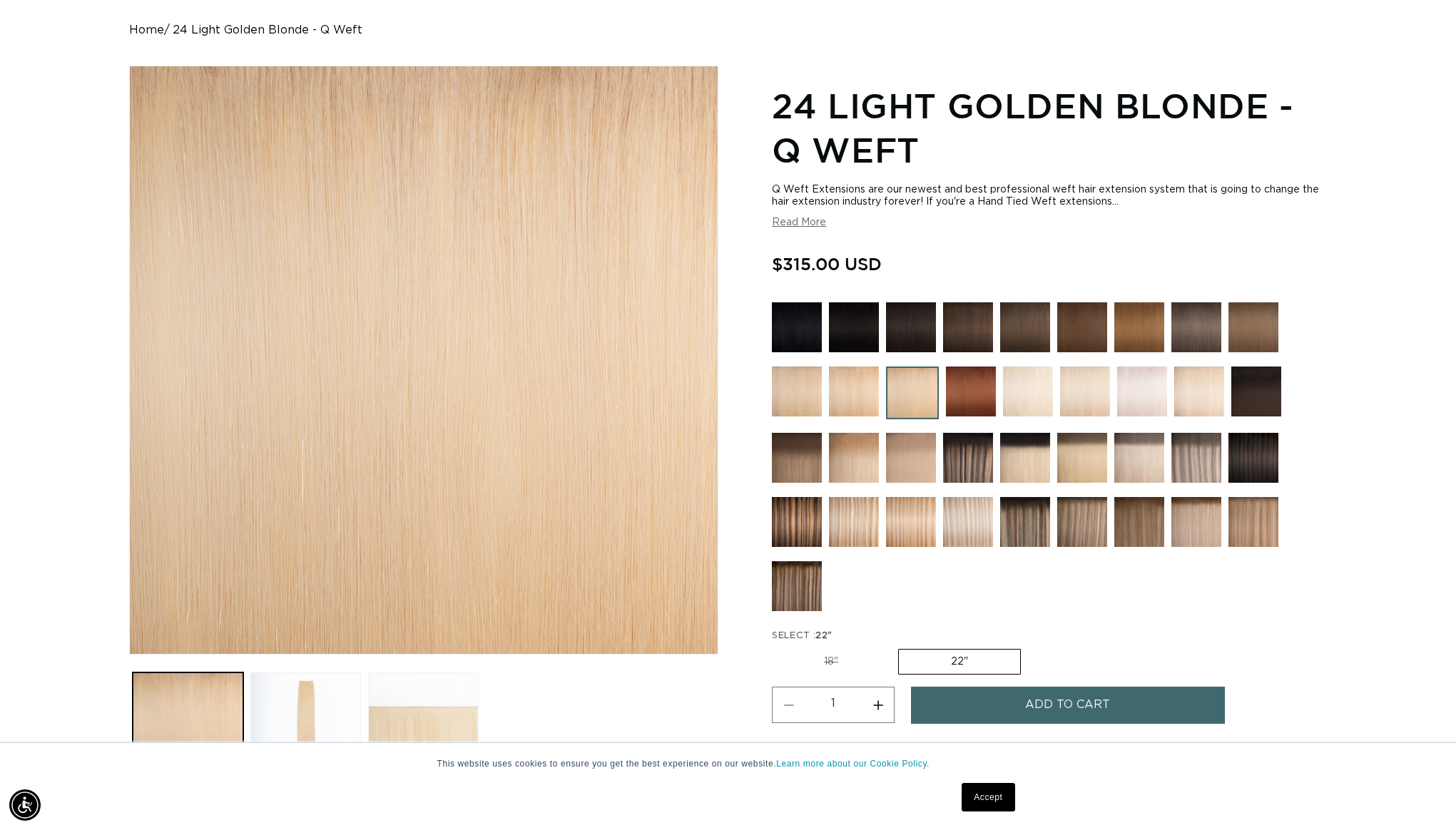
click at [847, 390] on img at bounding box center [854, 391] width 50 height 50
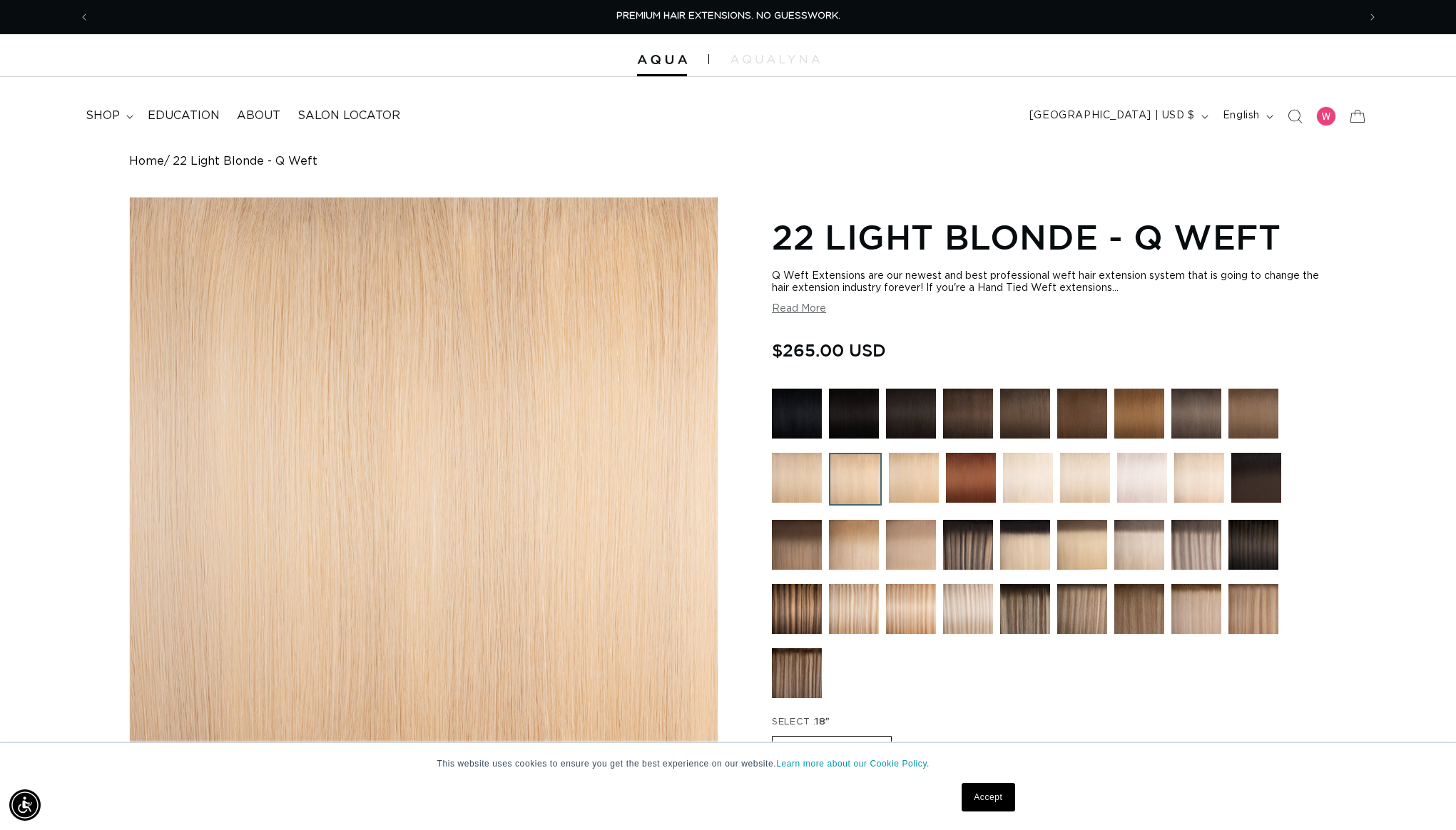
click at [1082, 554] on img at bounding box center [1082, 545] width 50 height 50
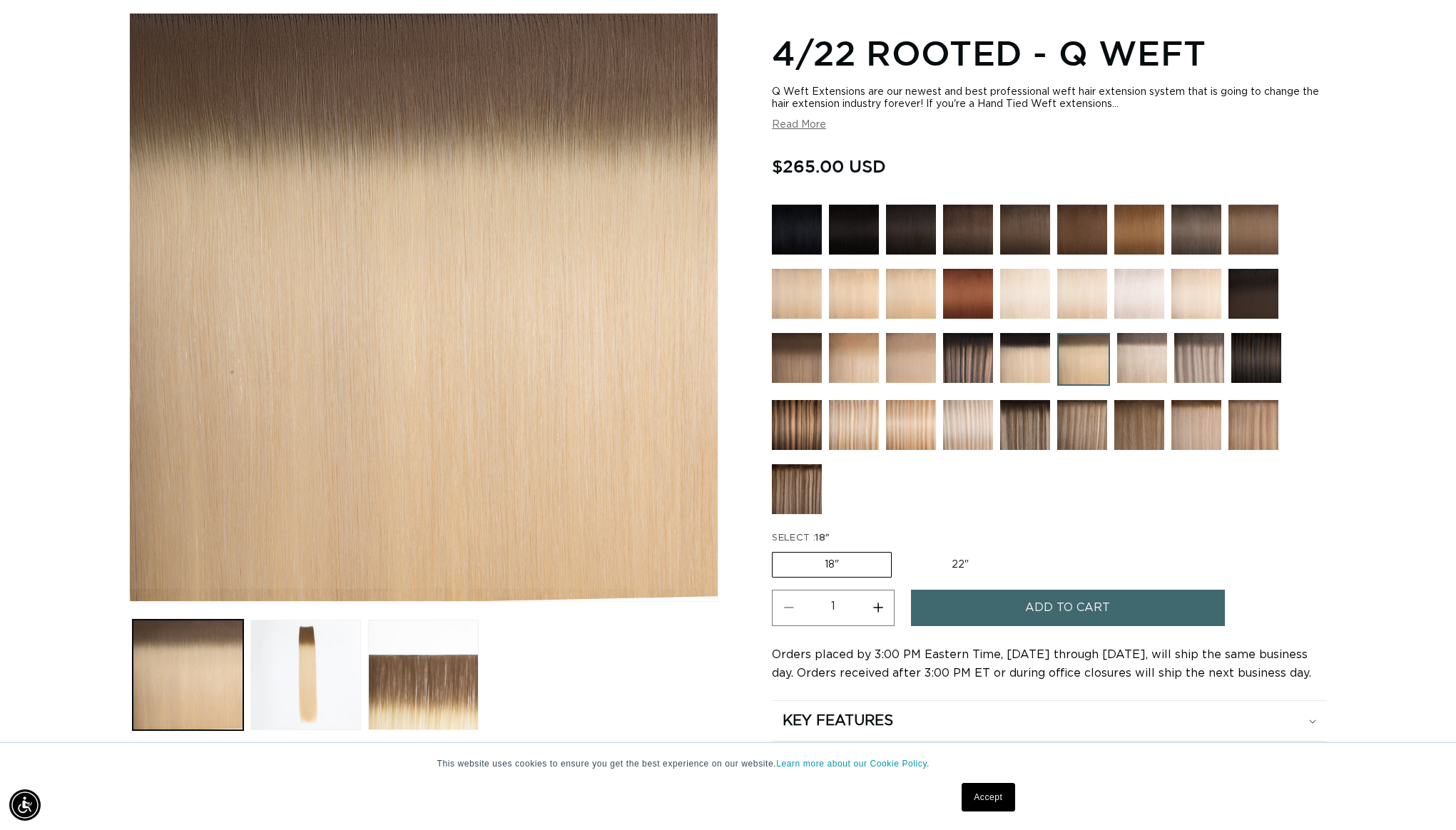
scroll to position [185, 0]
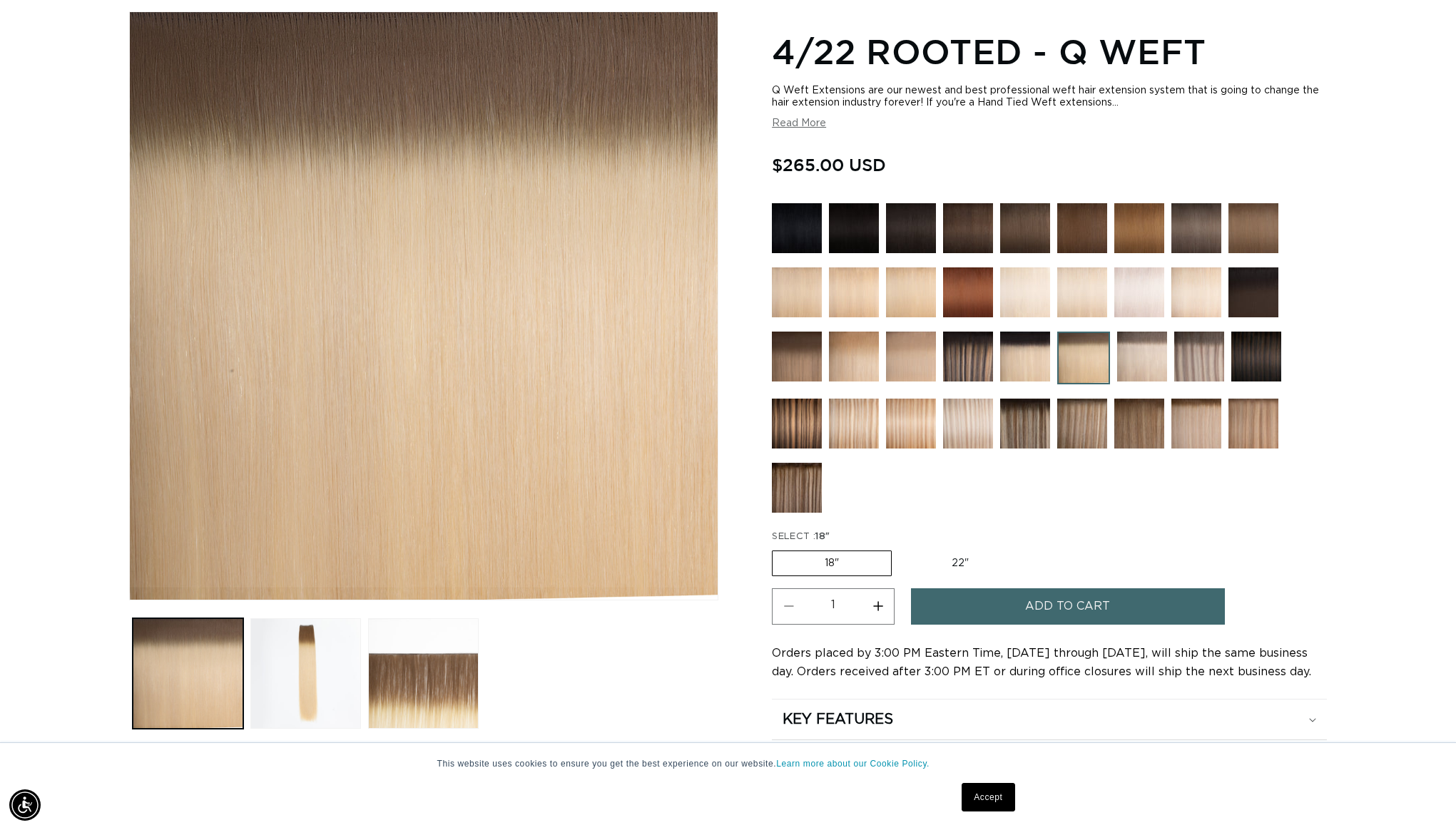
click at [959, 562] on label "22" Variant sold out or unavailable" at bounding box center [960, 563] width 121 height 24
click at [900, 549] on input "22" Variant sold out or unavailable" at bounding box center [899, 548] width 1 height 1
radio input "true"
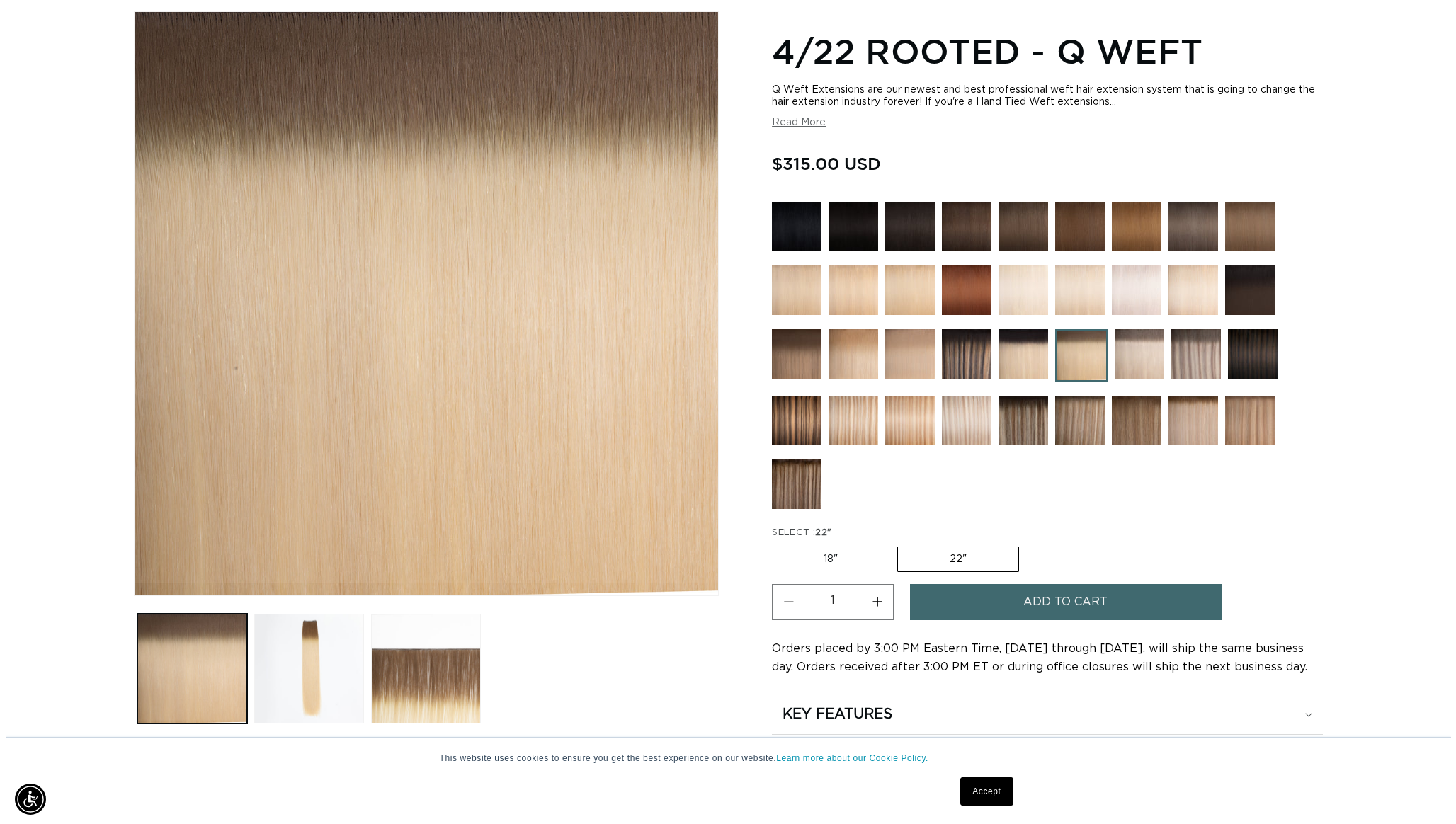
scroll to position [0, 1260]
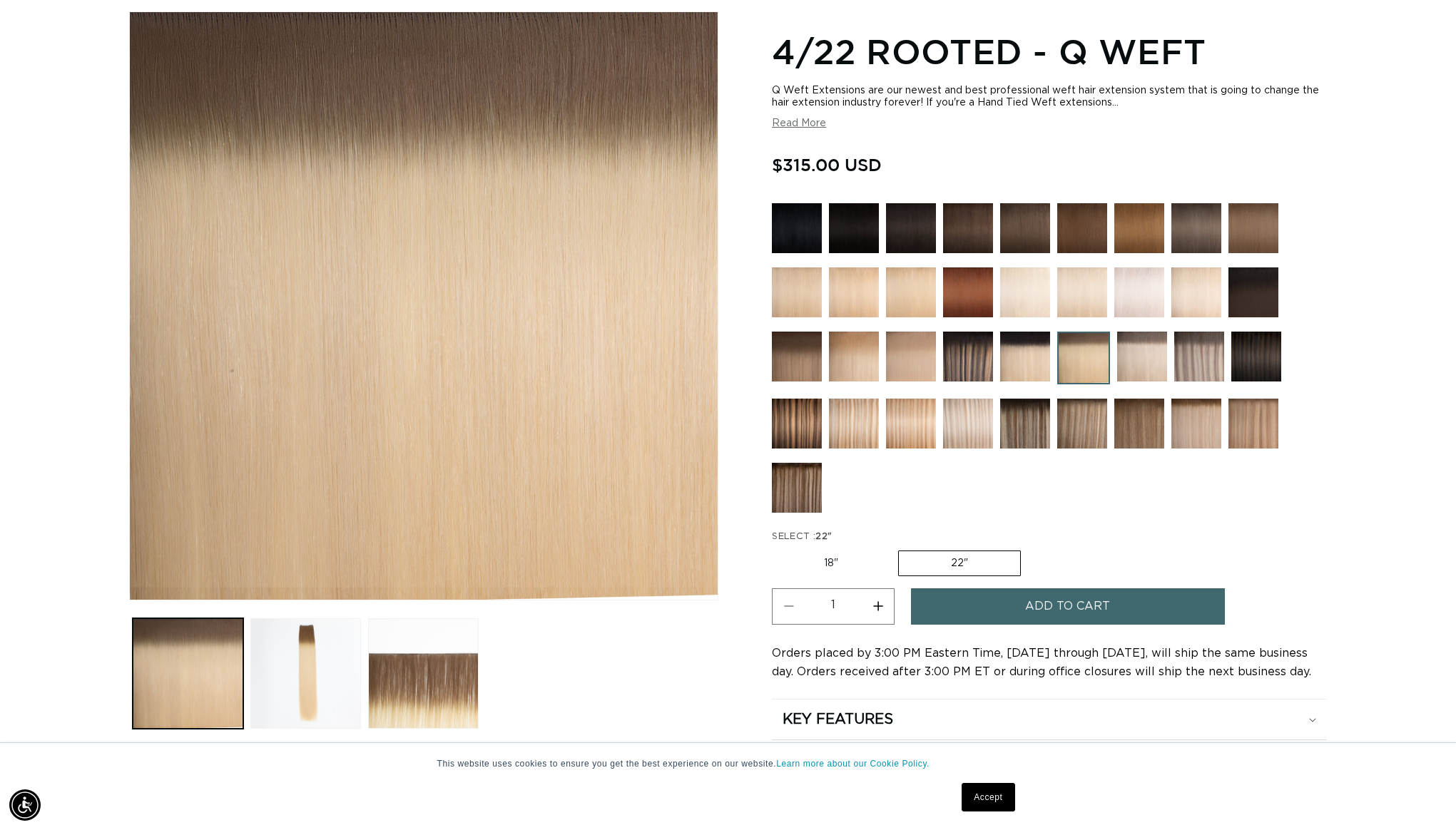
click at [1080, 607] on span "Add to cart" at bounding box center [1067, 606] width 85 height 37
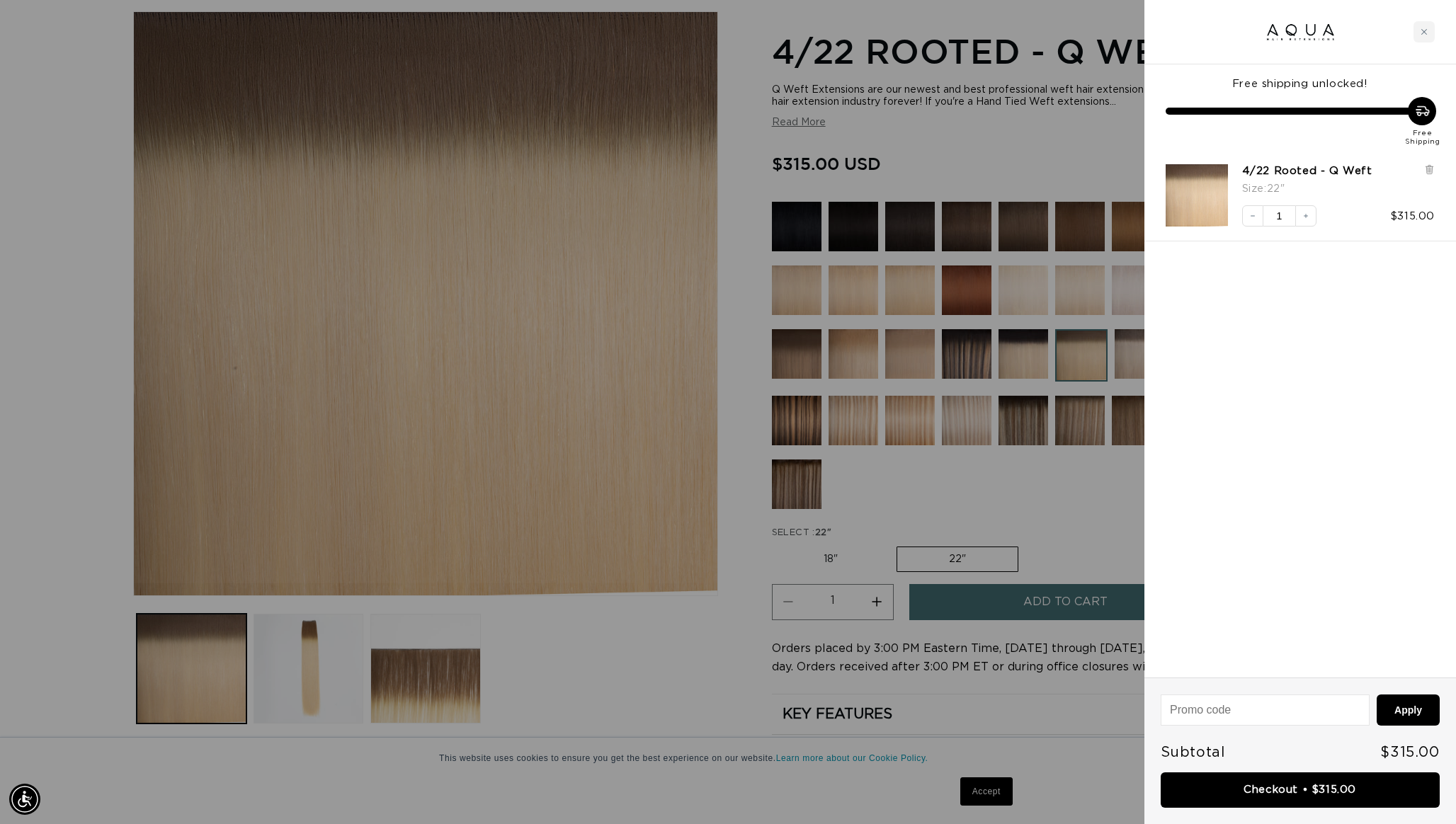
scroll to position [0, 2518]
click at [1282, 791] on link "Checkout • $315.00" at bounding box center [1300, 791] width 279 height 36
